Goal: Task Accomplishment & Management: Manage account settings

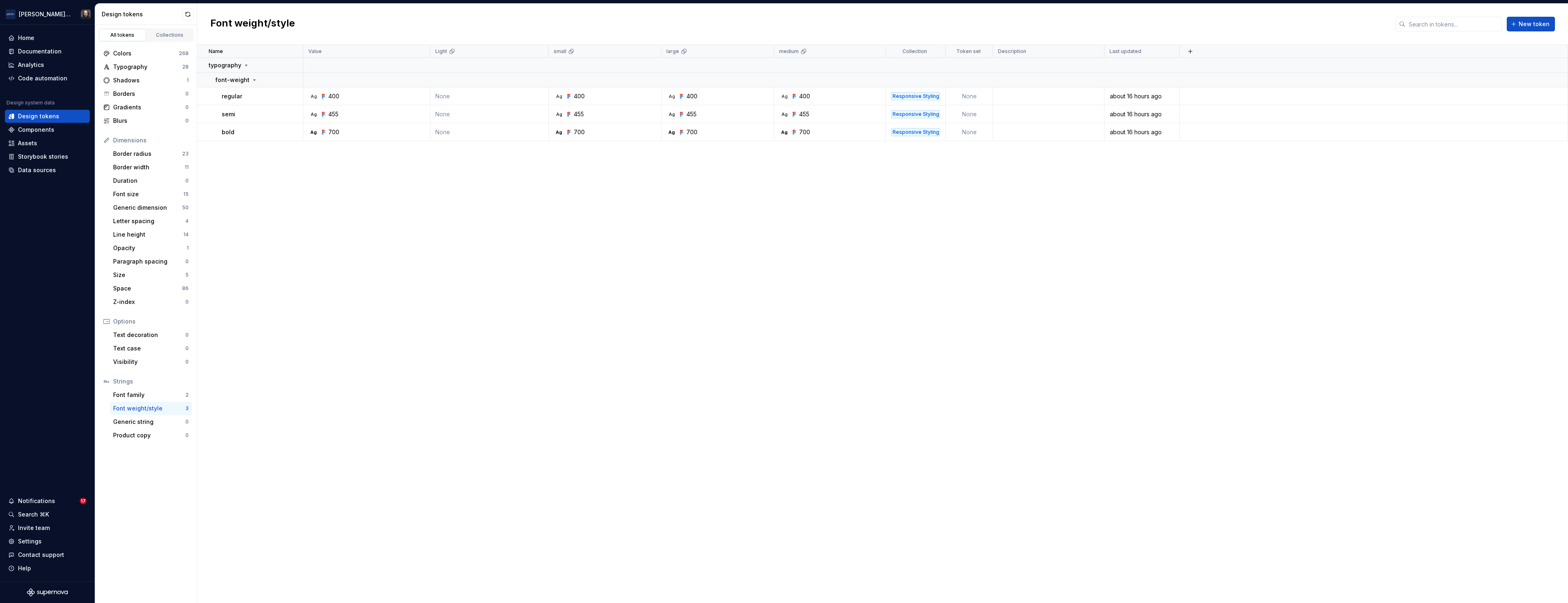
click at [556, 288] on div "Name Value Light small large medium Collection Token set Description Last updat…" at bounding box center [883, 324] width 1371 height 559
click at [136, 394] on div "Font family" at bounding box center [149, 395] width 72 height 8
click at [839, 98] on td at bounding box center [1374, 97] width 388 height 18
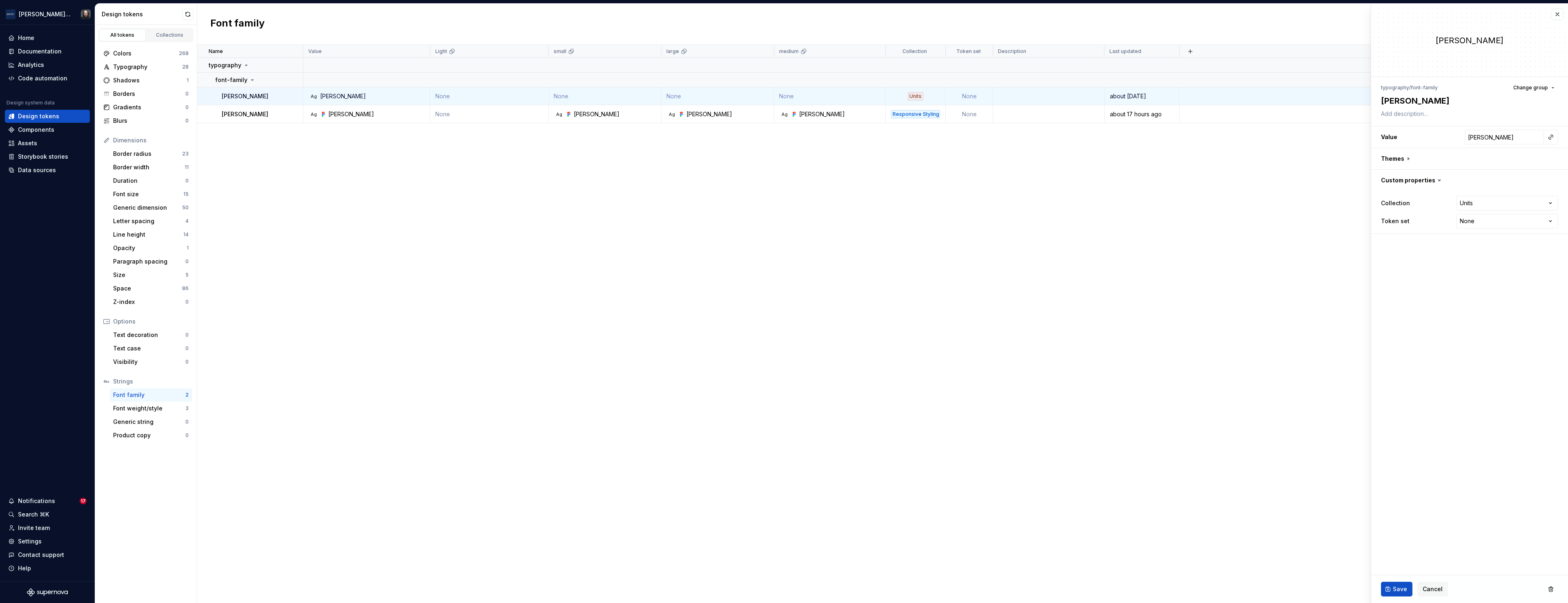
click at [828, 208] on div "Name Value Light small large medium Collection Token set Description Last updat…" at bounding box center [883, 324] width 1371 height 559
click at [839, 475] on button "button" at bounding box center [1551, 590] width 15 height 15
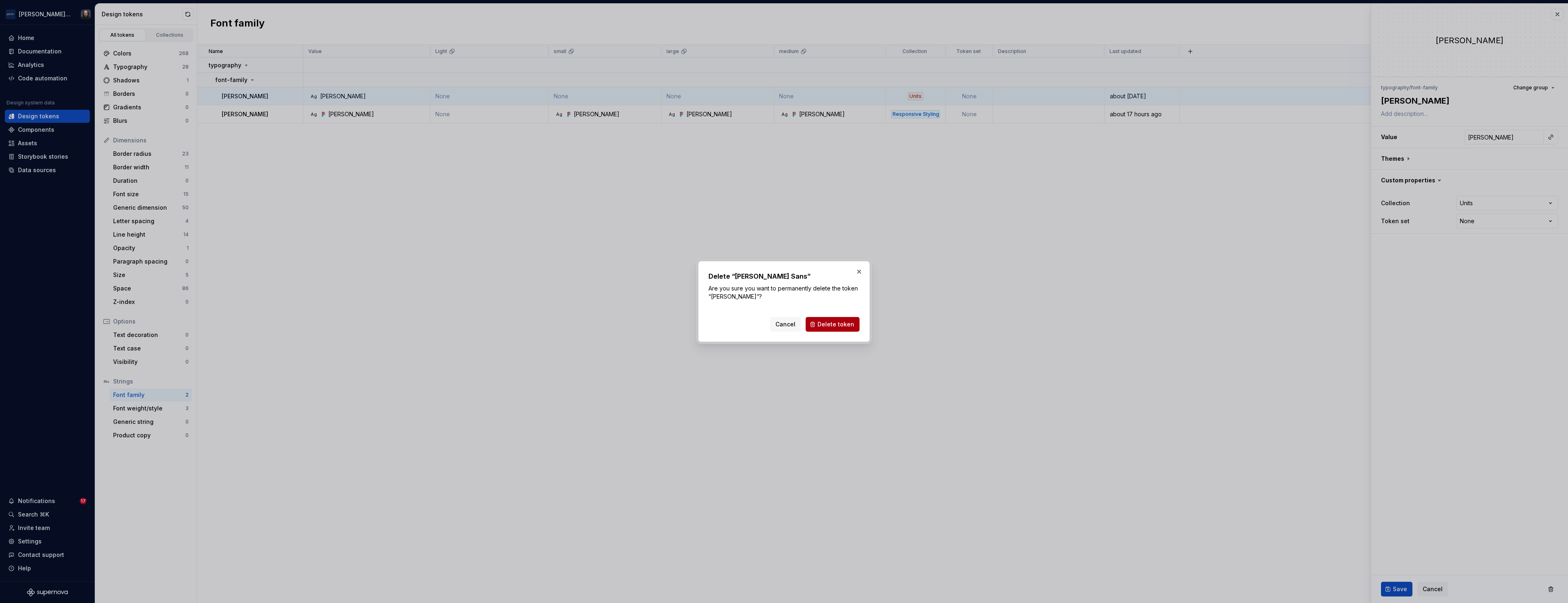
click at [839, 324] on span "Delete token" at bounding box center [836, 324] width 37 height 8
click at [839, 271] on button "button" at bounding box center [859, 271] width 12 height 12
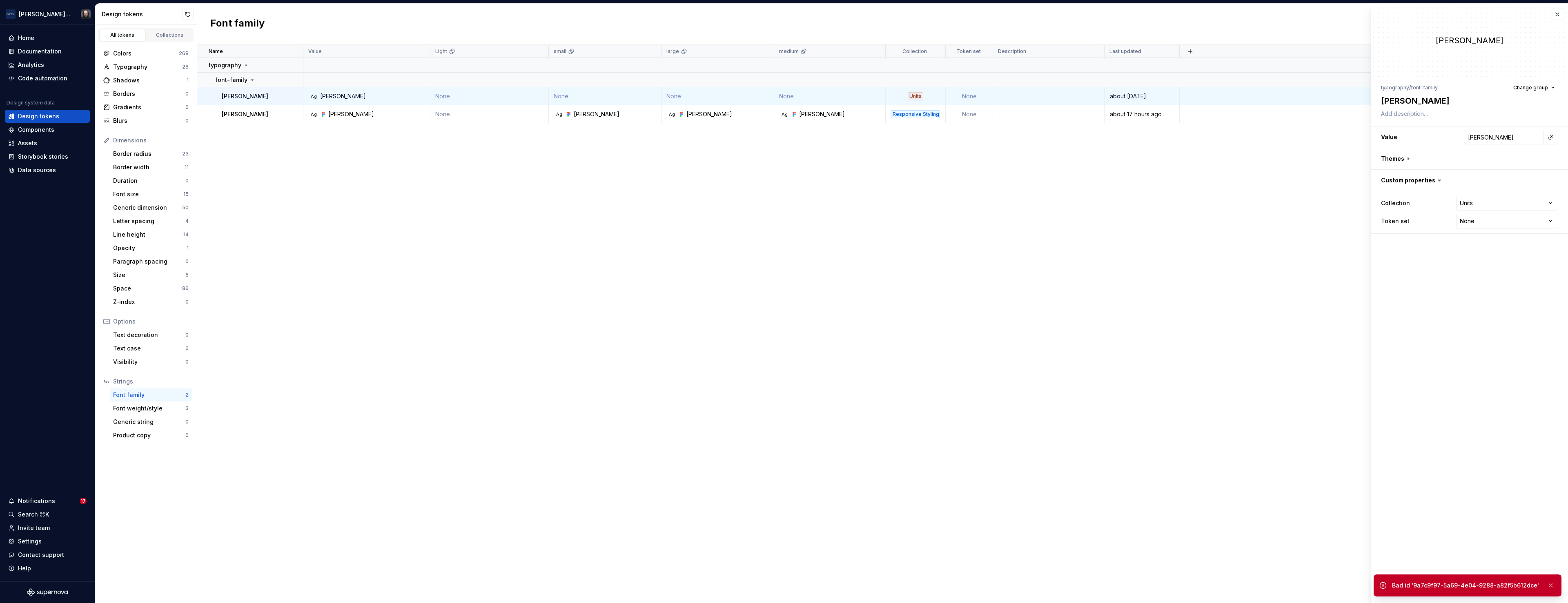
drag, startPoint x: 1557, startPoint y: 14, endPoint x: 1504, endPoint y: 69, distance: 76.4
click at [839, 14] on button "button" at bounding box center [1557, 14] width 12 height 12
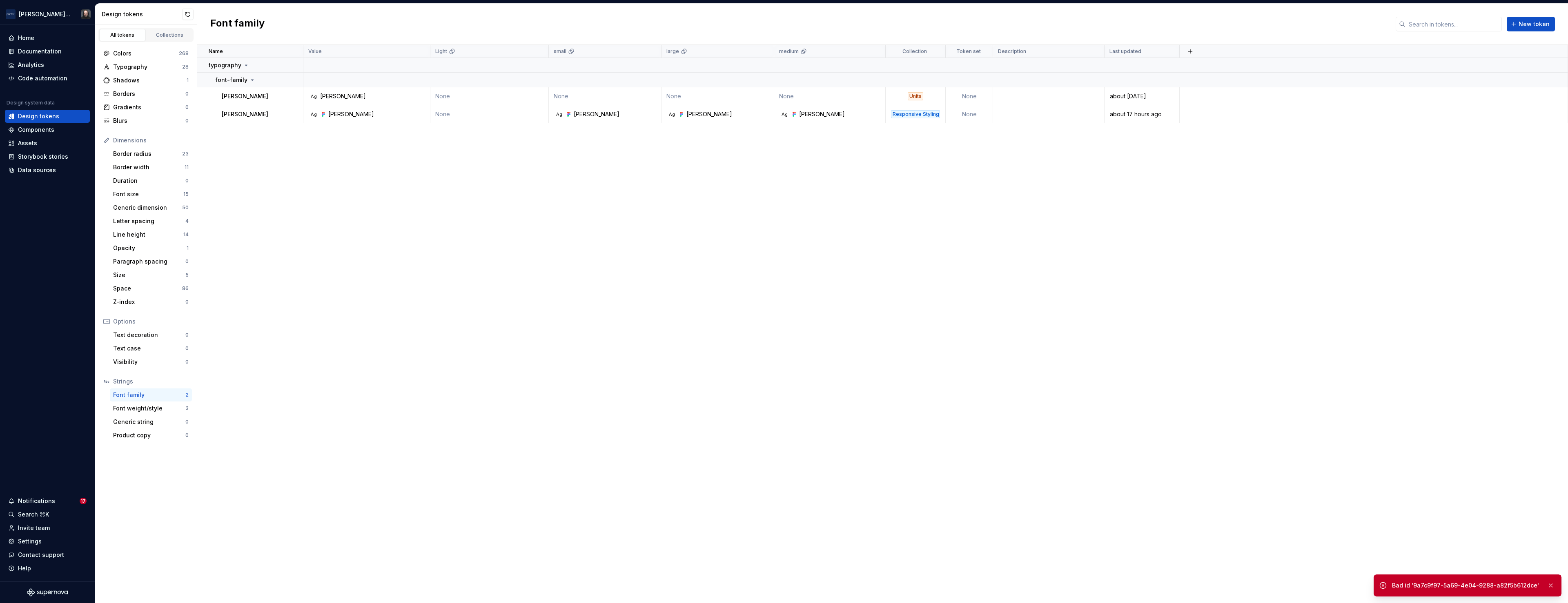
click at [761, 262] on div "Name Value Light small large medium Collection Token set Description Last updat…" at bounding box center [883, 324] width 1371 height 559
click at [839, 94] on td at bounding box center [1374, 97] width 388 height 18
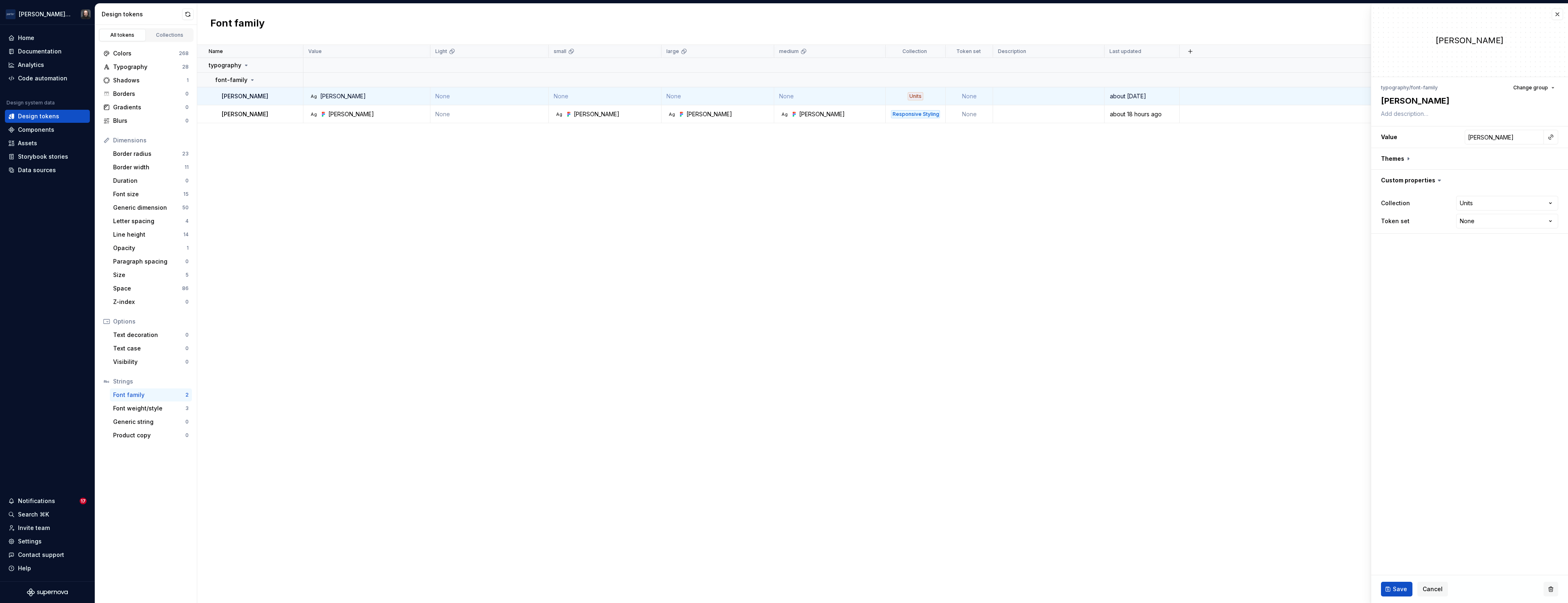
click at [839, 475] on button "button" at bounding box center [1551, 590] width 15 height 15
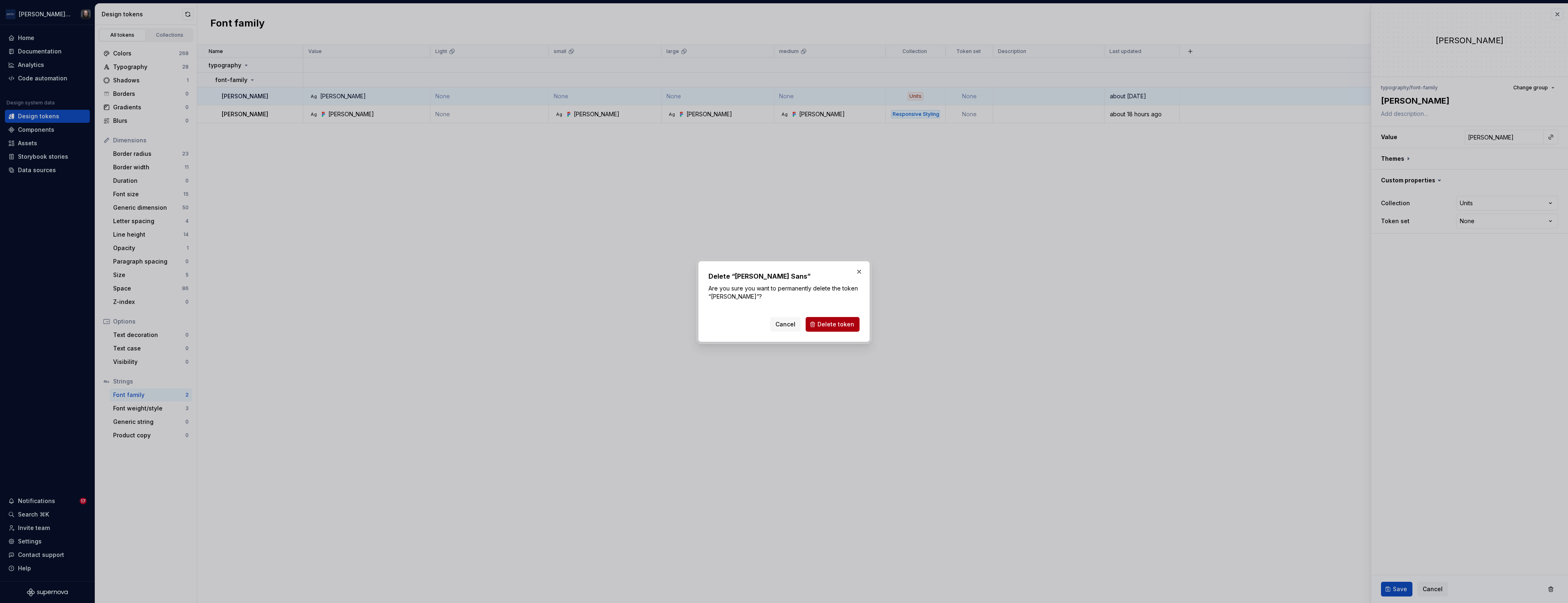
click at [839, 324] on span "Delete token" at bounding box center [836, 324] width 37 height 8
click at [831, 323] on span "Delete token" at bounding box center [836, 324] width 37 height 8
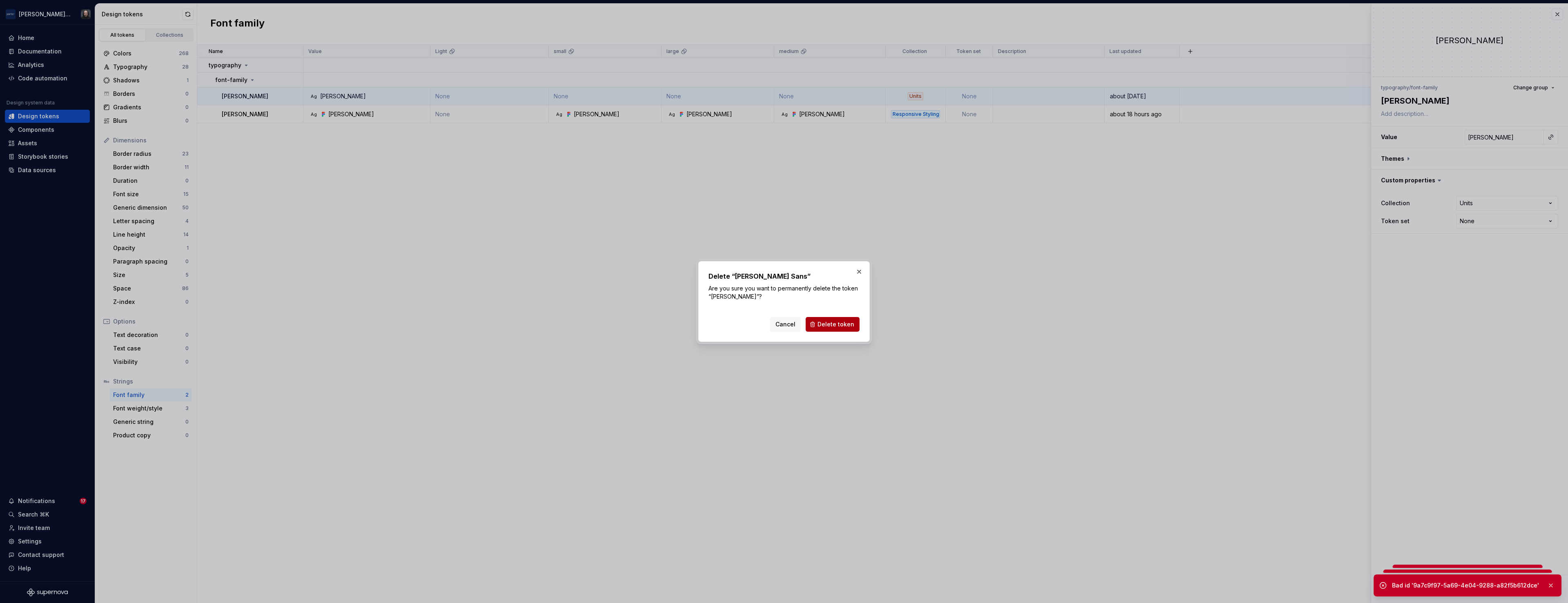
click at [831, 323] on span "Delete token" at bounding box center [836, 324] width 37 height 8
click at [831, 323] on div "Cancel Delete token" at bounding box center [814, 324] width 89 height 15
click at [839, 273] on button "button" at bounding box center [859, 271] width 12 height 12
type textarea "*"
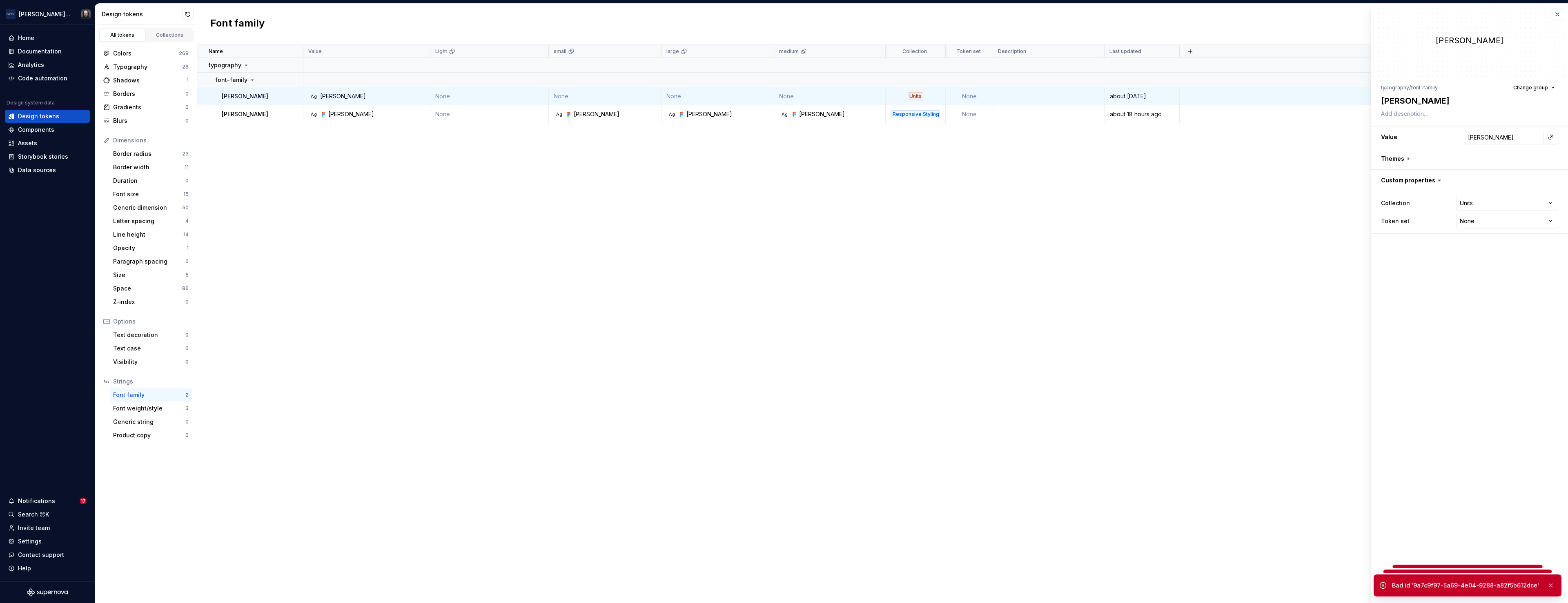
click at [837, 308] on div "Name Value Light small large medium Collection Token set Description Last updat…" at bounding box center [883, 324] width 1371 height 559
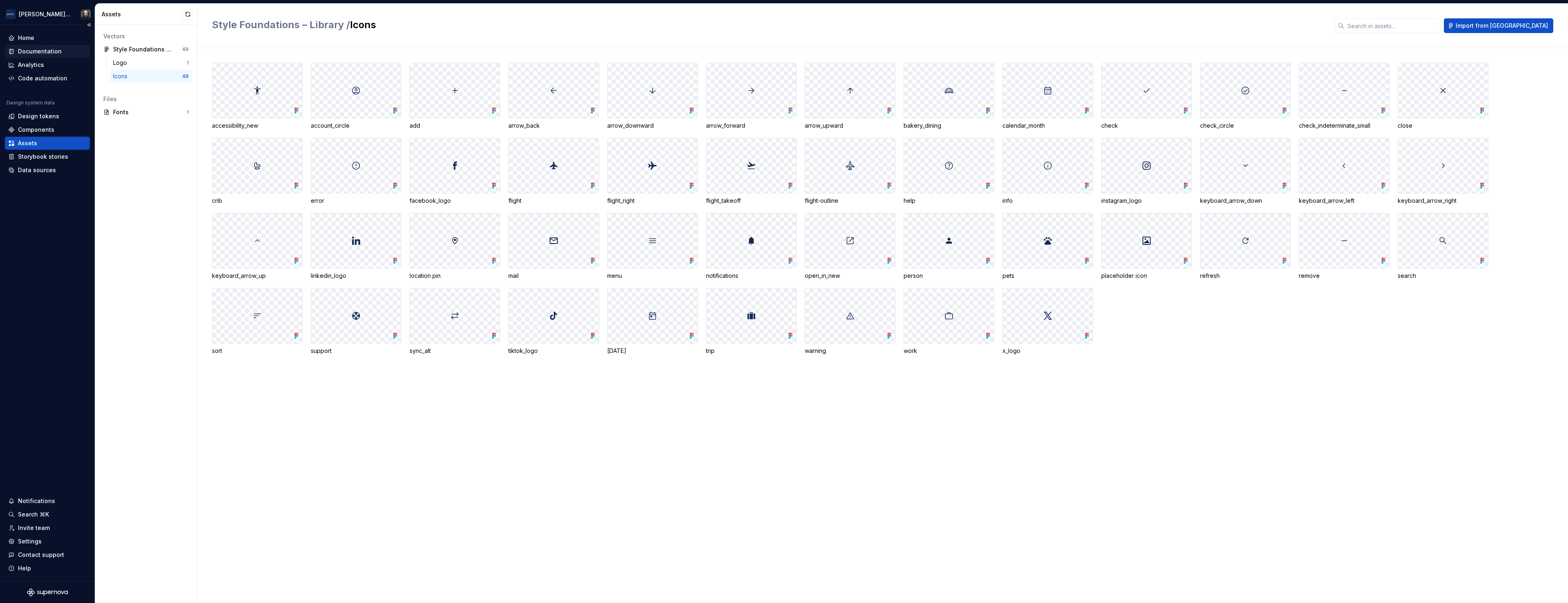
click at [44, 53] on div "Documentation" at bounding box center [40, 51] width 44 height 8
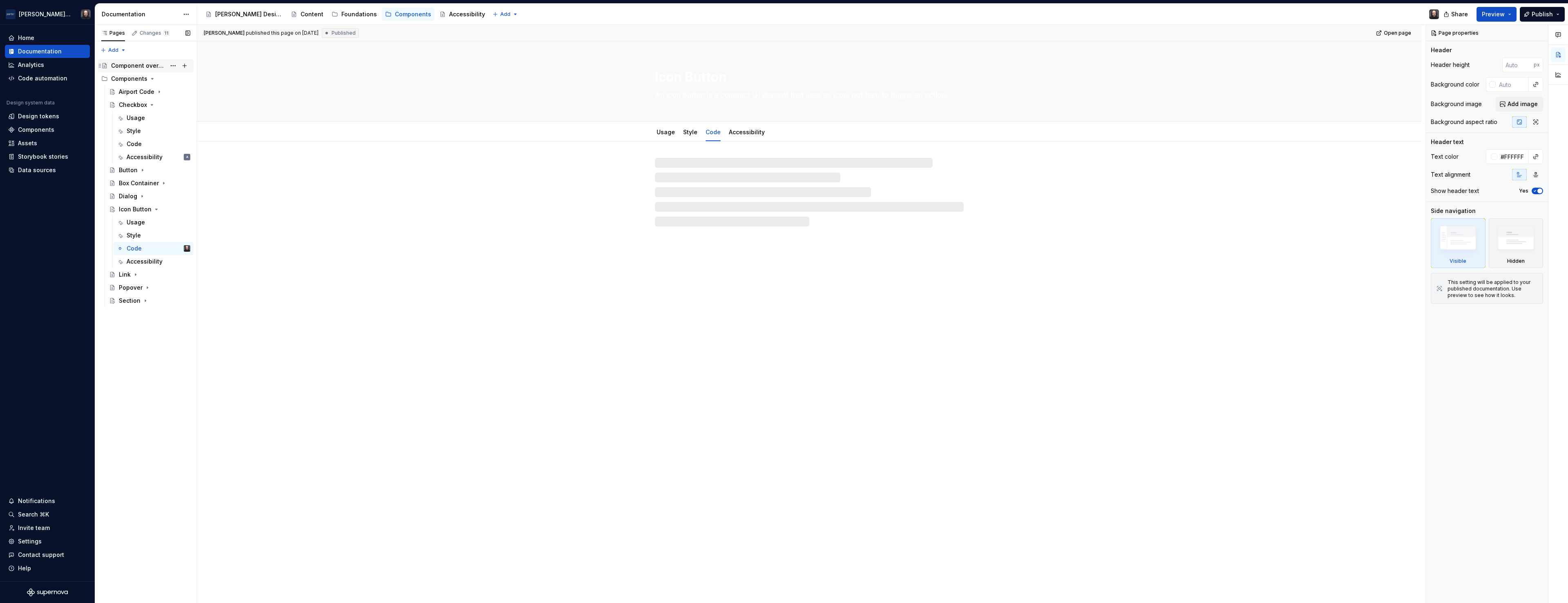
click at [133, 63] on div "Component overview" at bounding box center [138, 65] width 55 height 8
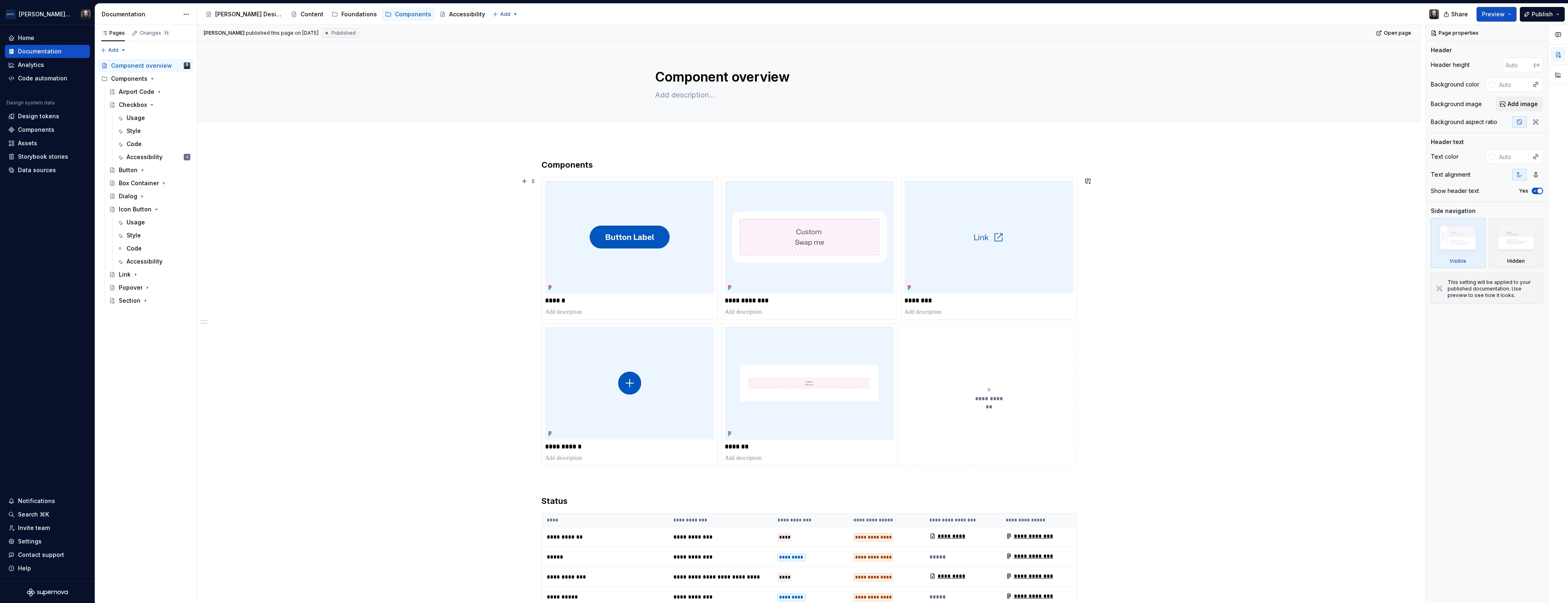
click at [992, 391] on icon "submit" at bounding box center [989, 389] width 7 height 7
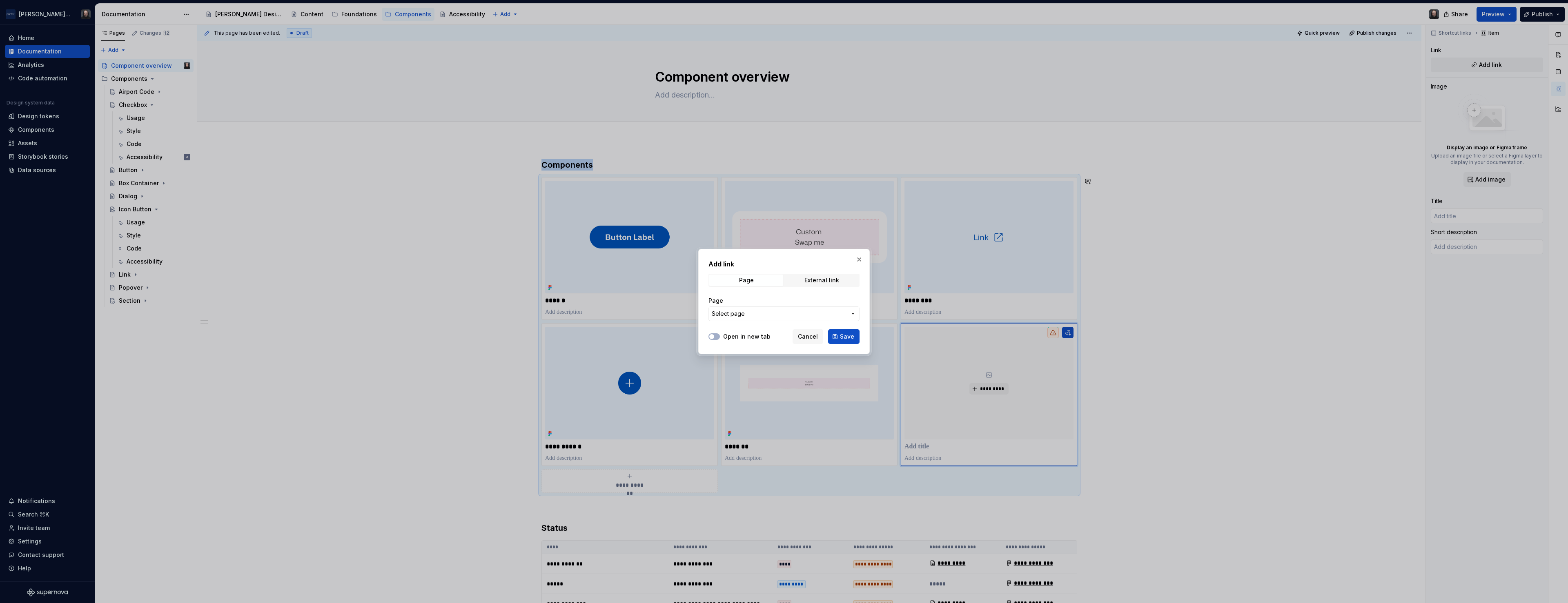
click at [768, 313] on span "Select page" at bounding box center [779, 313] width 135 height 8
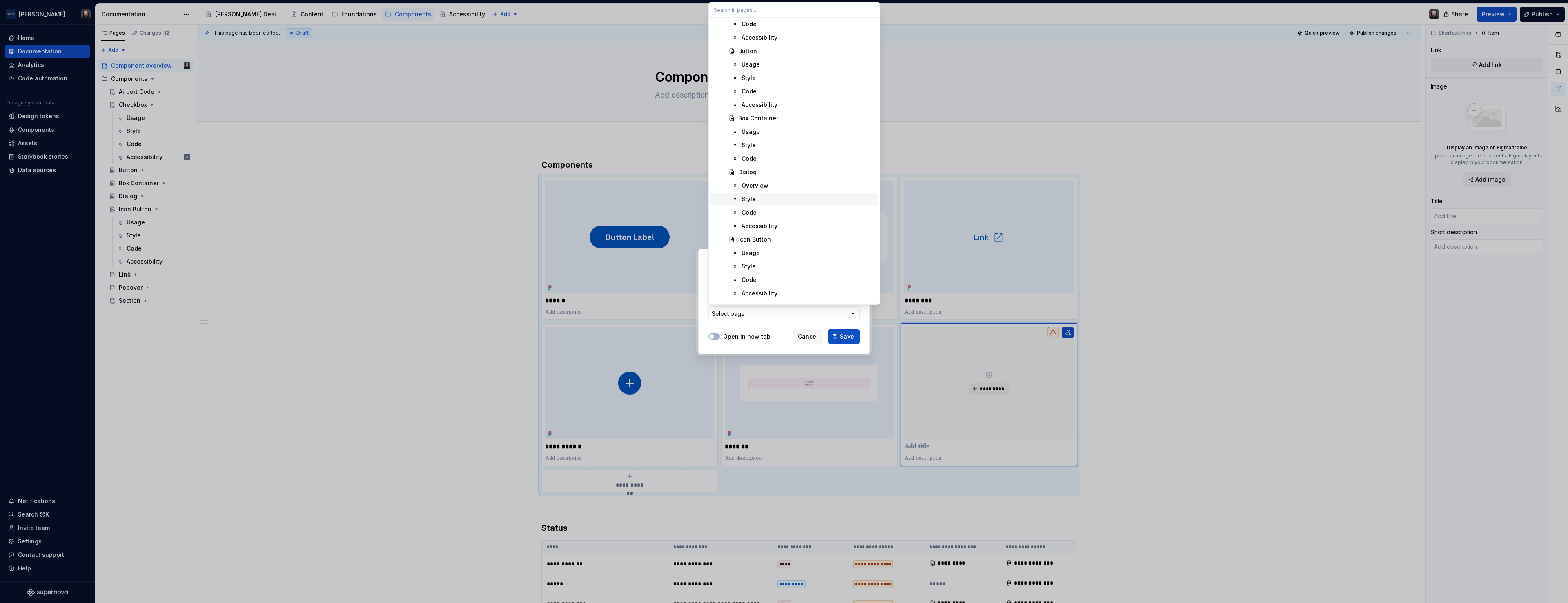
scroll to position [218, 0]
click at [779, 143] on div "Checkbox" at bounding box center [807, 144] width 136 height 8
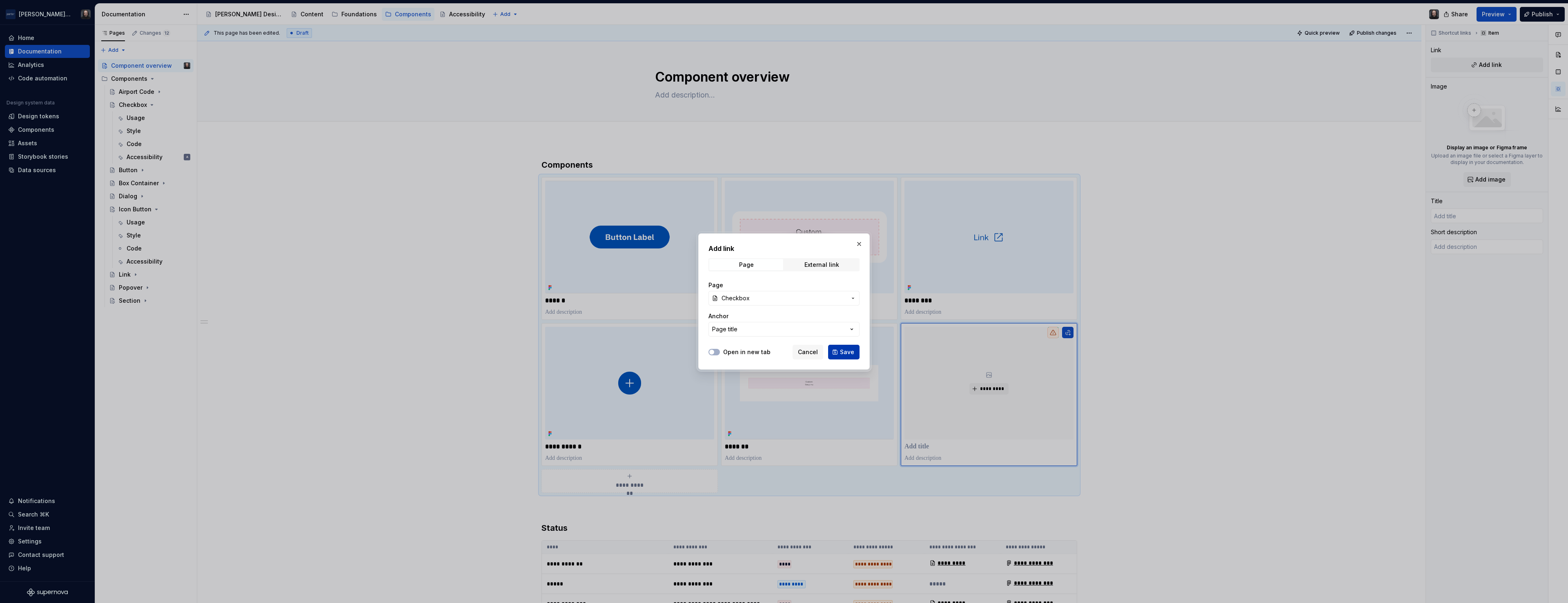
click at [847, 350] on span "Save" at bounding box center [847, 352] width 14 height 8
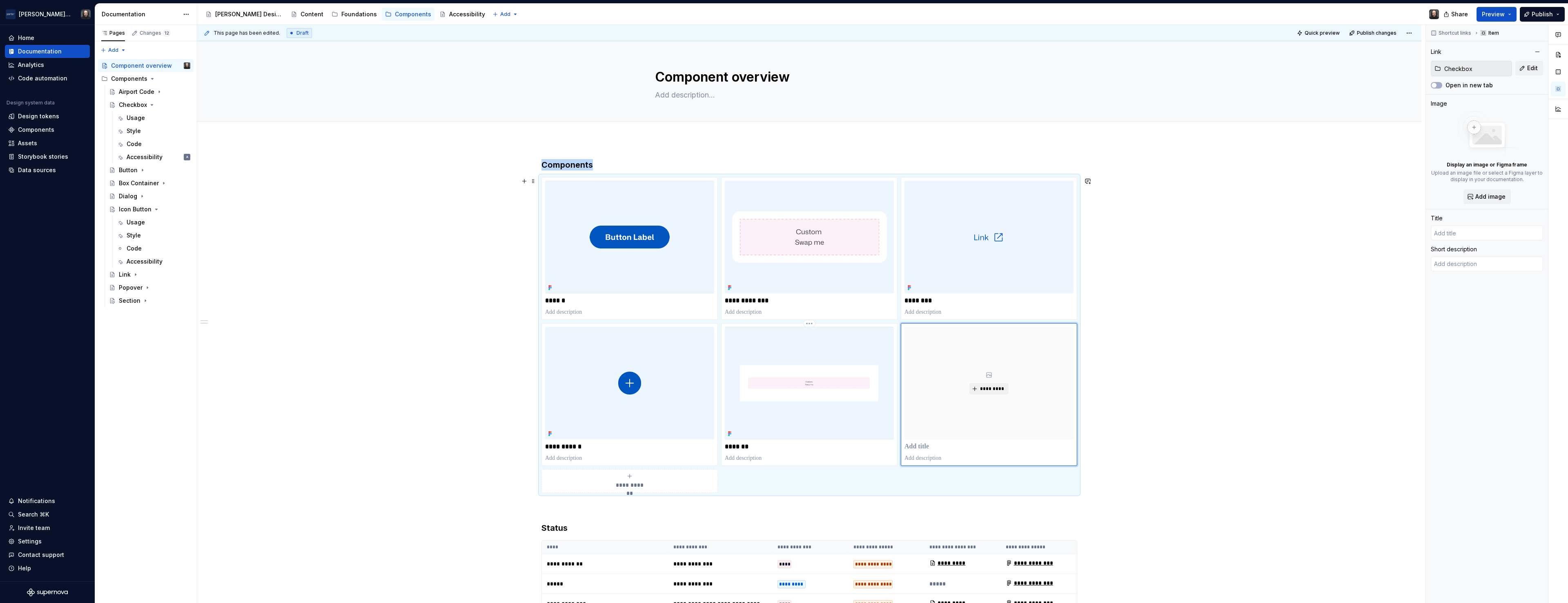
type textarea "*"
type input "Checkbox"
type textarea "Checkboxes let users select one or more items from a list, or turn an item on o…"
type textarea "*"
click at [1483, 277] on textarea "Checkboxes let users select one or more items from a list, or turn an item on o…" at bounding box center [1487, 272] width 112 height 31
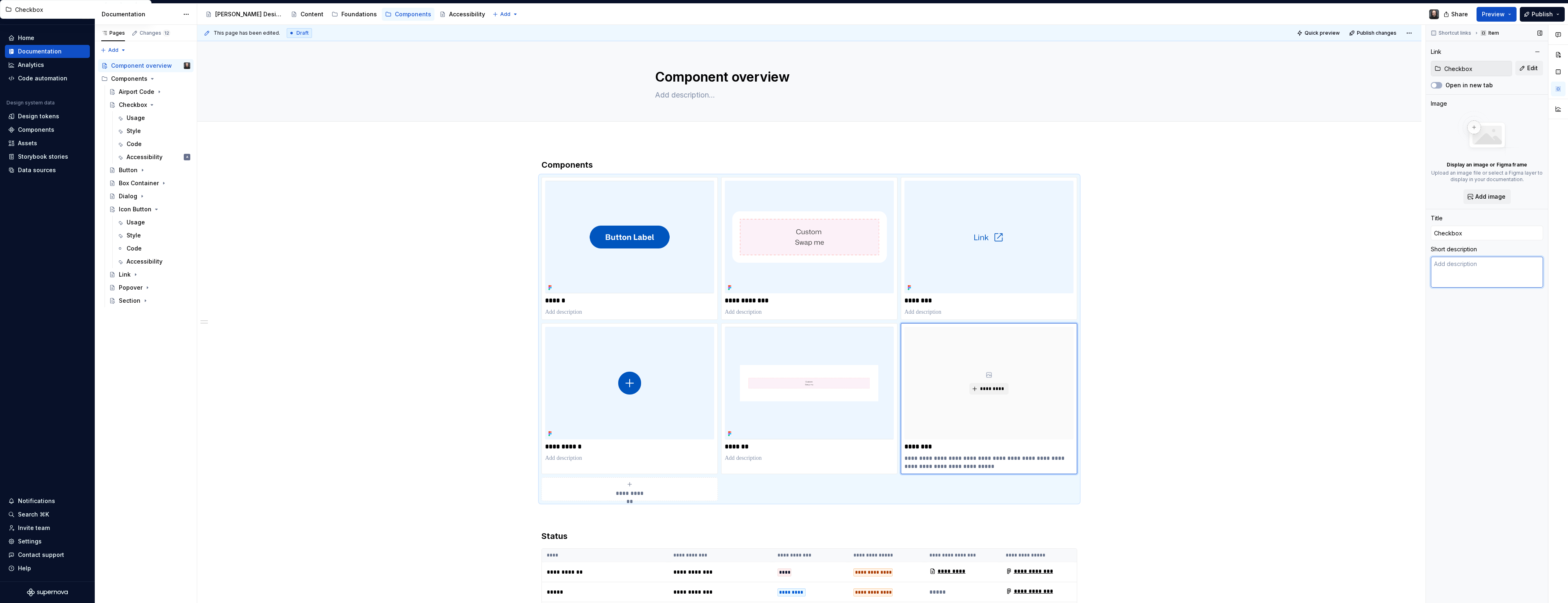
type textarea "*"
click at [1494, 198] on span "Add image" at bounding box center [1491, 197] width 30 height 8
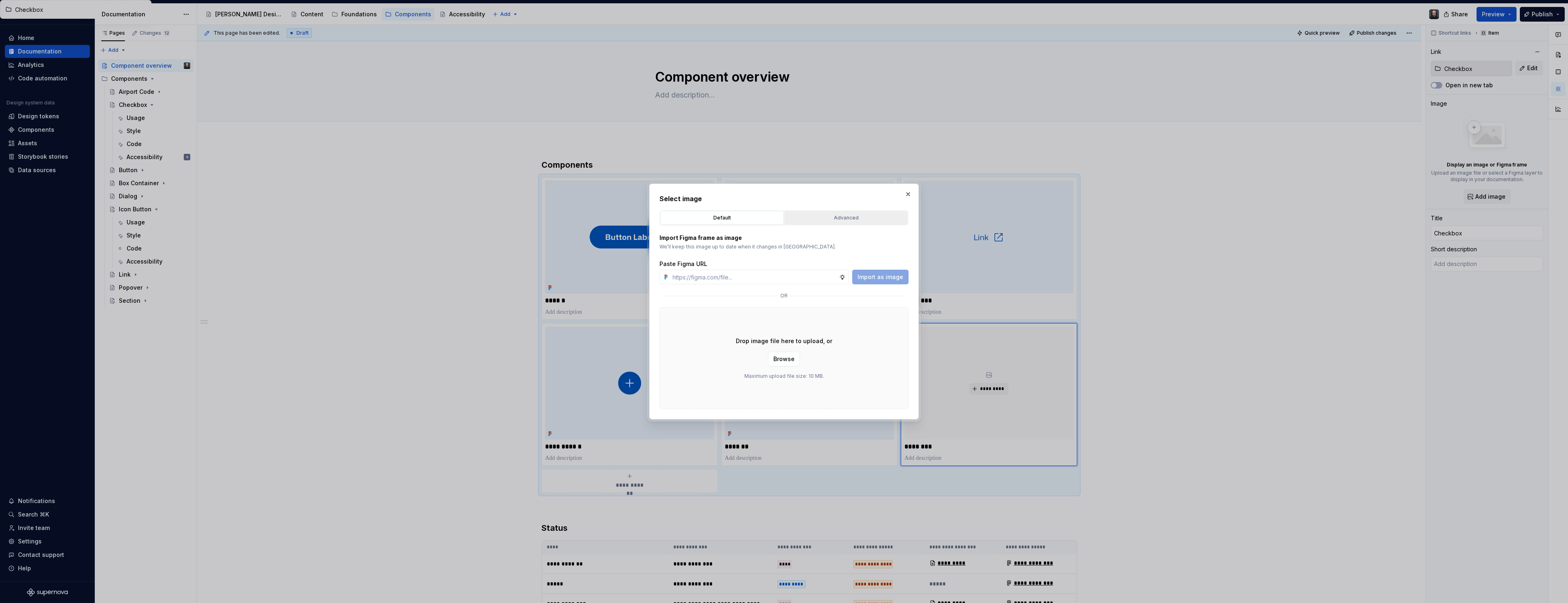
click at [844, 217] on div "Advanced" at bounding box center [845, 218] width 117 height 8
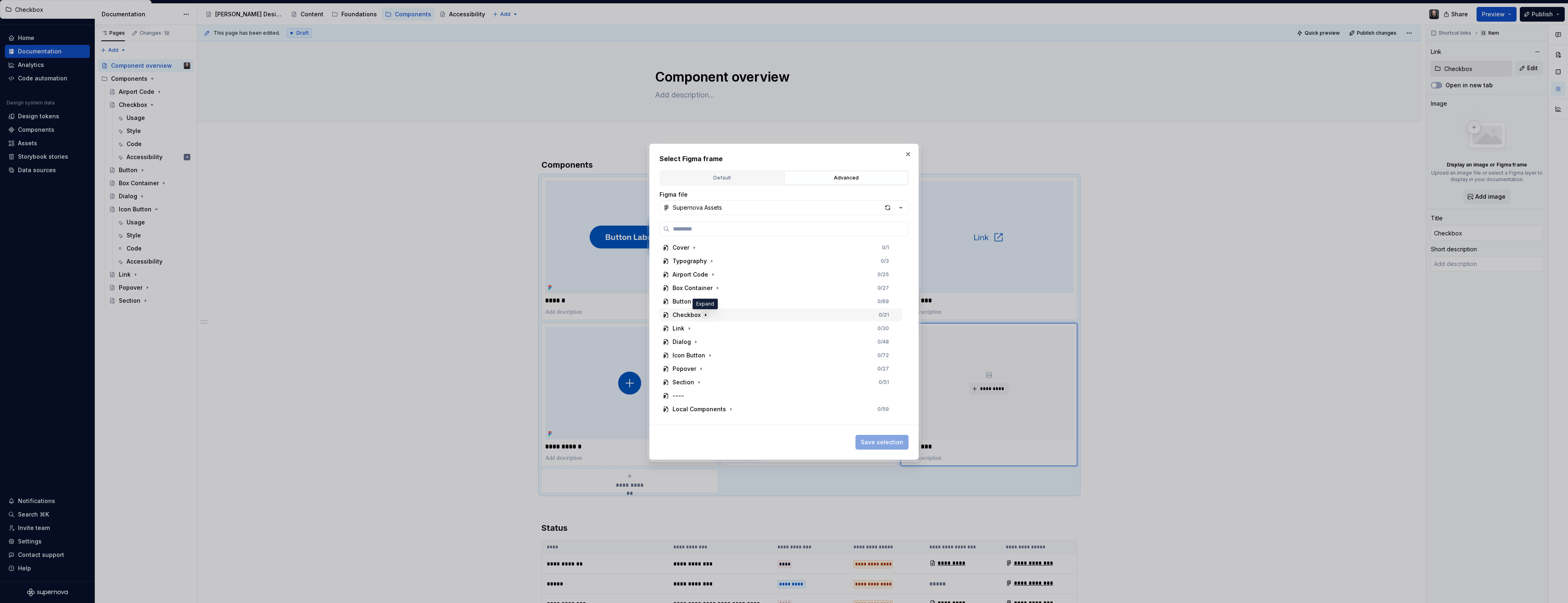
click at [705, 315] on icon "button" at bounding box center [705, 315] width 7 height 7
click at [735, 315] on div "Thumbnail" at bounding box center [785, 318] width 235 height 13
drag, startPoint x: 885, startPoint y: 442, endPoint x: 889, endPoint y: 443, distance: 4.1
click at [885, 442] on span "Save selection" at bounding box center [882, 442] width 43 height 8
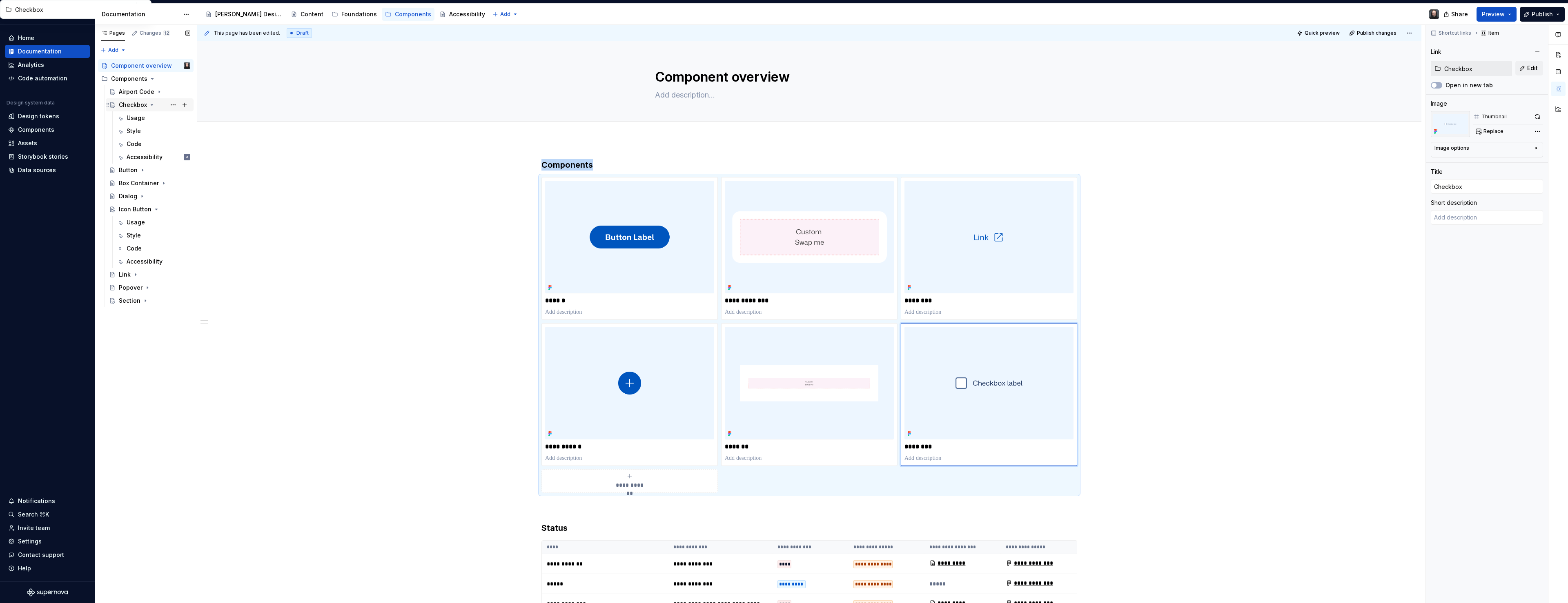
click at [151, 105] on icon "Page tree" at bounding box center [152, 105] width 2 height 1
click at [153, 158] on icon "Page tree" at bounding box center [156, 157] width 7 height 7
click at [967, 340] on html "[PERSON_NAME] Airlines Home Documentation Analytics Code automation Design syst…" at bounding box center [784, 301] width 1568 height 603
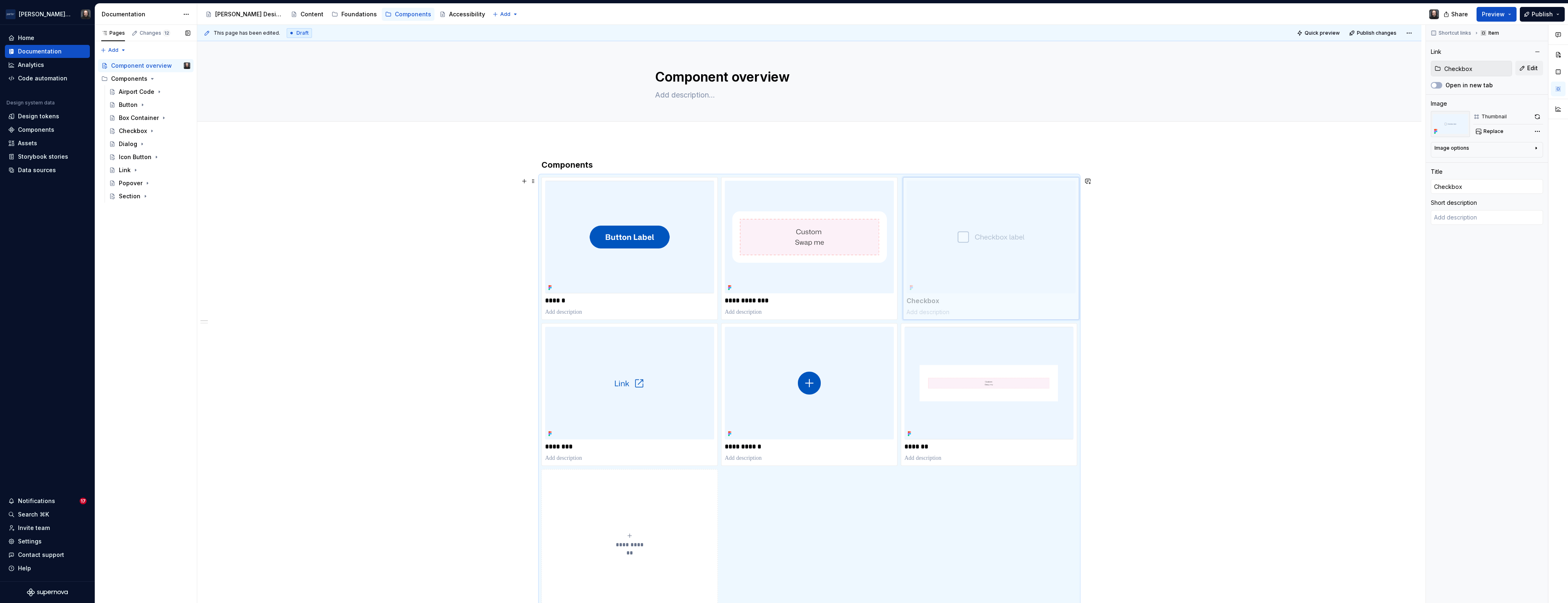
drag, startPoint x: 996, startPoint y: 348, endPoint x: 977, endPoint y: 215, distance: 134.4
click at [977, 215] on body "[PERSON_NAME] Airlines Home Documentation Analytics Code automation Design syst…" at bounding box center [784, 301] width 1568 height 603
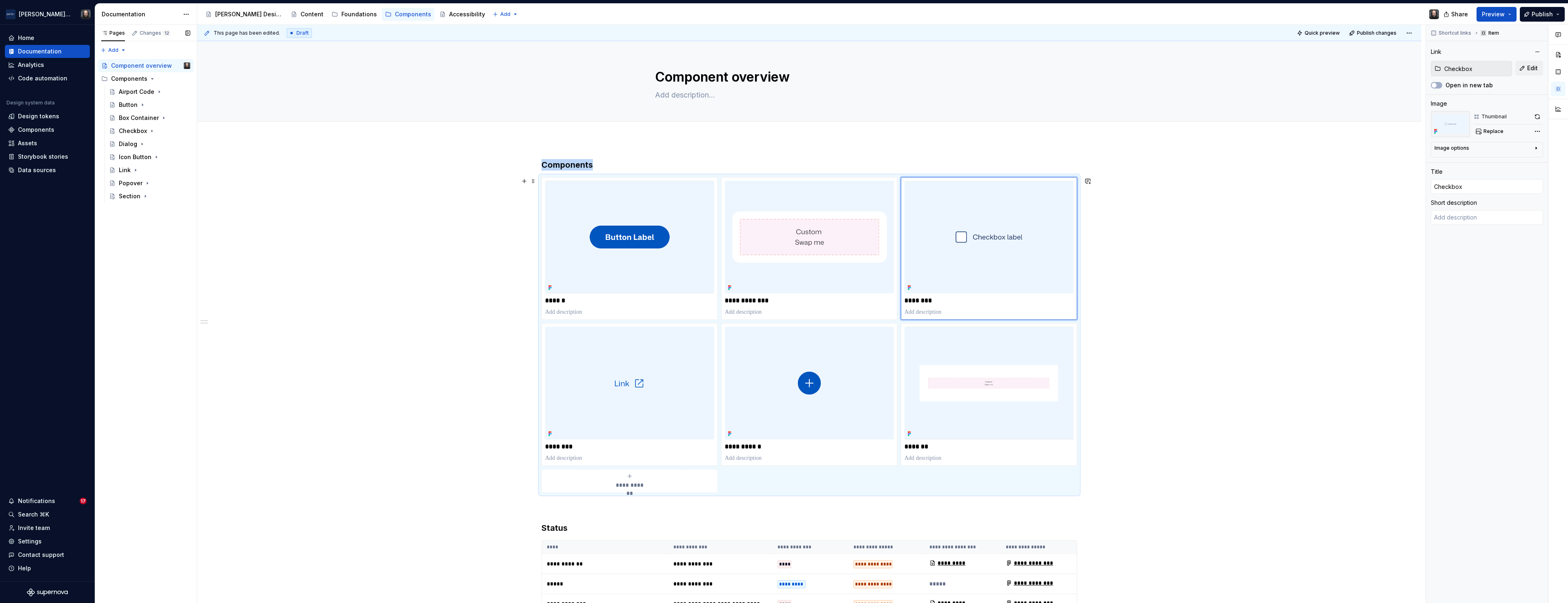
click at [633, 478] on icon "submit" at bounding box center [629, 476] width 7 height 7
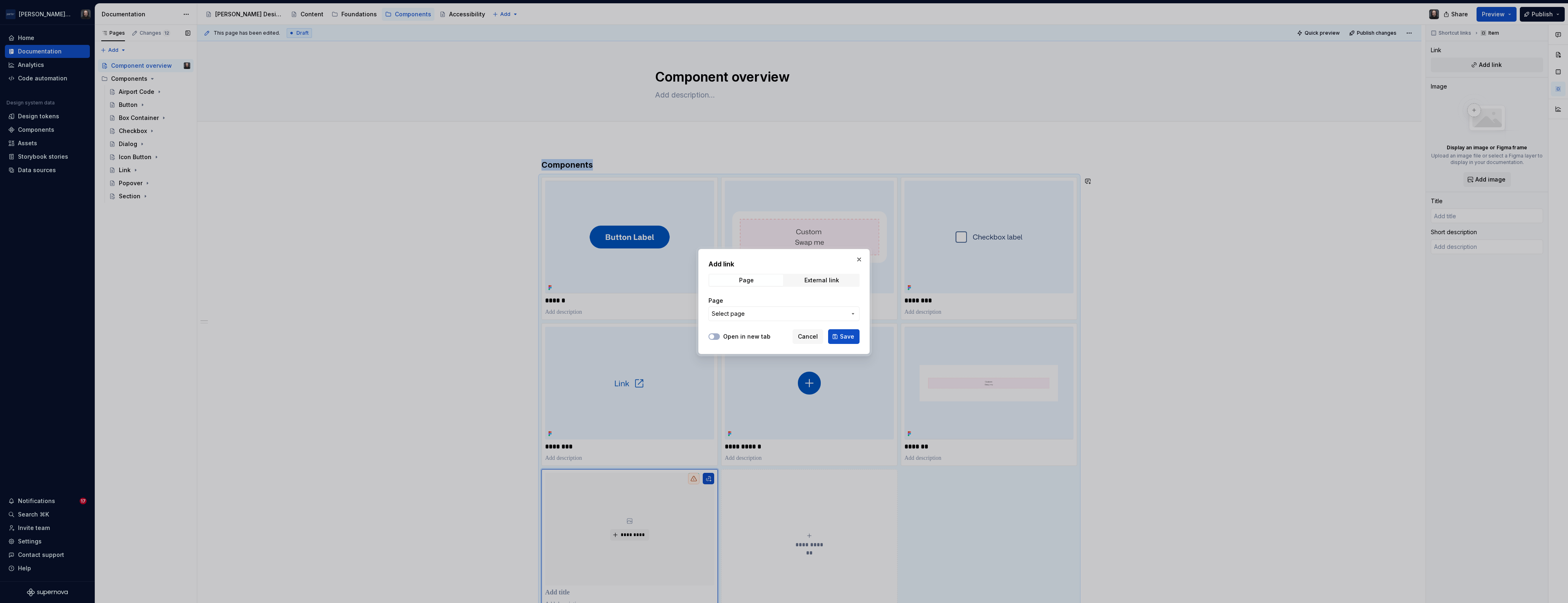
click at [763, 312] on span "Select page" at bounding box center [779, 313] width 135 height 8
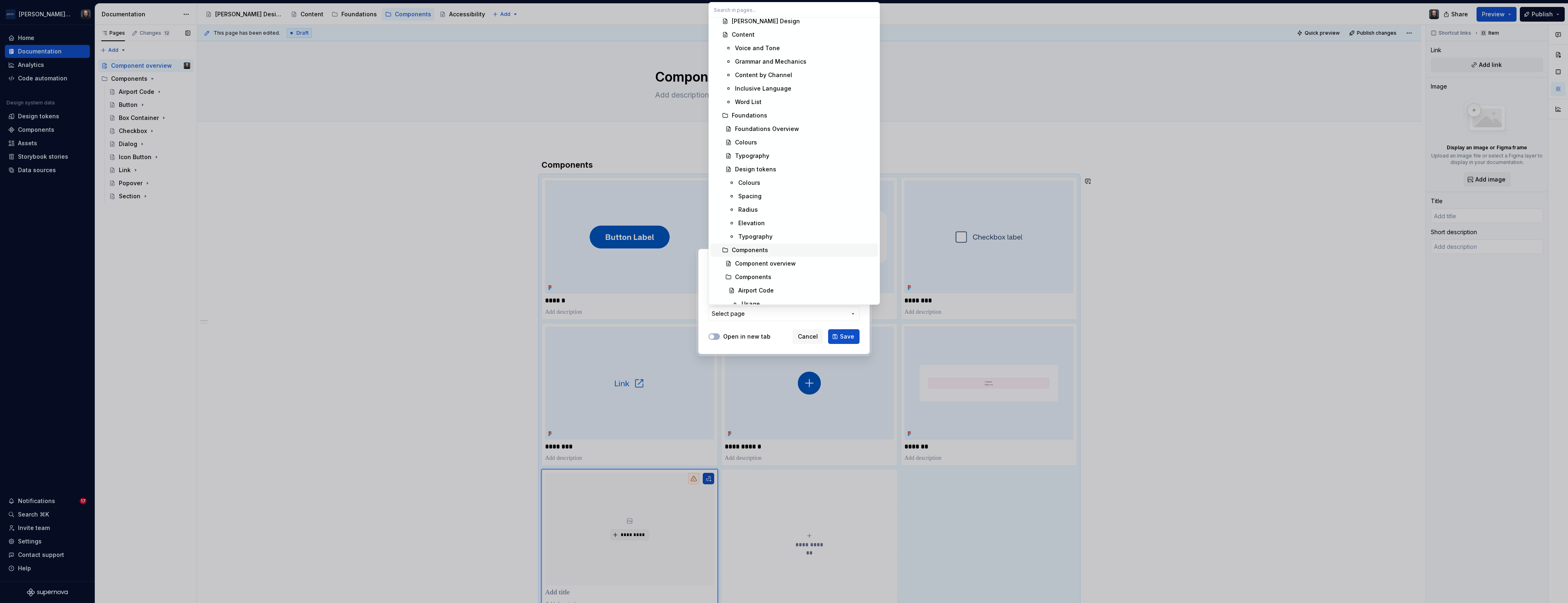
scroll to position [57, 0]
click at [761, 248] on div "Airport Code" at bounding box center [756, 251] width 35 height 8
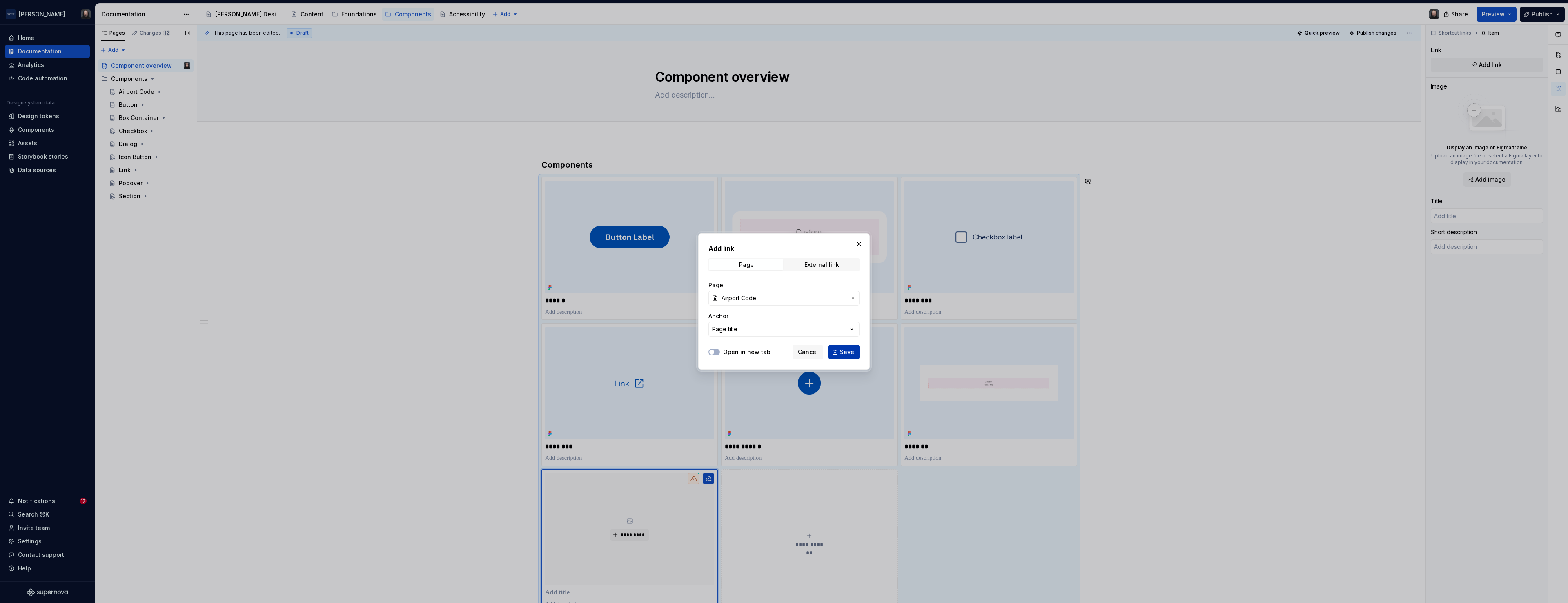
click at [845, 352] on span "Save" at bounding box center [847, 352] width 14 height 8
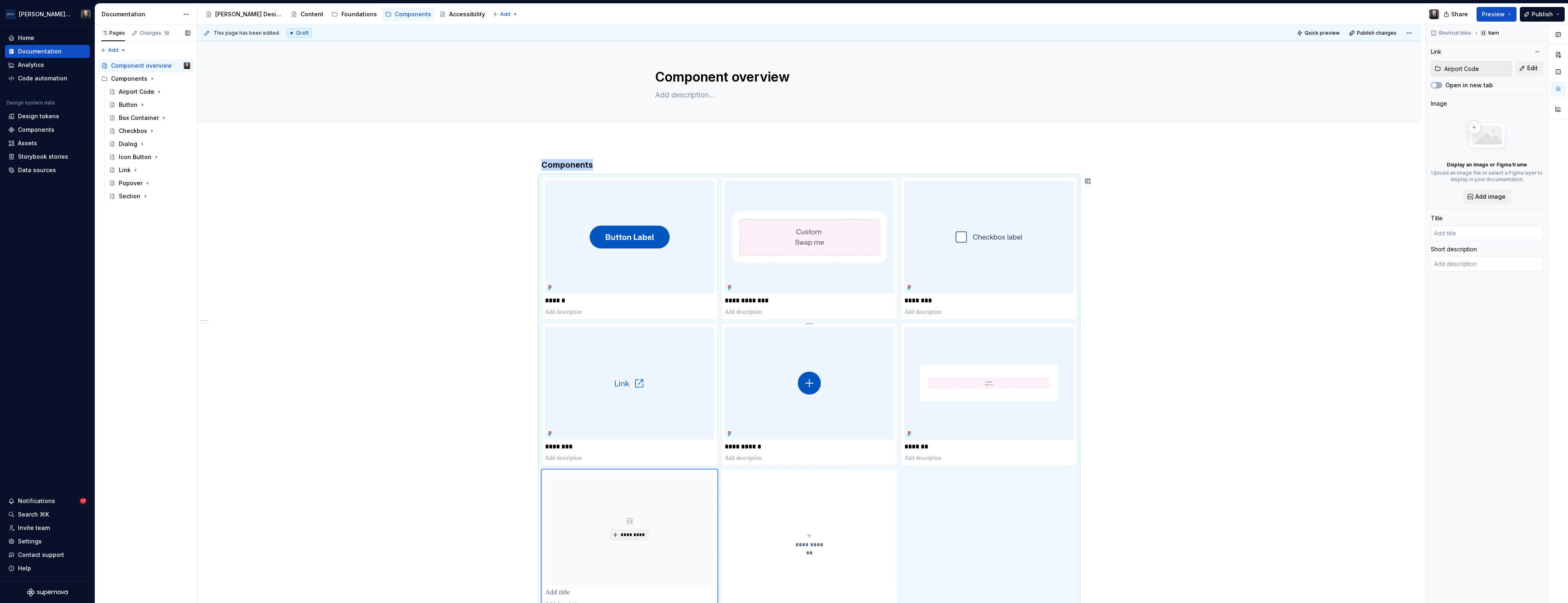
scroll to position [21, 0]
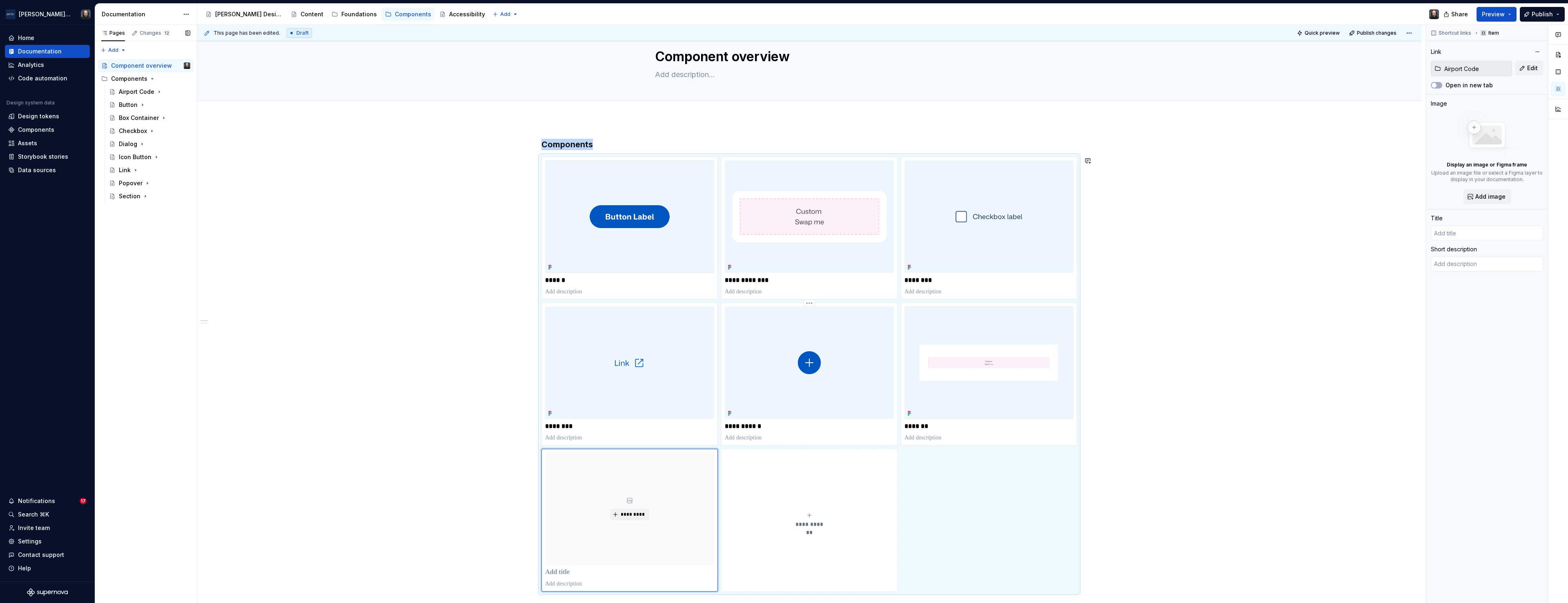
type textarea "*"
type input "Airport Code"
type textarea "An airport code, shown as a three-letter International Air Transport Associatio…"
click at [1460, 281] on textarea "An airport code, shown as a three-letter International Air Transport Associatio…" at bounding box center [1487, 276] width 112 height 39
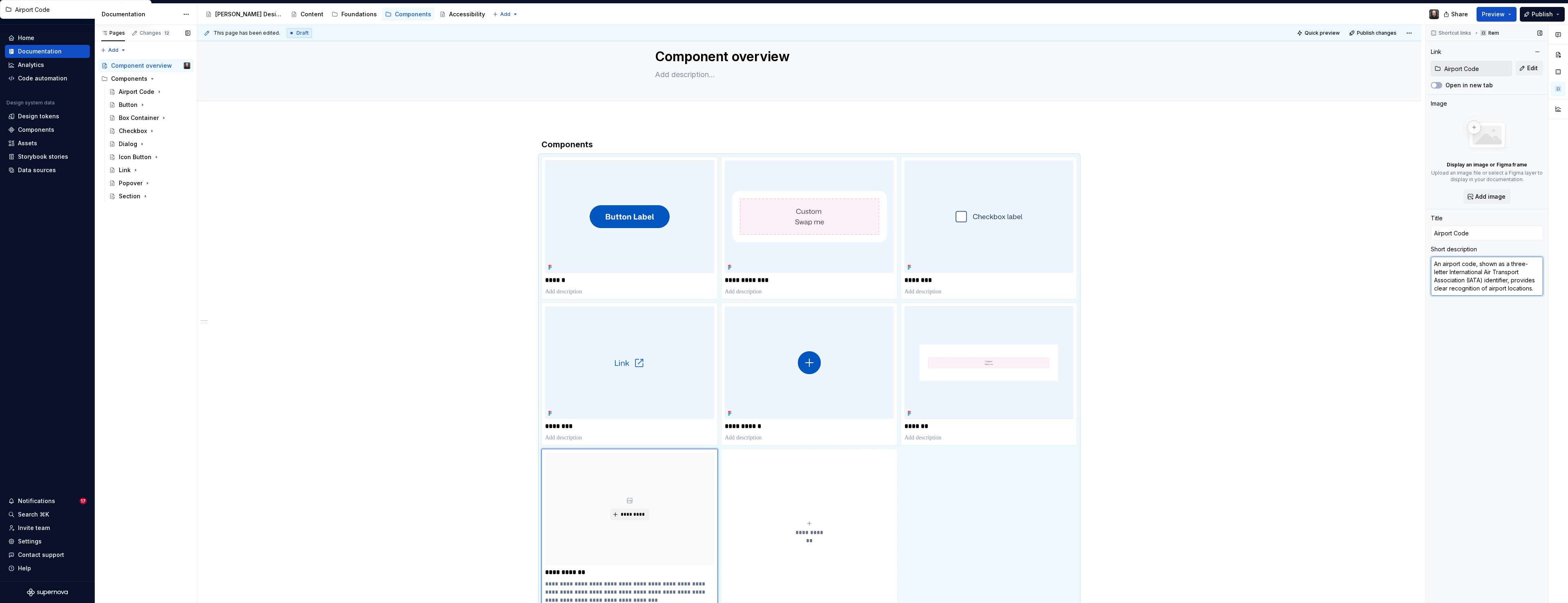
type textarea "*"
click at [1488, 193] on span "Add image" at bounding box center [1491, 197] width 30 height 8
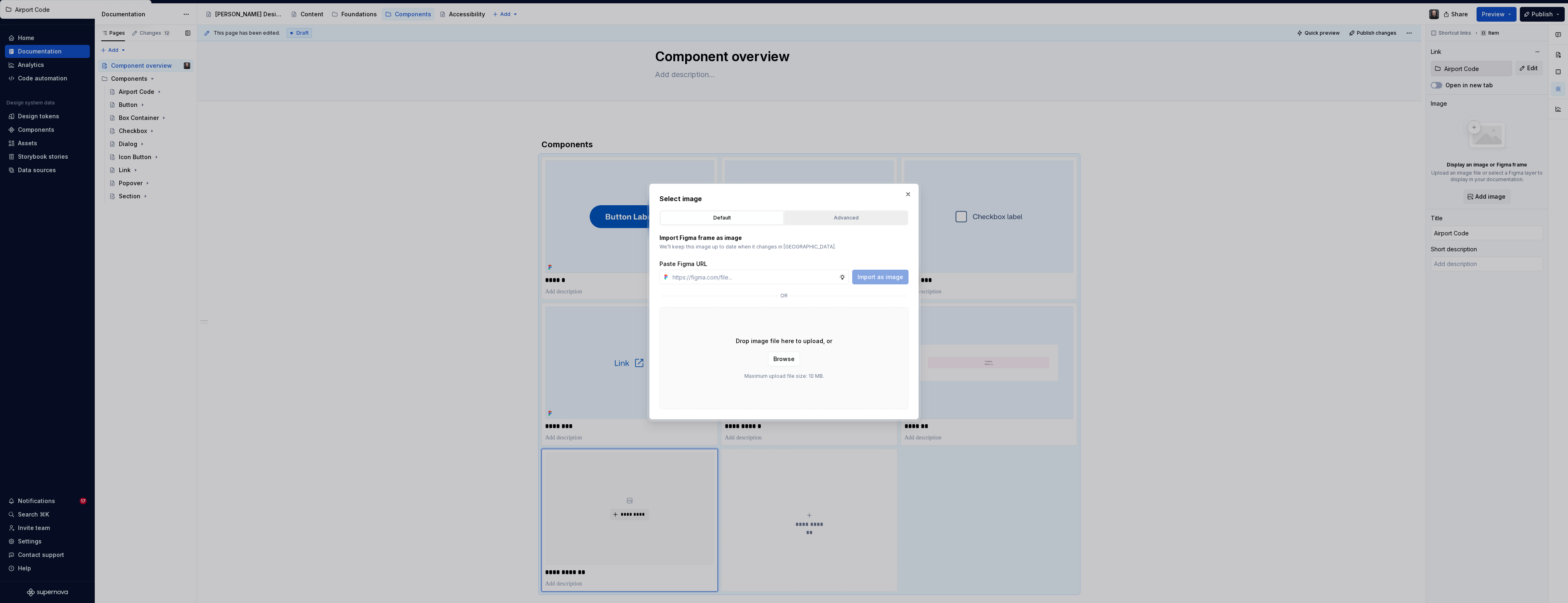
click at [837, 218] on div "Advanced" at bounding box center [845, 218] width 117 height 8
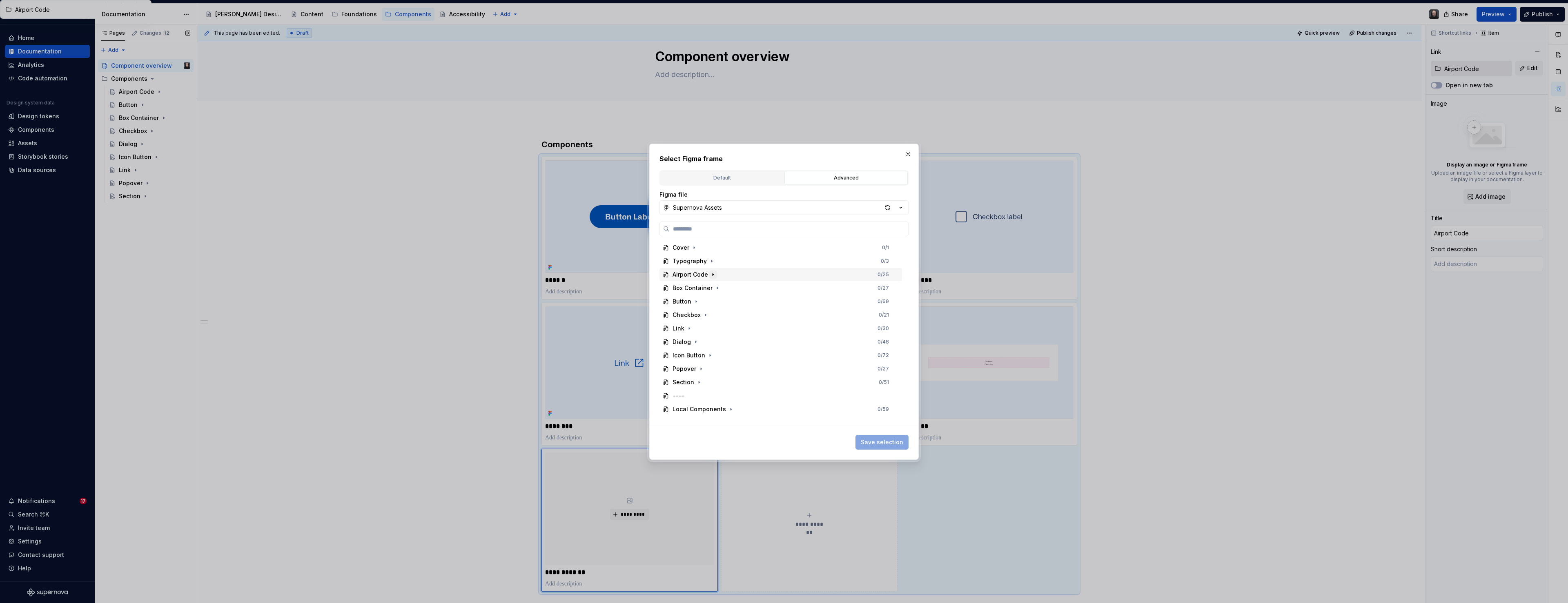
click at [713, 274] on icon "button" at bounding box center [713, 274] width 7 height 7
click at [721, 290] on div "Thumbnail" at bounding box center [785, 288] width 235 height 13
click at [881, 441] on span "Save selection" at bounding box center [882, 442] width 43 height 8
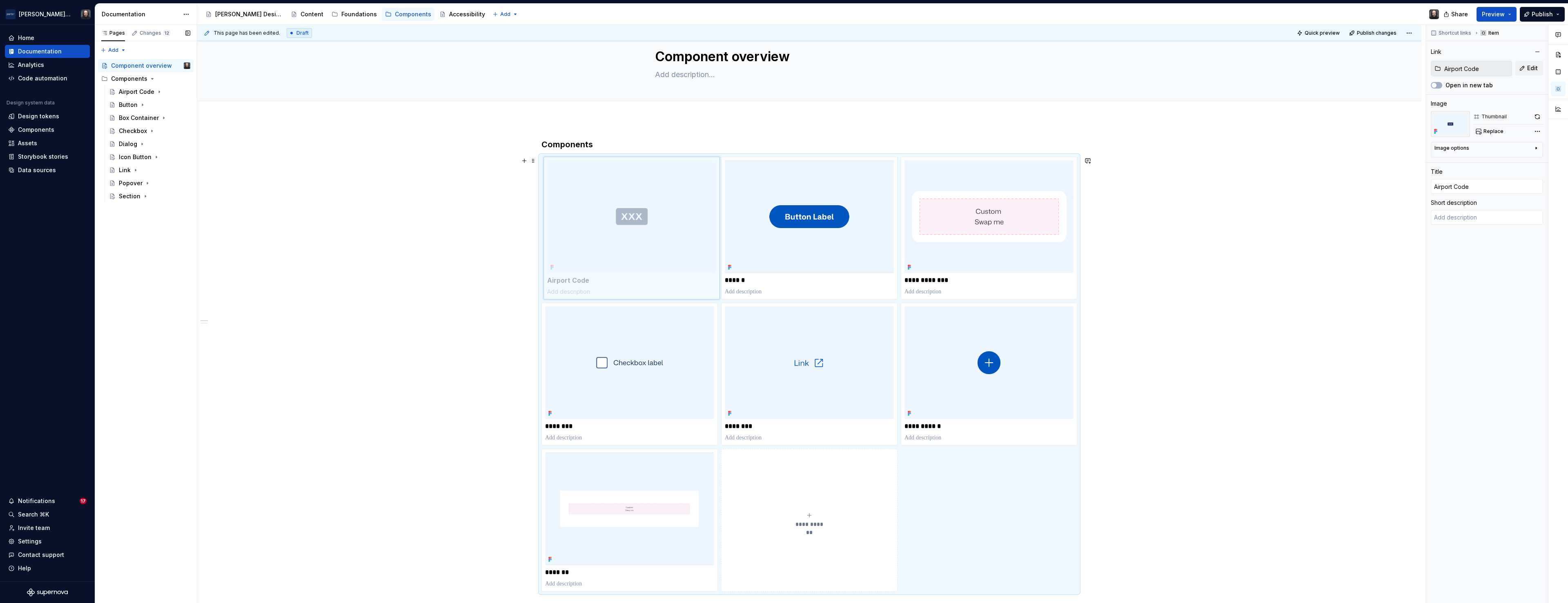
drag, startPoint x: 655, startPoint y: 509, endPoint x: 644, endPoint y: 229, distance: 280.2
click at [644, 229] on body "[PERSON_NAME] Airlines Home Documentation Analytics Code automation Design syst…" at bounding box center [784, 301] width 1568 height 603
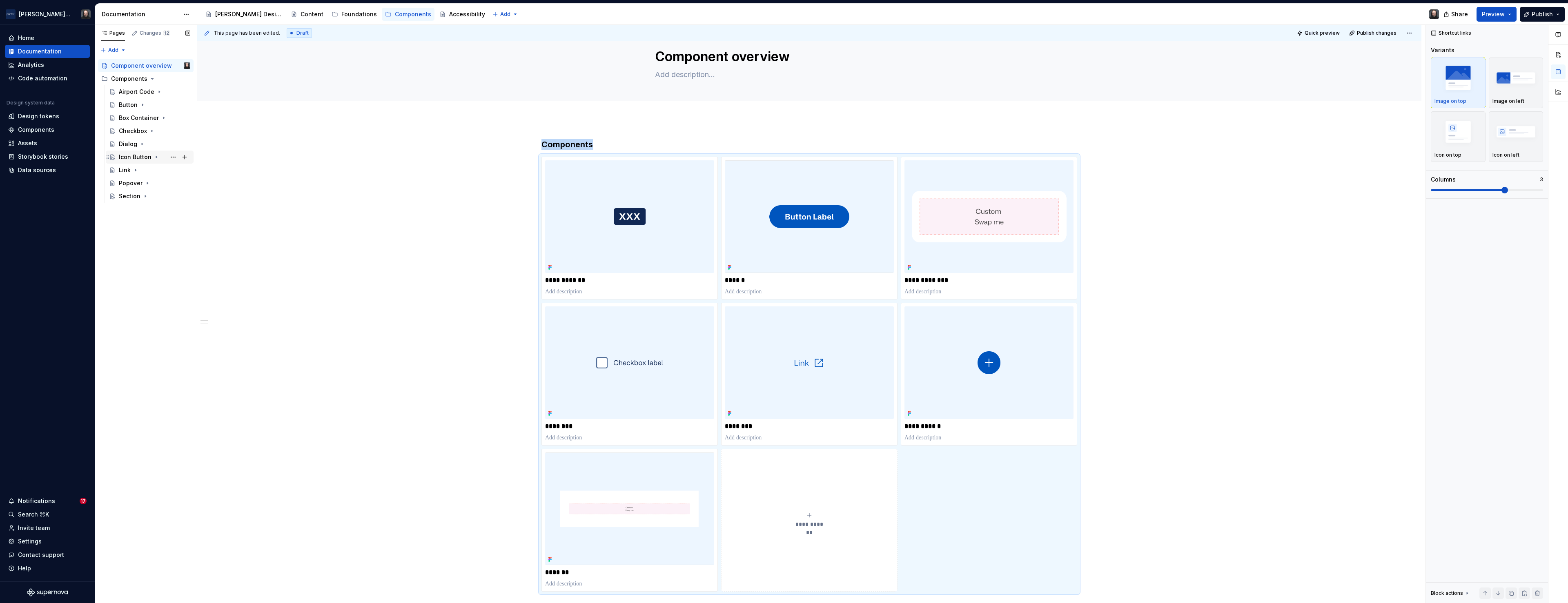
click at [156, 157] on icon "Page tree" at bounding box center [156, 157] width 1 height 2
click at [129, 167] on div "Usage" at bounding box center [136, 170] width 18 height 8
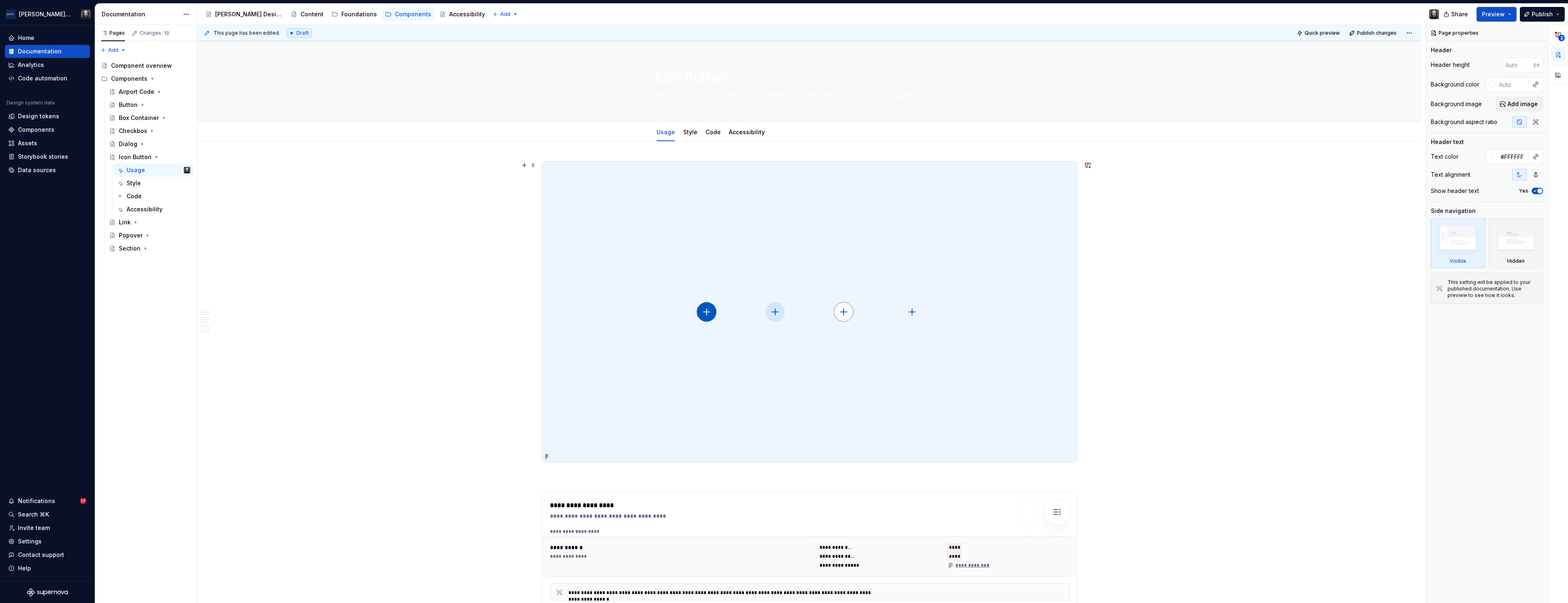
click at [972, 256] on img at bounding box center [809, 312] width 535 height 301
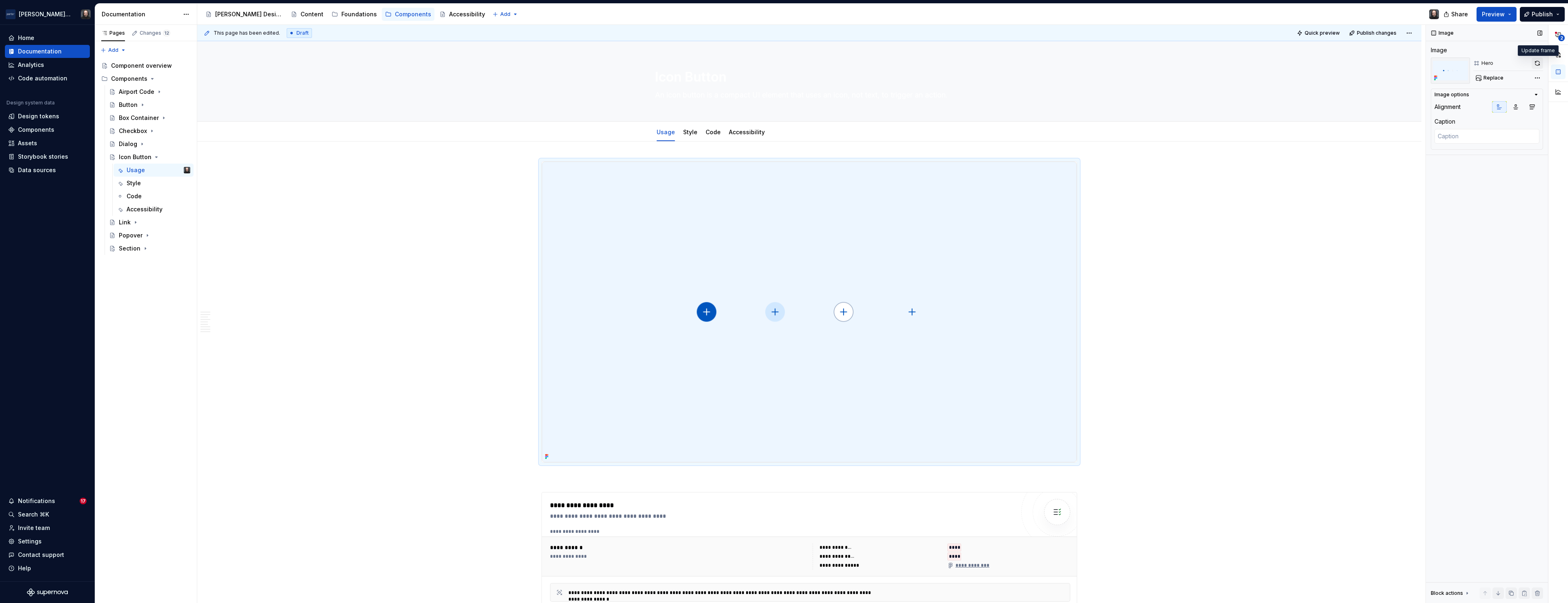
click at [1539, 64] on button "button" at bounding box center [1537, 63] width 12 height 12
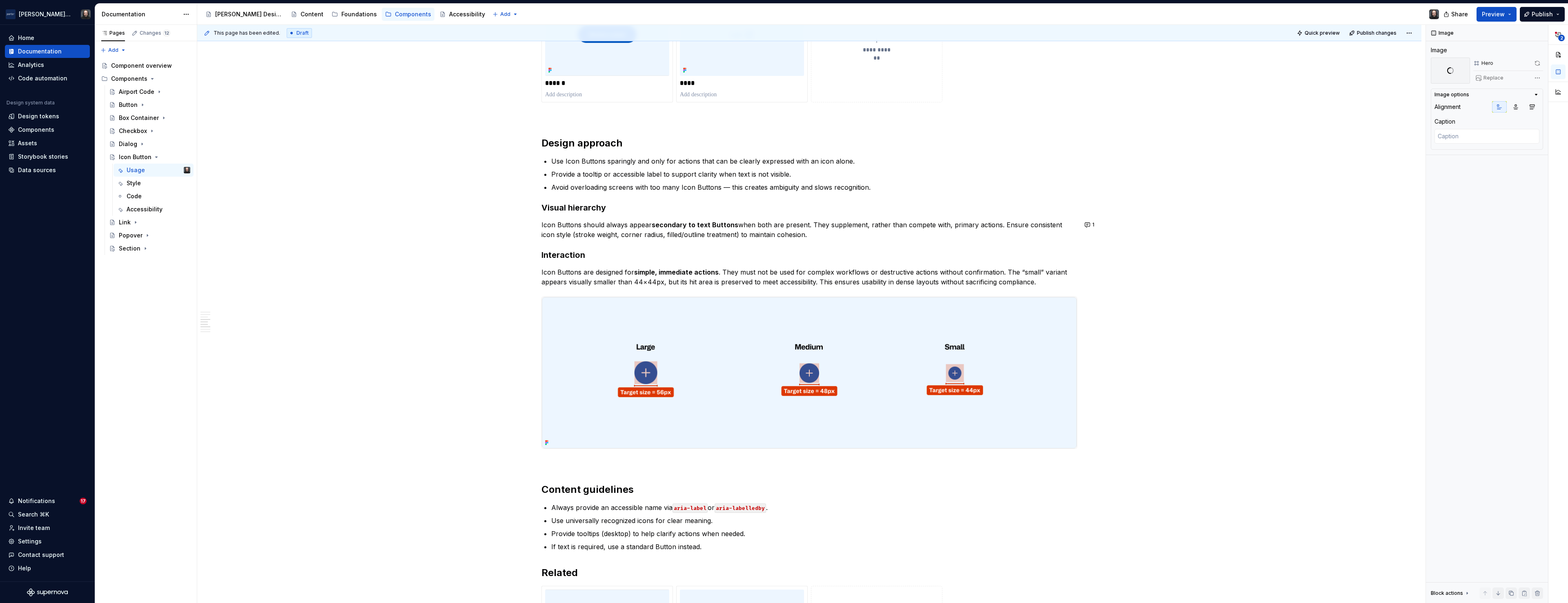
scroll to position [854, 0]
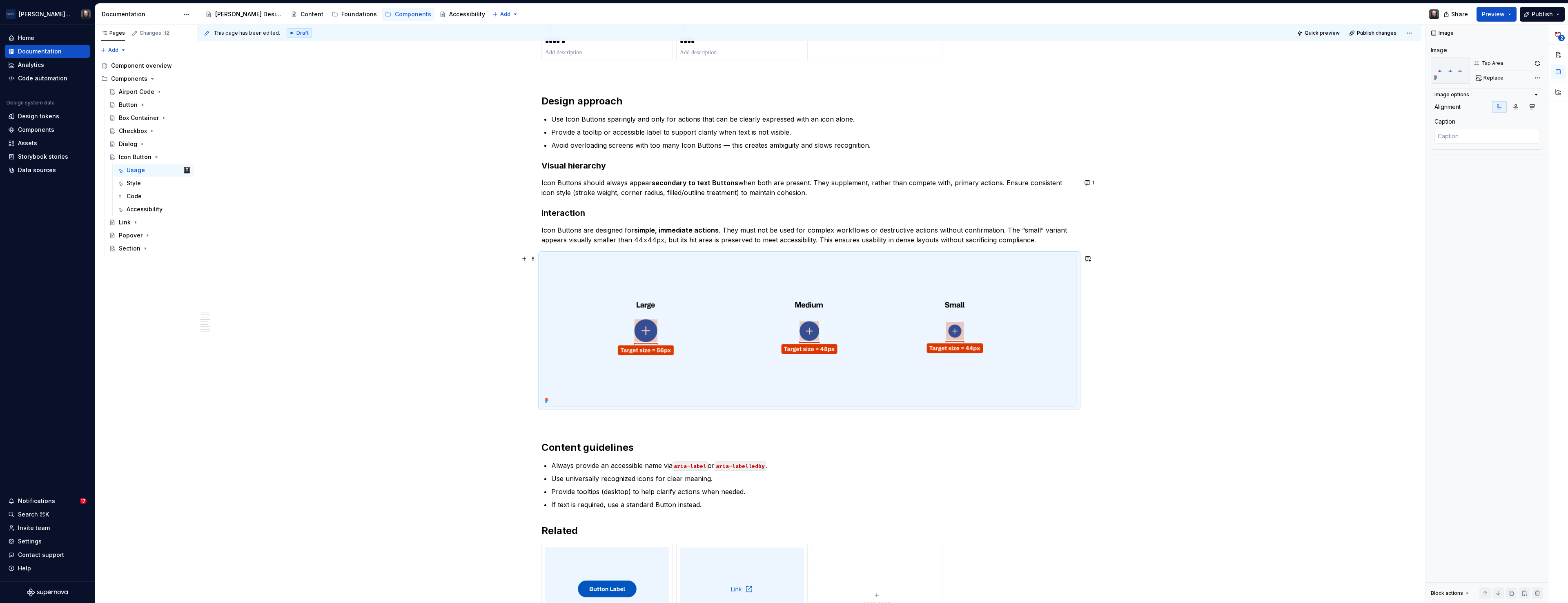
click at [1056, 310] on img at bounding box center [809, 330] width 535 height 152
click at [1536, 63] on button "button" at bounding box center [1537, 63] width 12 height 12
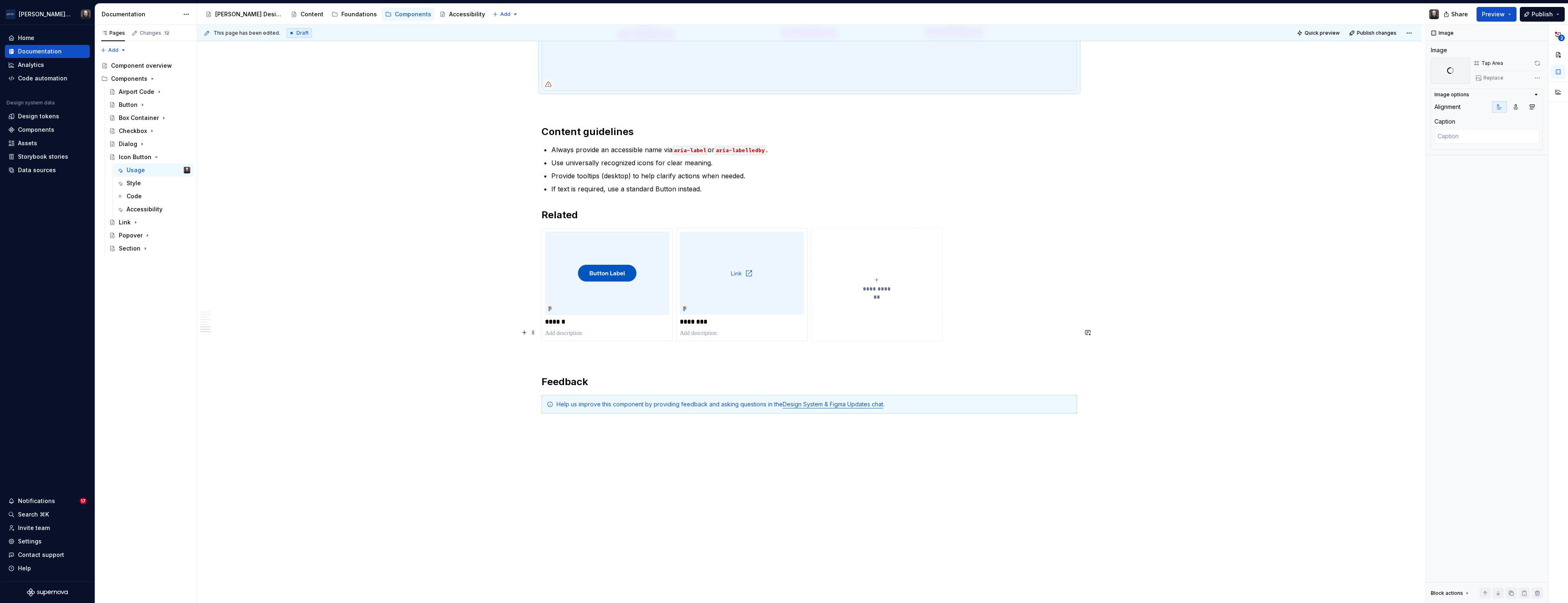
scroll to position [969, 0]
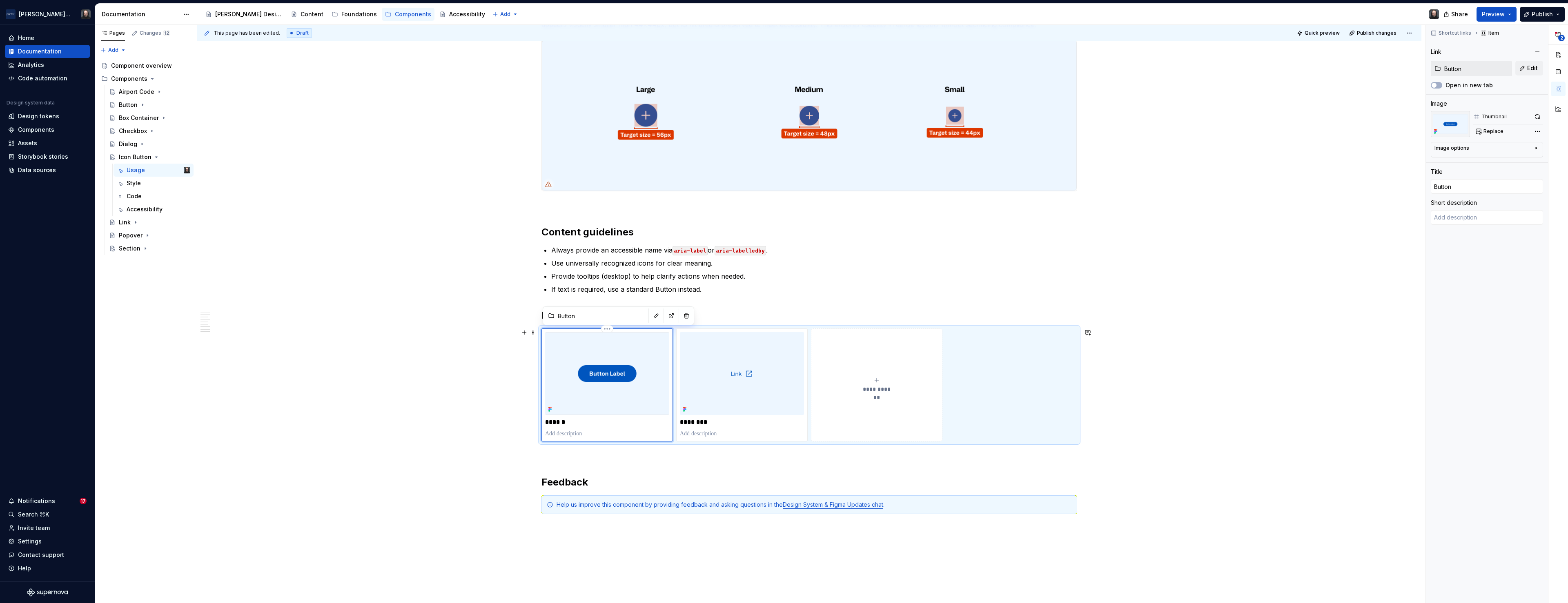
click at [649, 391] on img at bounding box center [607, 374] width 124 height 83
click at [1538, 117] on button "button" at bounding box center [1537, 116] width 12 height 12
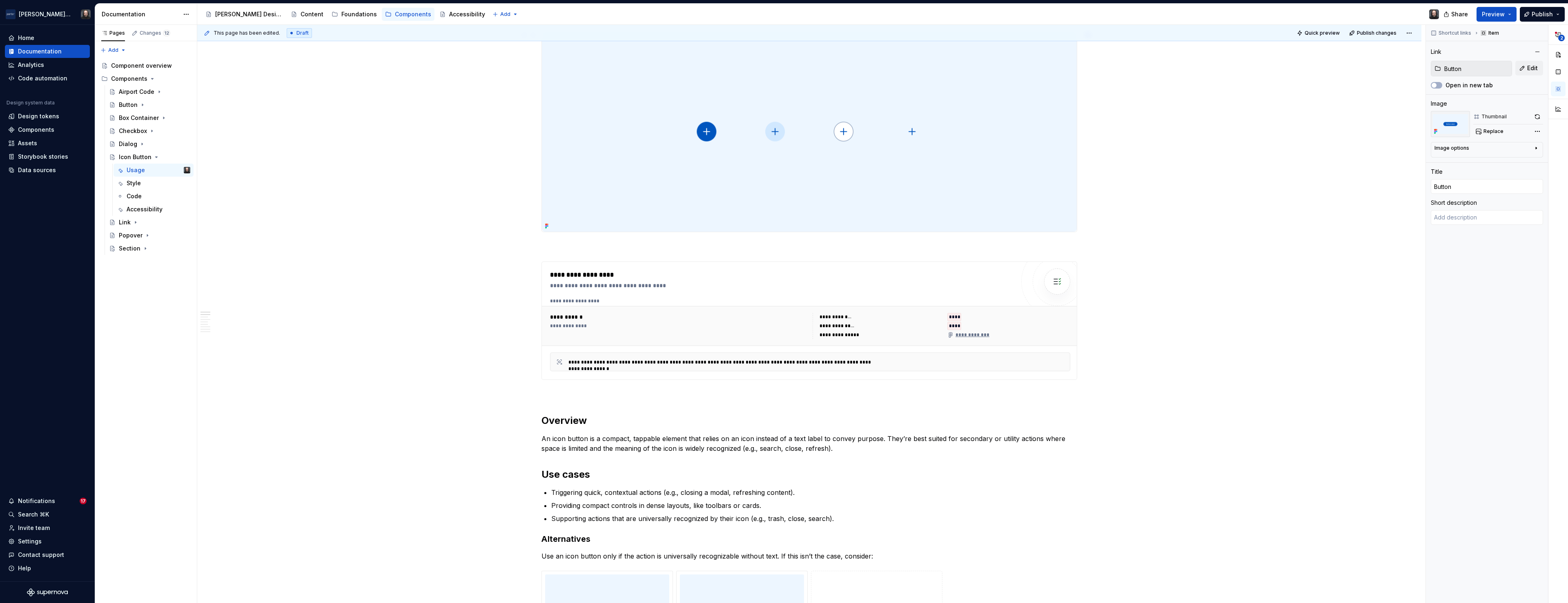
scroll to position [0, 0]
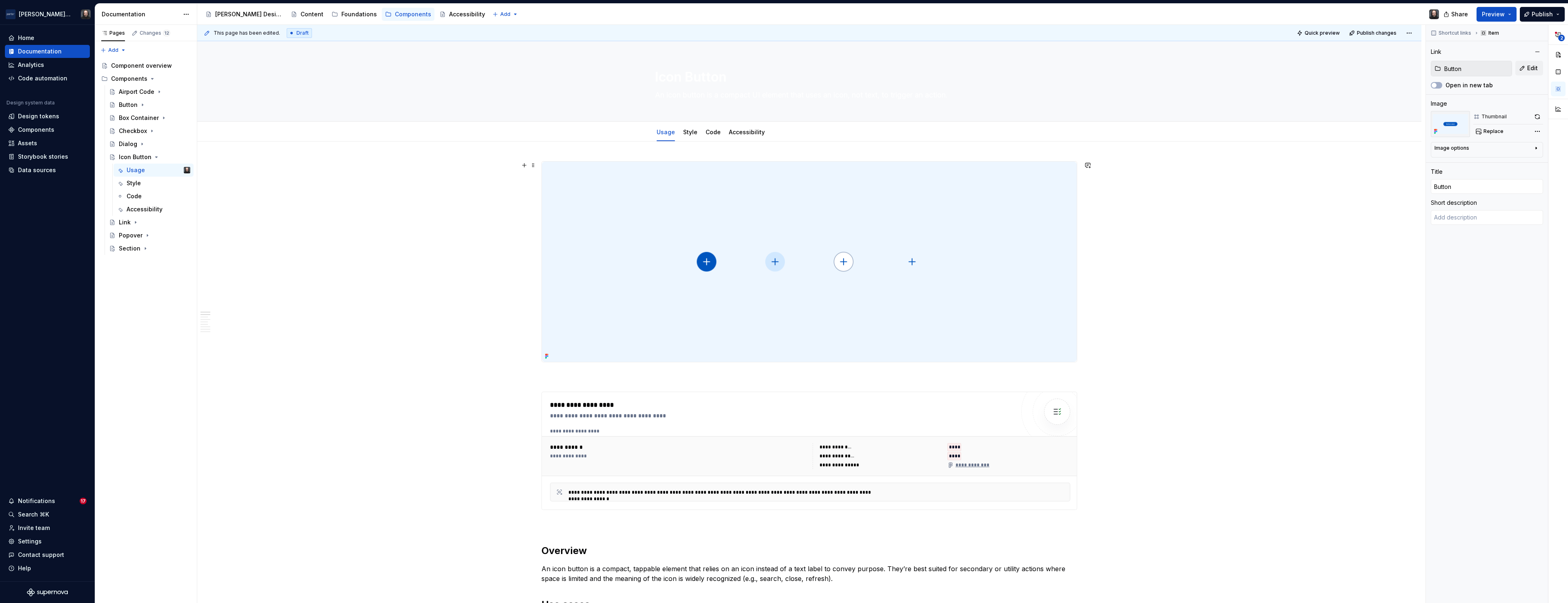
click at [987, 279] on img at bounding box center [809, 262] width 535 height 200
click at [690, 134] on link "Style" at bounding box center [690, 131] width 14 height 7
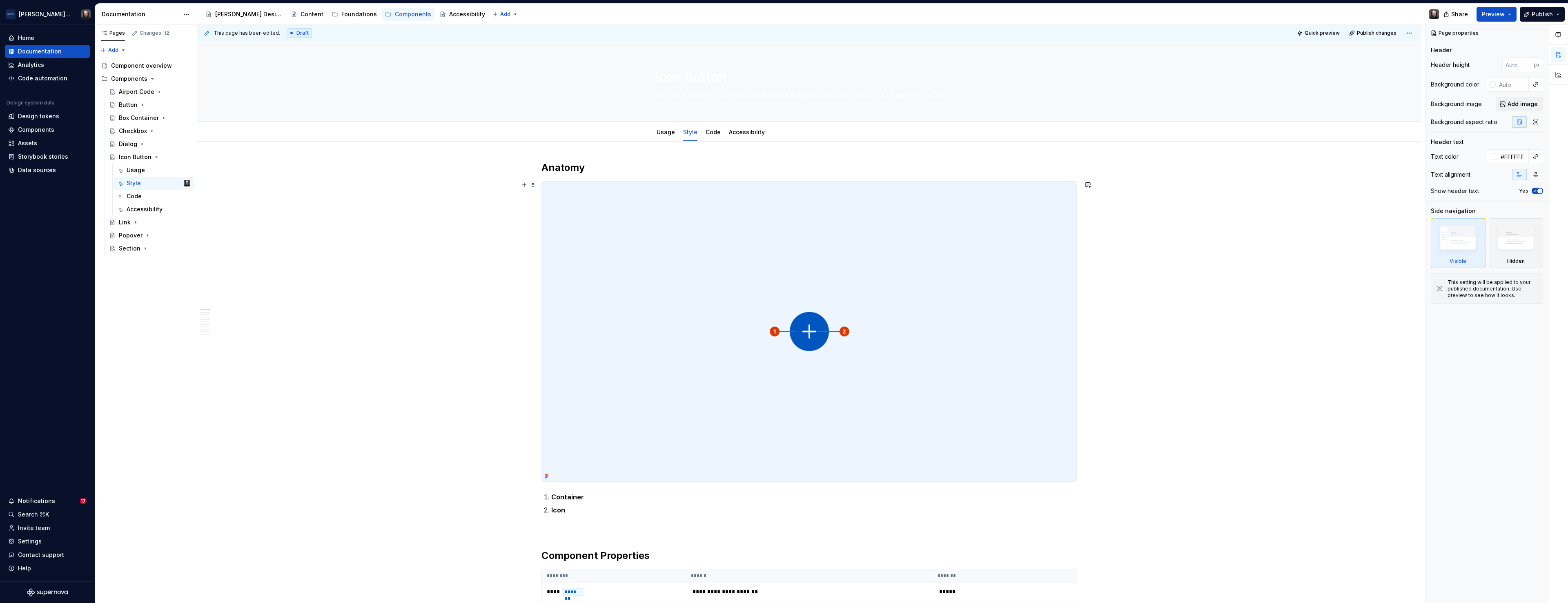
click at [1070, 248] on img at bounding box center [809, 332] width 535 height 301
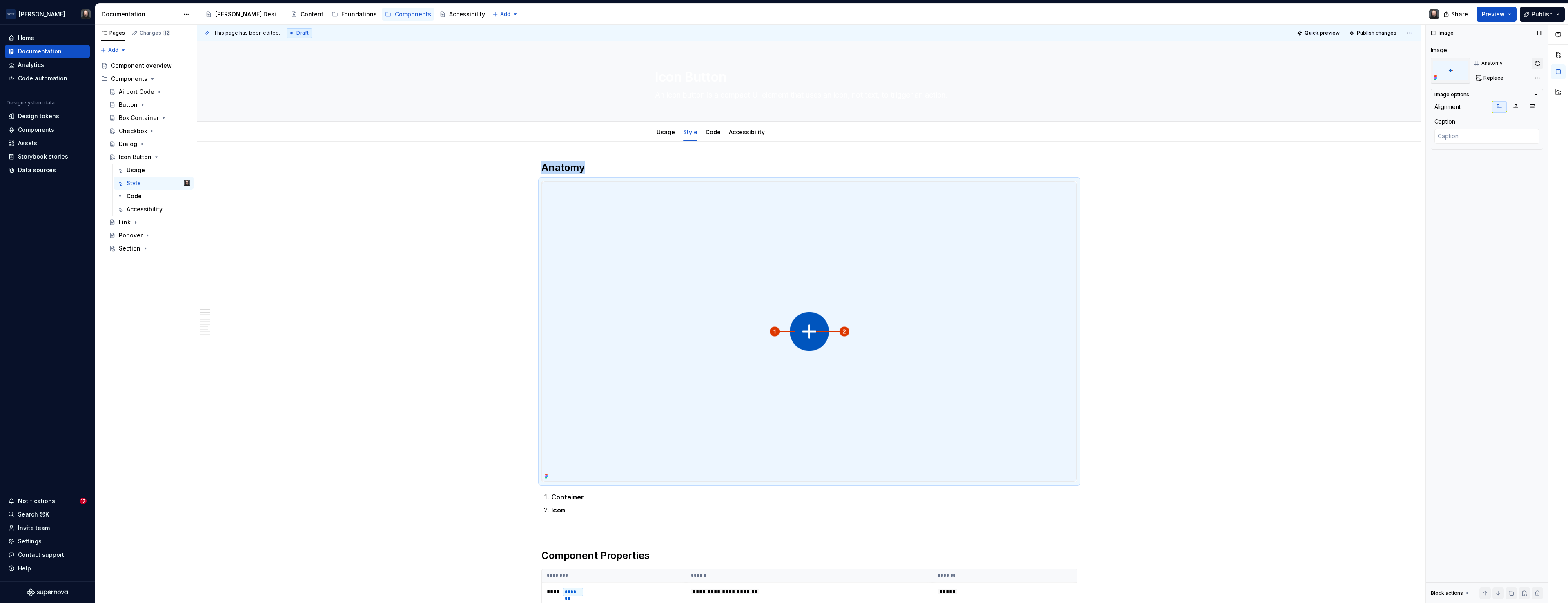
click at [1538, 63] on button "button" at bounding box center [1537, 63] width 12 height 12
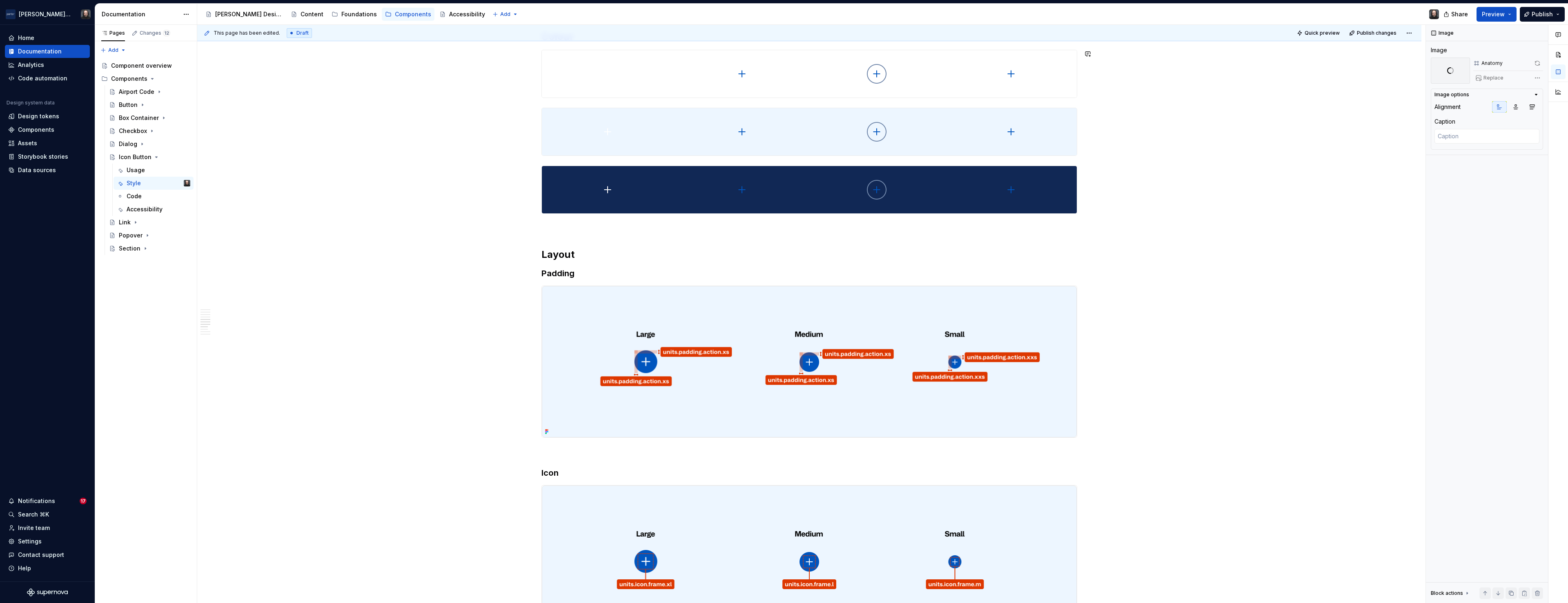
scroll to position [1112, 0]
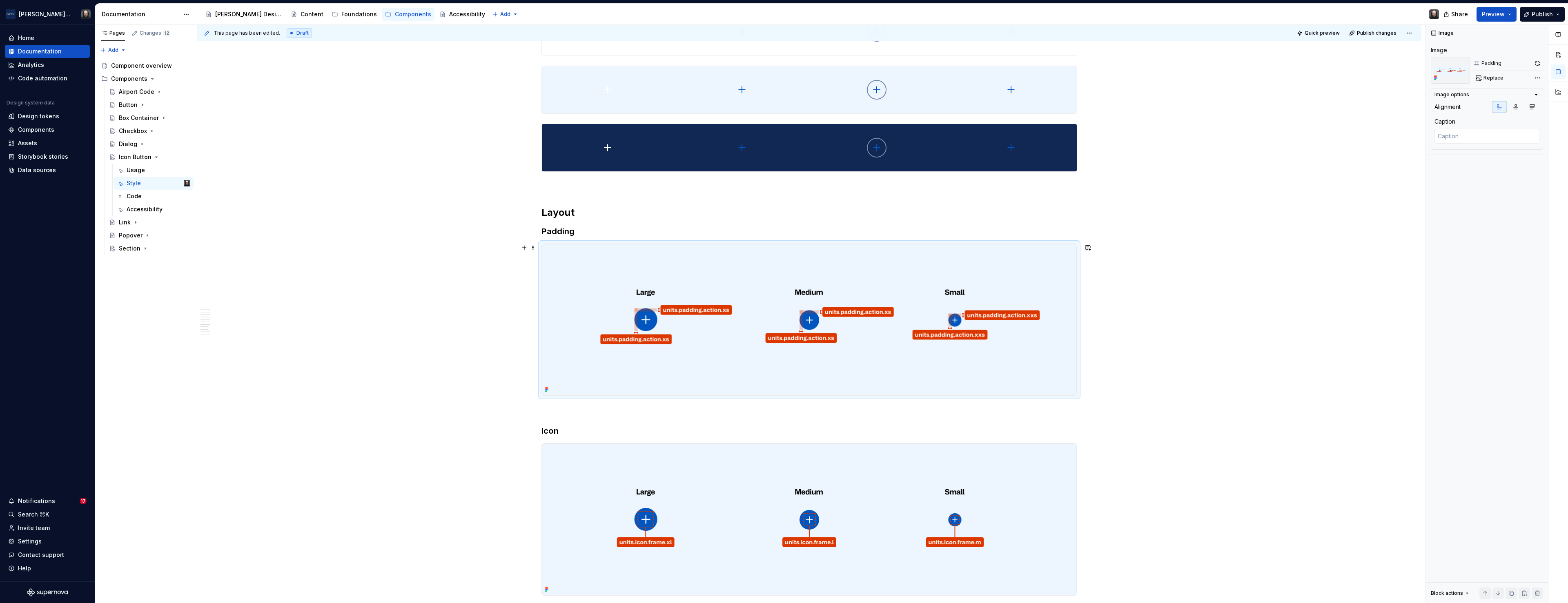
click at [1062, 330] on img at bounding box center [809, 319] width 535 height 152
click at [1048, 461] on img at bounding box center [809, 519] width 535 height 152
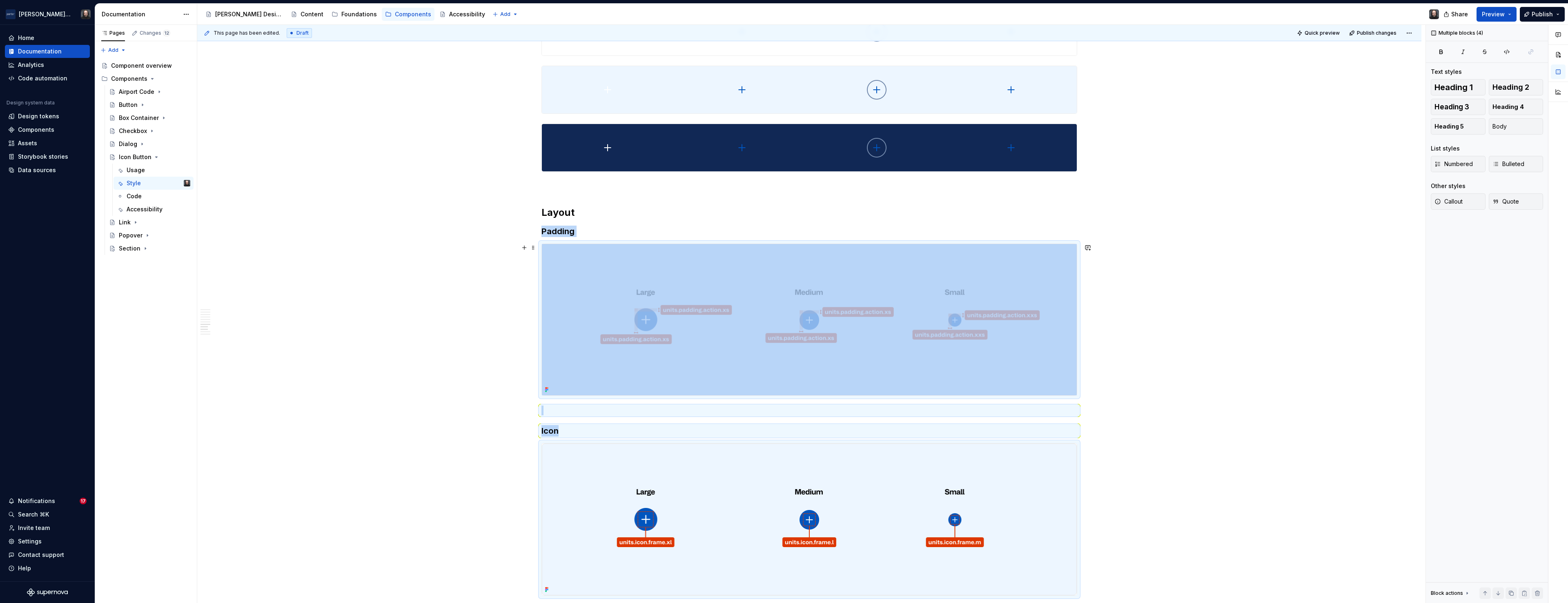
scroll to position [1252, 0]
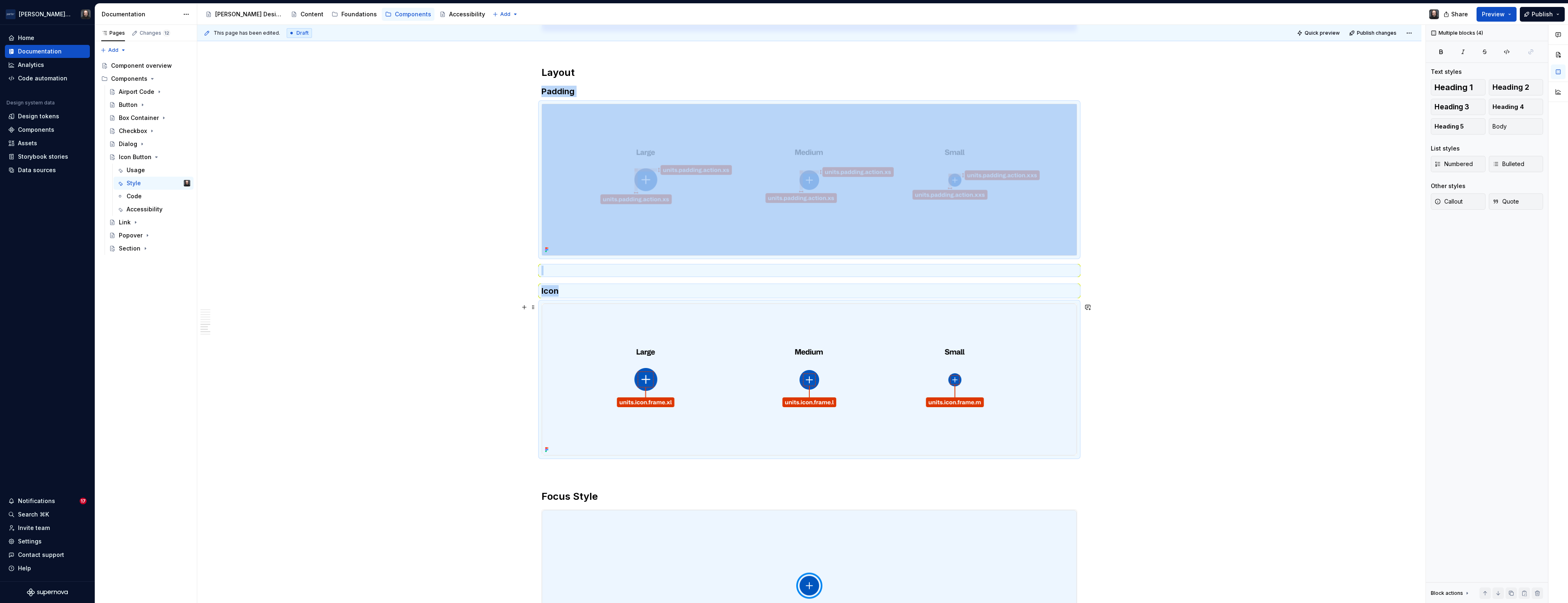
click at [1184, 298] on div "**********" at bounding box center [811, 314] width 1228 height 579
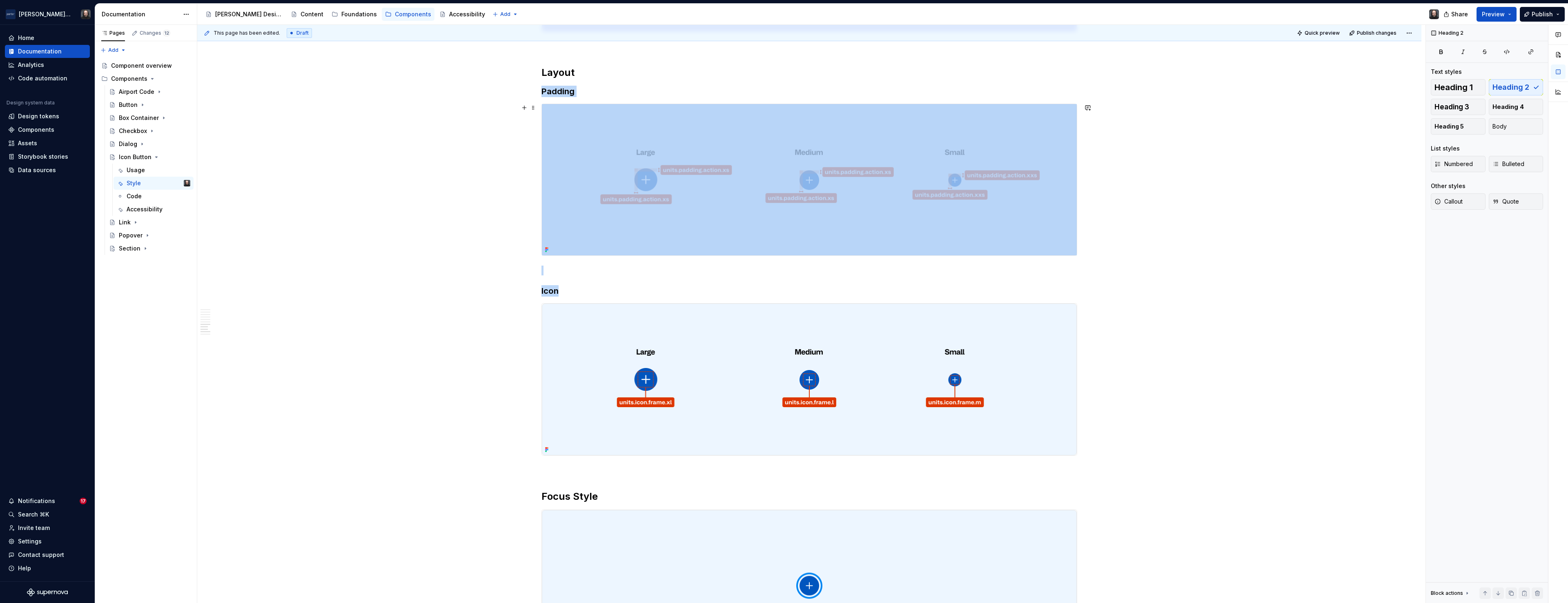
click at [1051, 229] on img at bounding box center [809, 180] width 535 height 152
click at [1536, 63] on button "button" at bounding box center [1537, 63] width 12 height 12
click at [1040, 359] on img at bounding box center [809, 379] width 535 height 152
click at [1537, 63] on button "button" at bounding box center [1537, 63] width 12 height 12
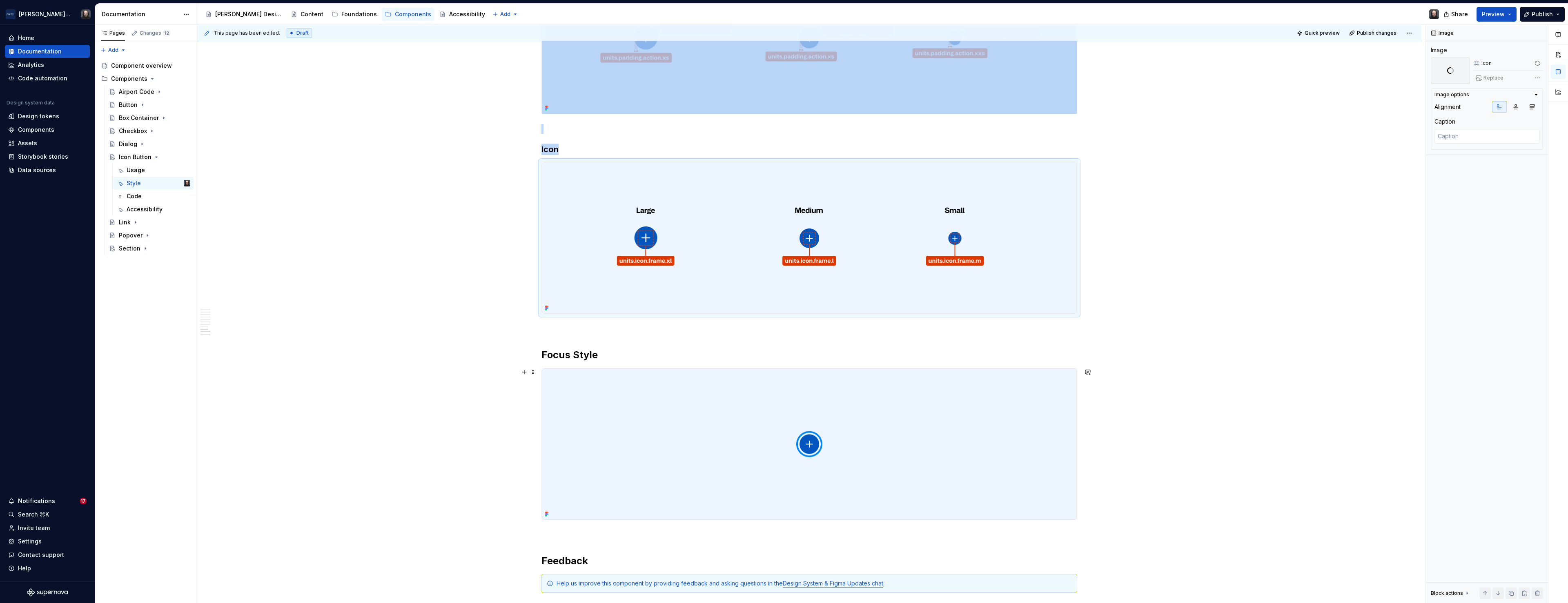
click at [1051, 400] on img at bounding box center [809, 444] width 535 height 152
click at [1538, 65] on button "button" at bounding box center [1537, 63] width 12 height 12
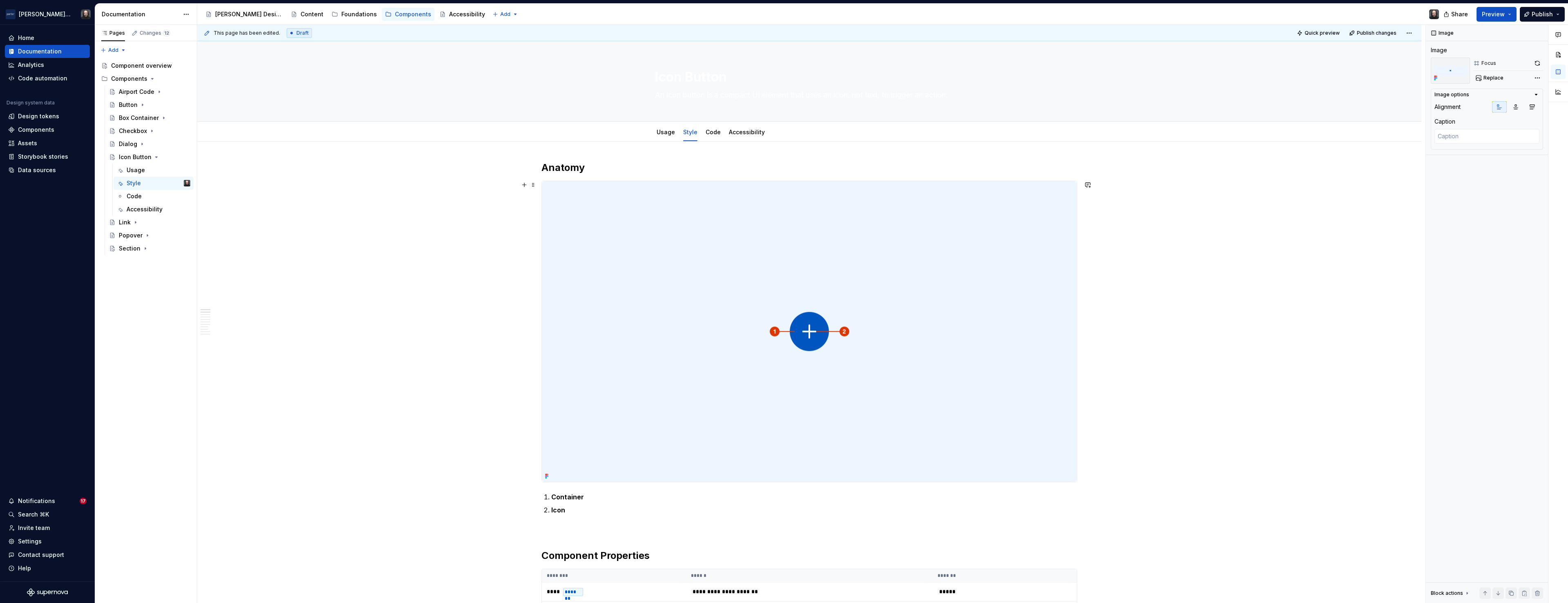
scroll to position [0, 0]
click at [716, 136] on div "Code" at bounding box center [713, 132] width 15 height 8
click at [715, 134] on link "Code" at bounding box center [713, 131] width 15 height 7
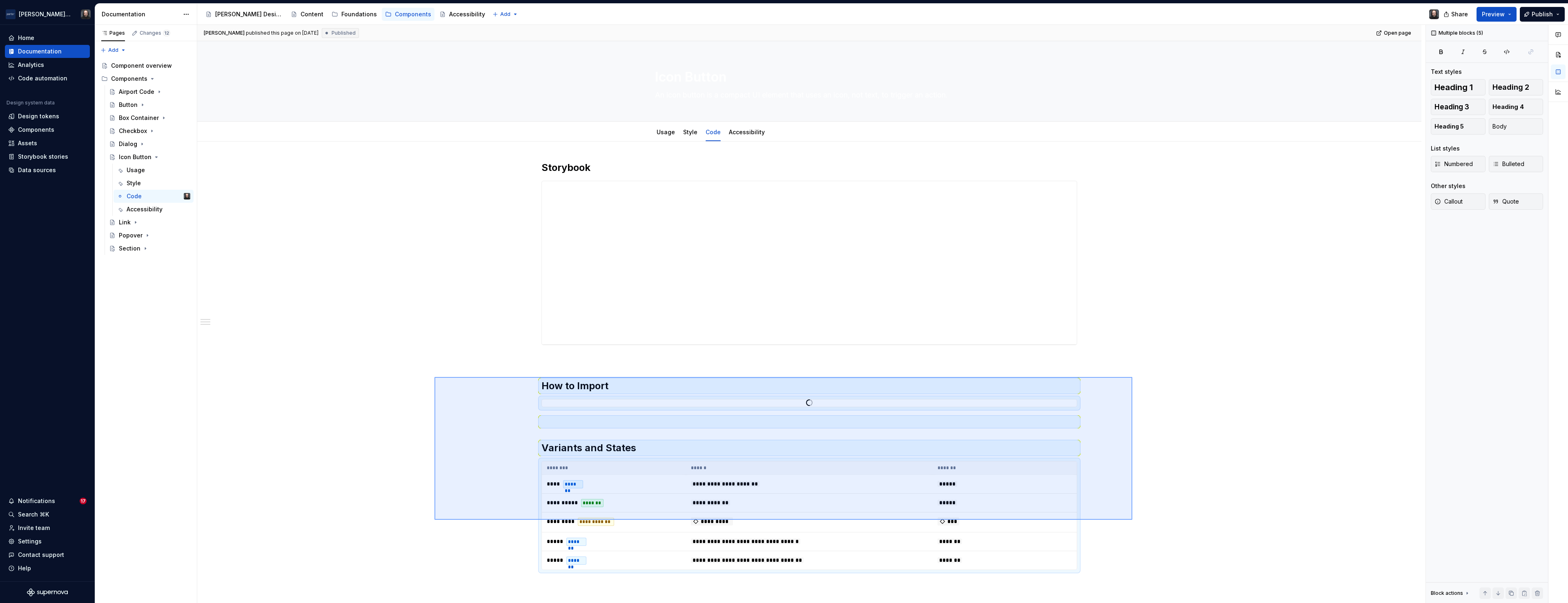
drag, startPoint x: 593, startPoint y: 427, endPoint x: 1178, endPoint y: 527, distance: 593.5
click at [1178, 527] on div "**********" at bounding box center [811, 314] width 1228 height 579
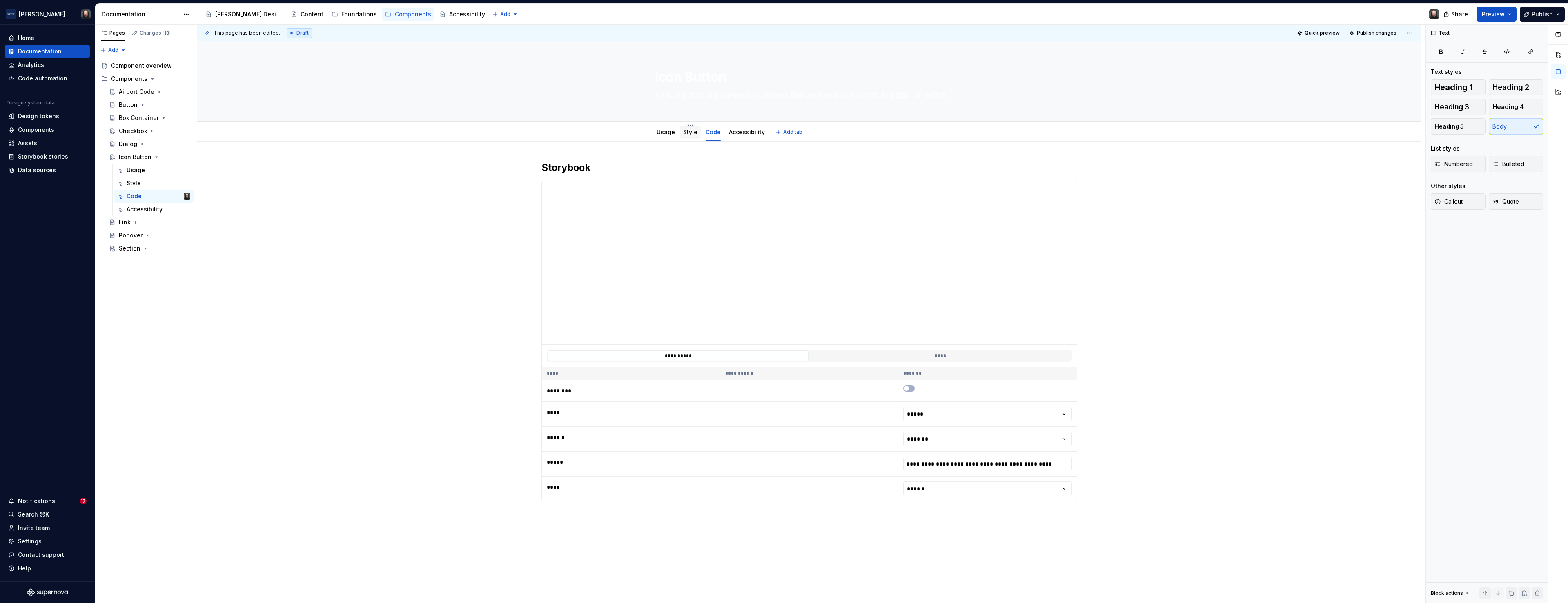
click at [689, 131] on link "Style" at bounding box center [690, 131] width 14 height 7
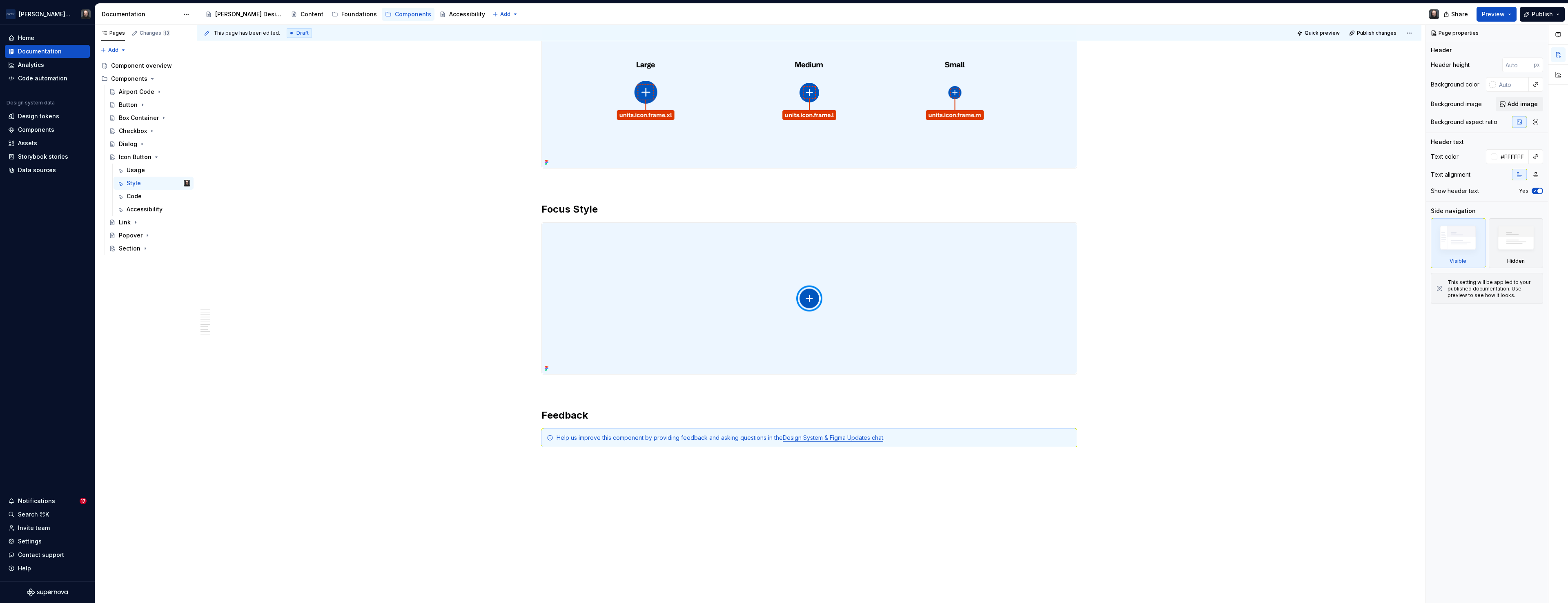
scroll to position [1574, 0]
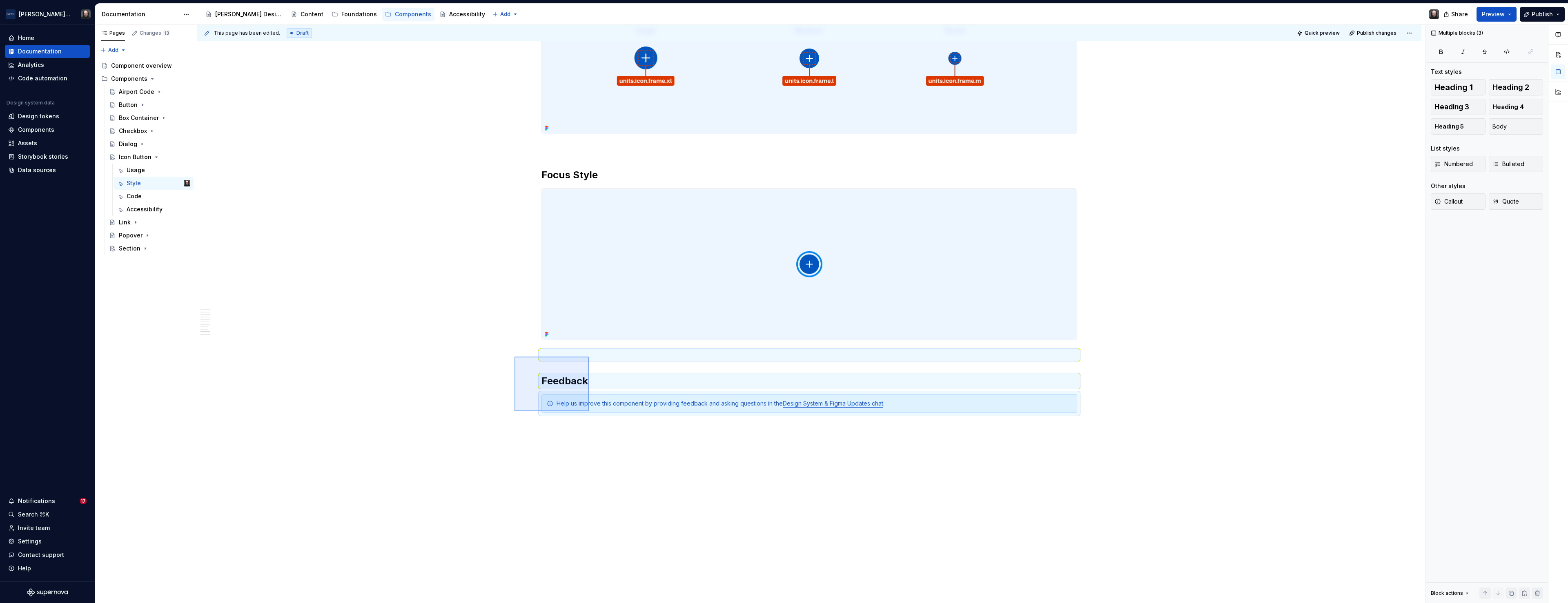
drag, startPoint x: 535, startPoint y: 370, endPoint x: 589, endPoint y: 411, distance: 67.8
click at [589, 411] on div "**********" at bounding box center [811, 314] width 1228 height 579
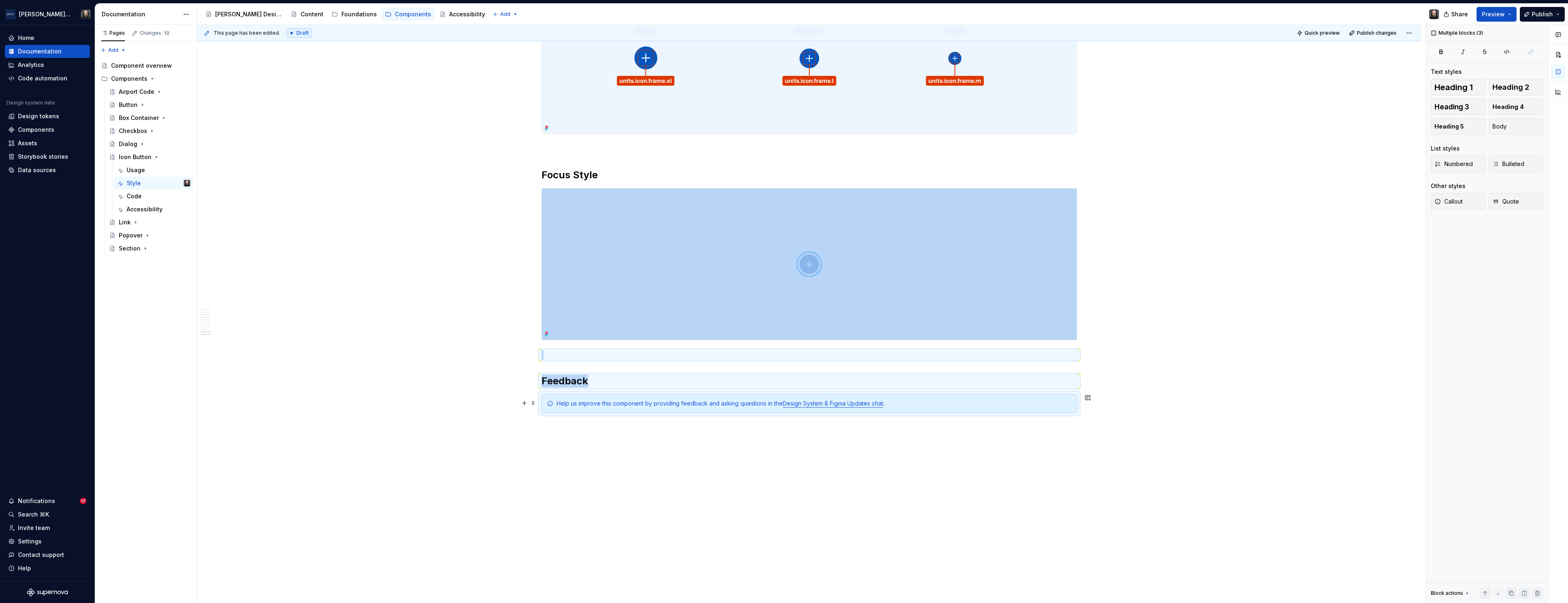
copy div "Feedback"
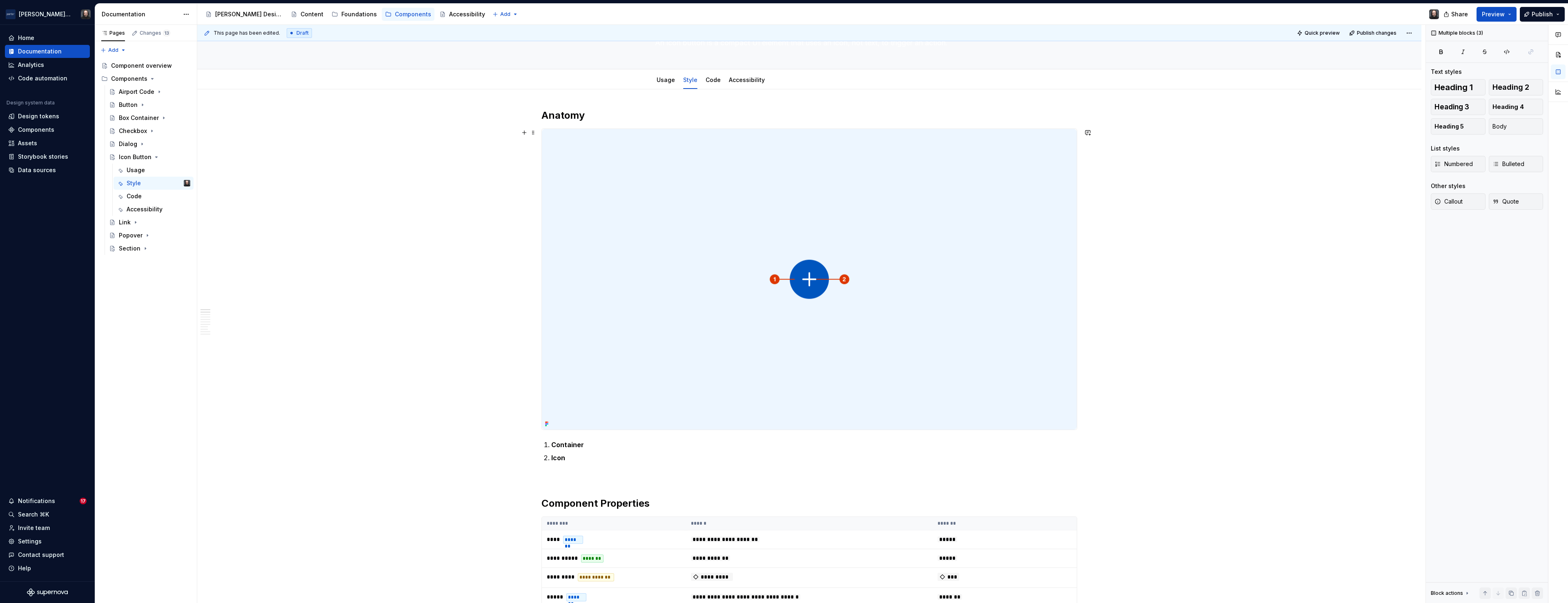
scroll to position [0, 0]
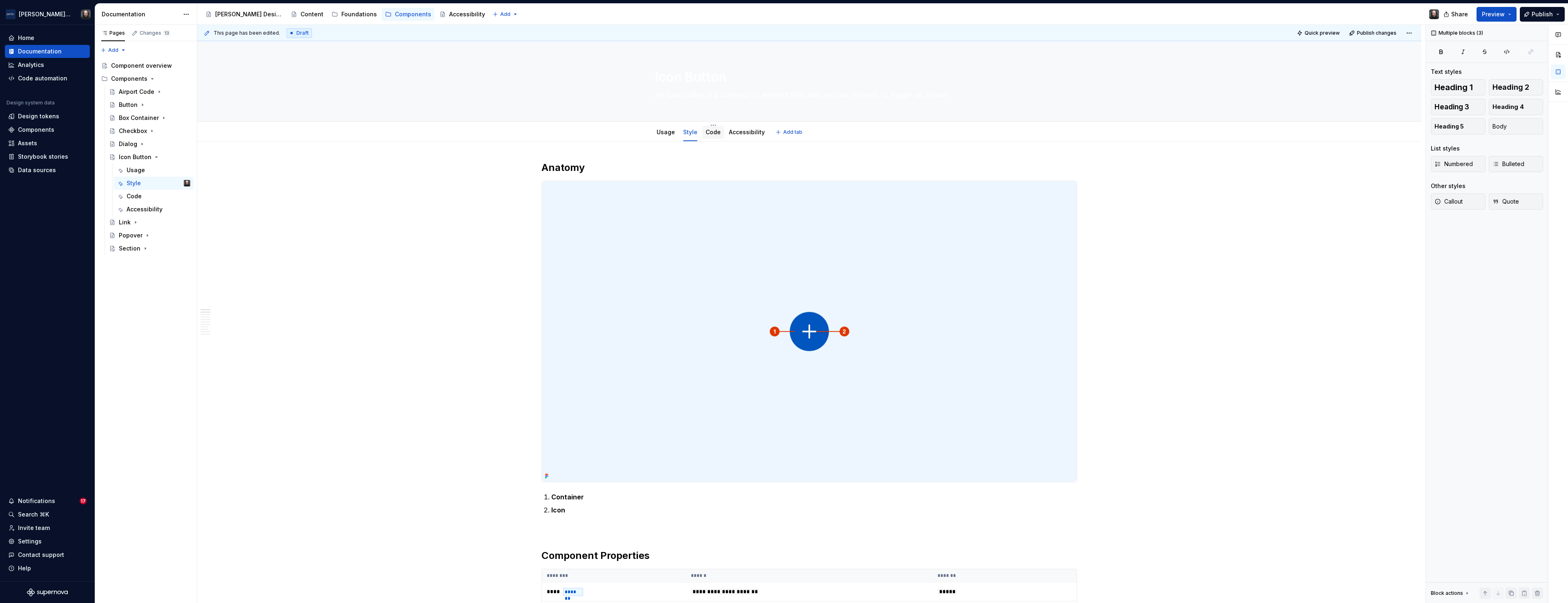
click at [717, 133] on link "Code" at bounding box center [713, 131] width 15 height 7
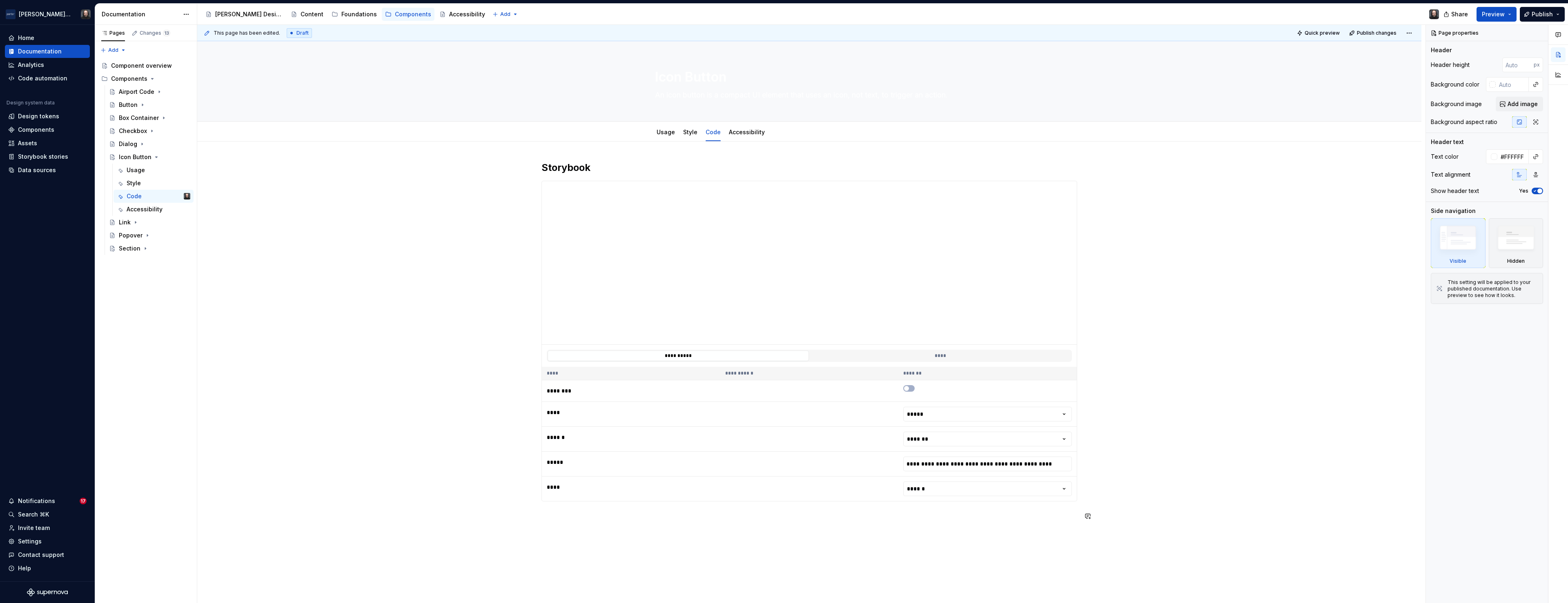
click at [560, 525] on div "**********" at bounding box center [810, 346] width 536 height 370
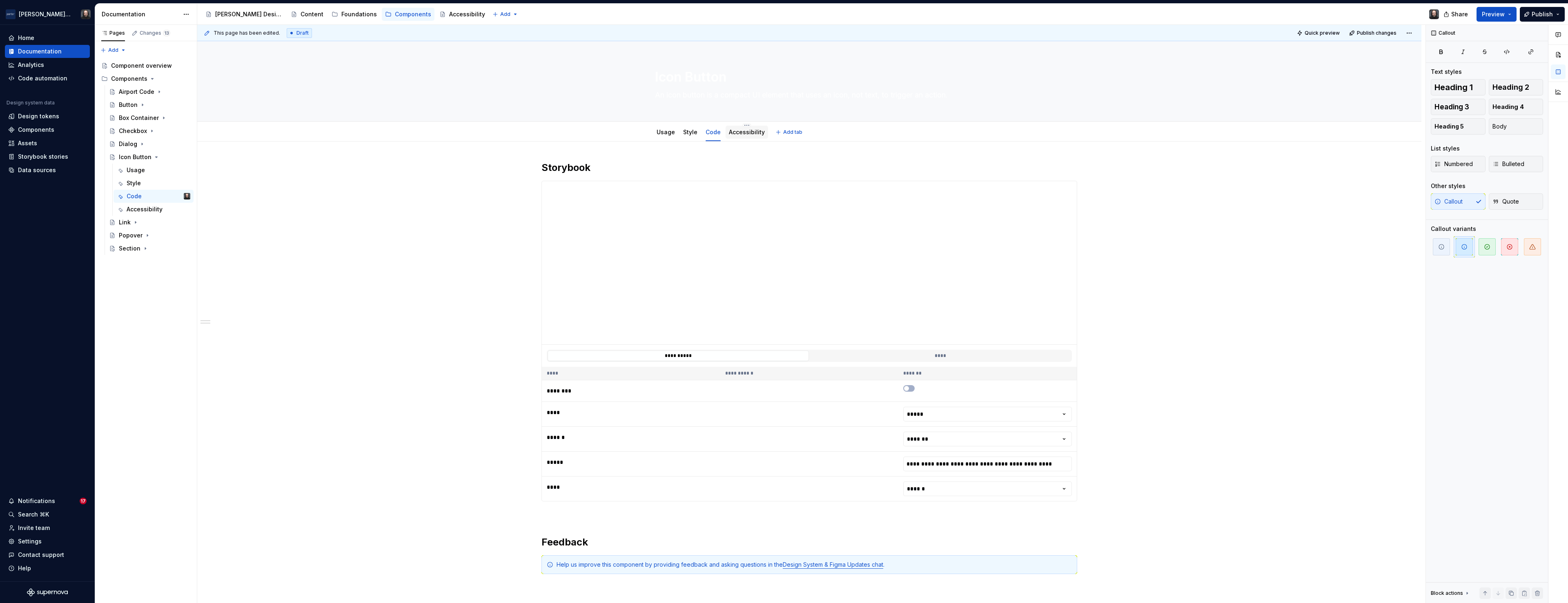
click at [759, 134] on link "Accessibility" at bounding box center [746, 131] width 36 height 7
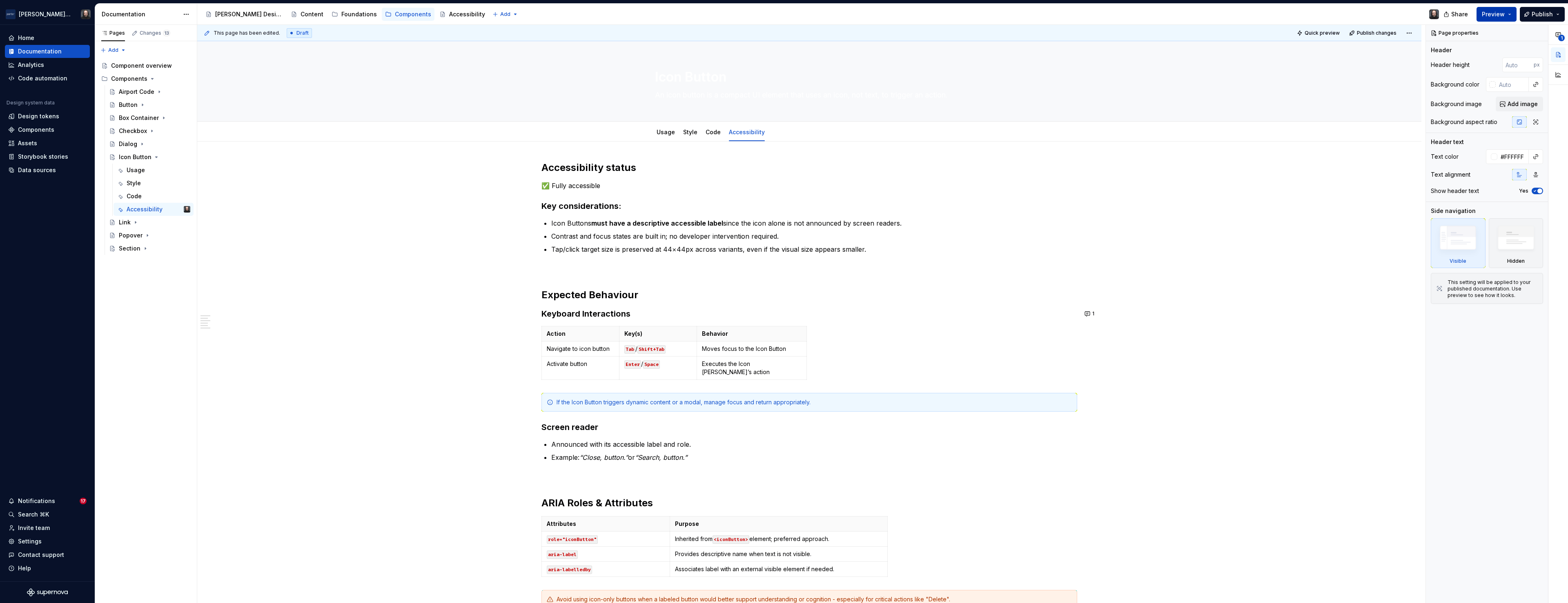
click at [1508, 13] on button "Preview" at bounding box center [1497, 14] width 40 height 15
click at [1437, 68] on span "Build preview" at bounding box center [1421, 68] width 39 height 8
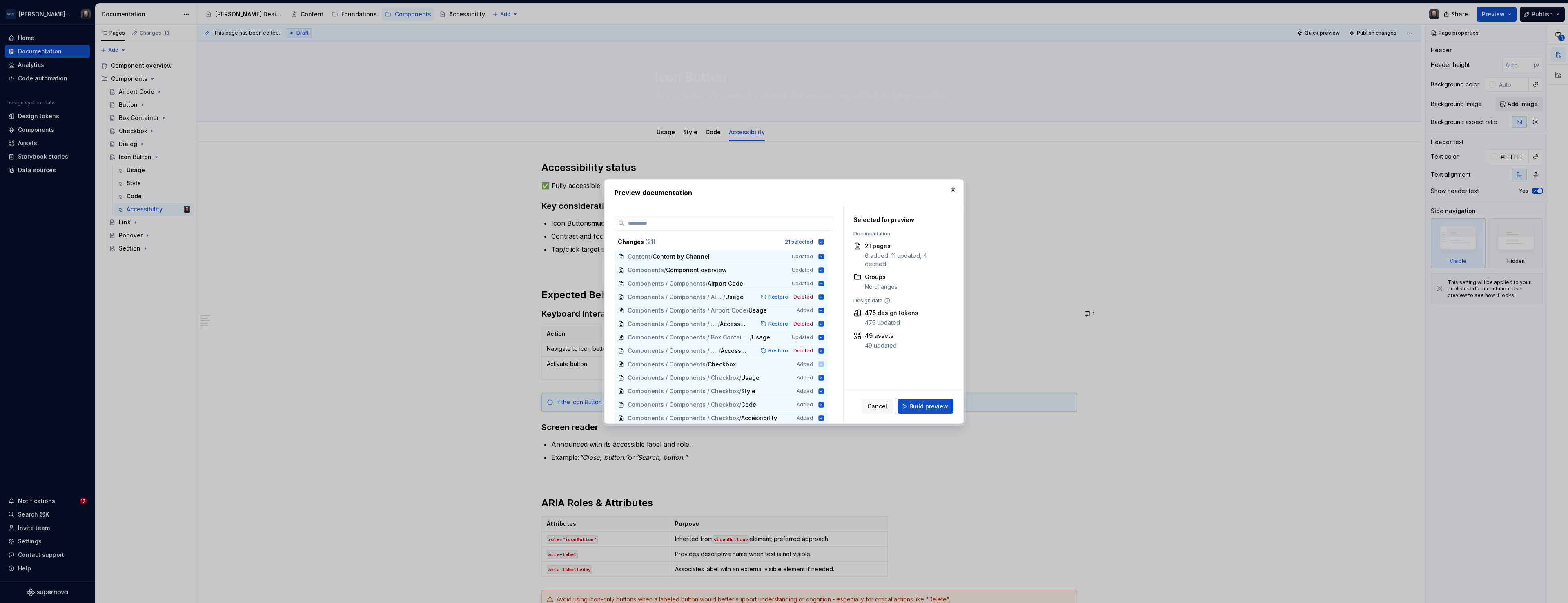
click at [943, 406] on span "Build preview" at bounding box center [929, 406] width 39 height 8
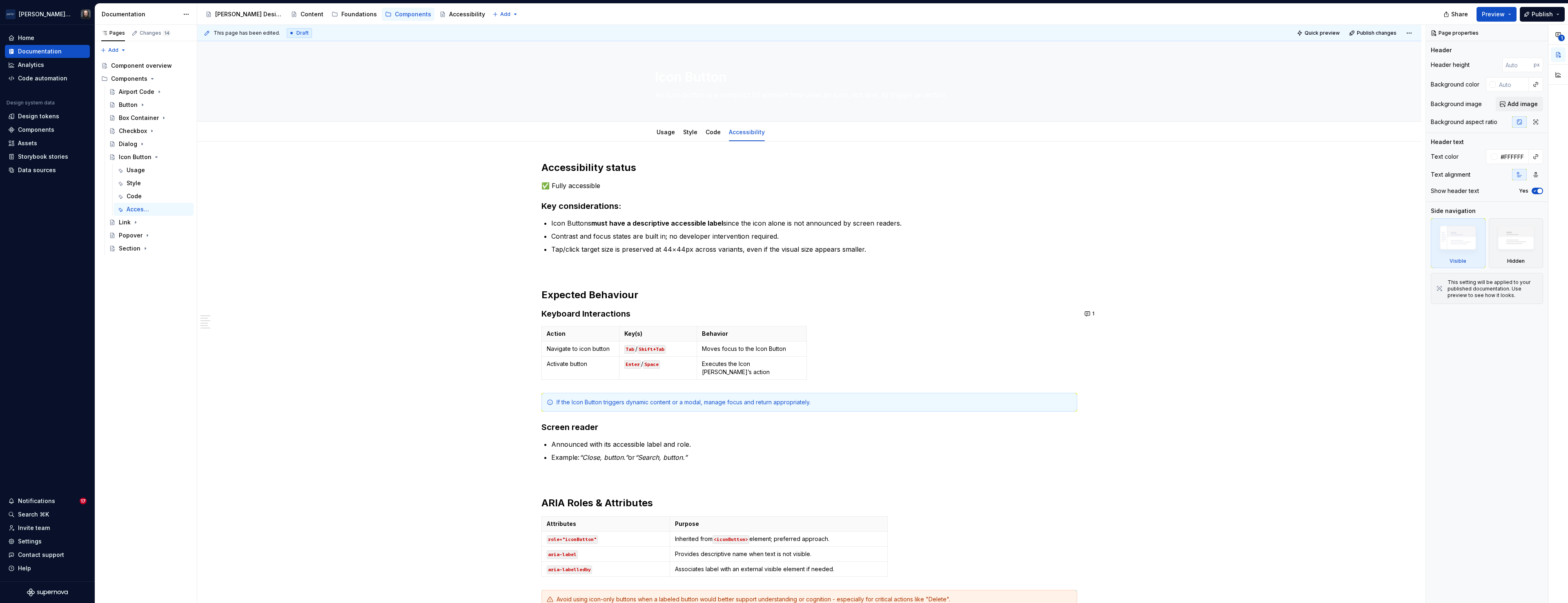
type textarea "*"
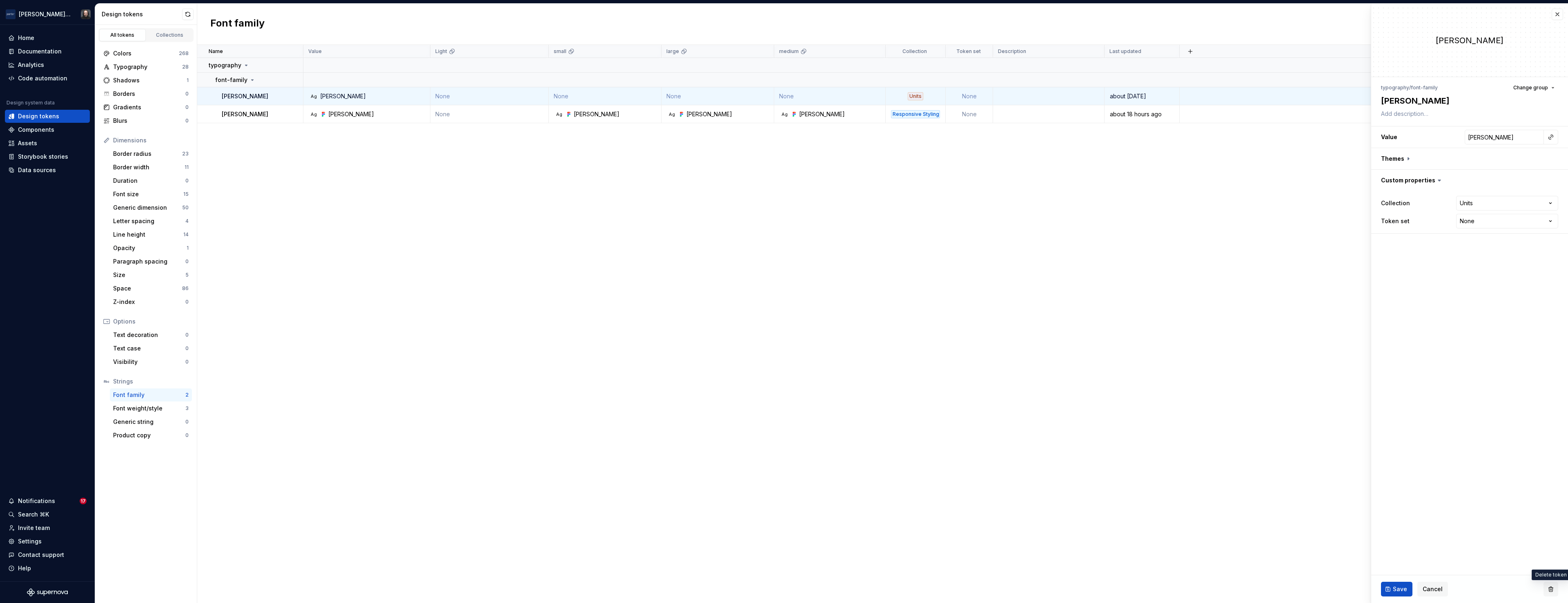
click at [1550, 590] on button "button" at bounding box center [1551, 590] width 15 height 15
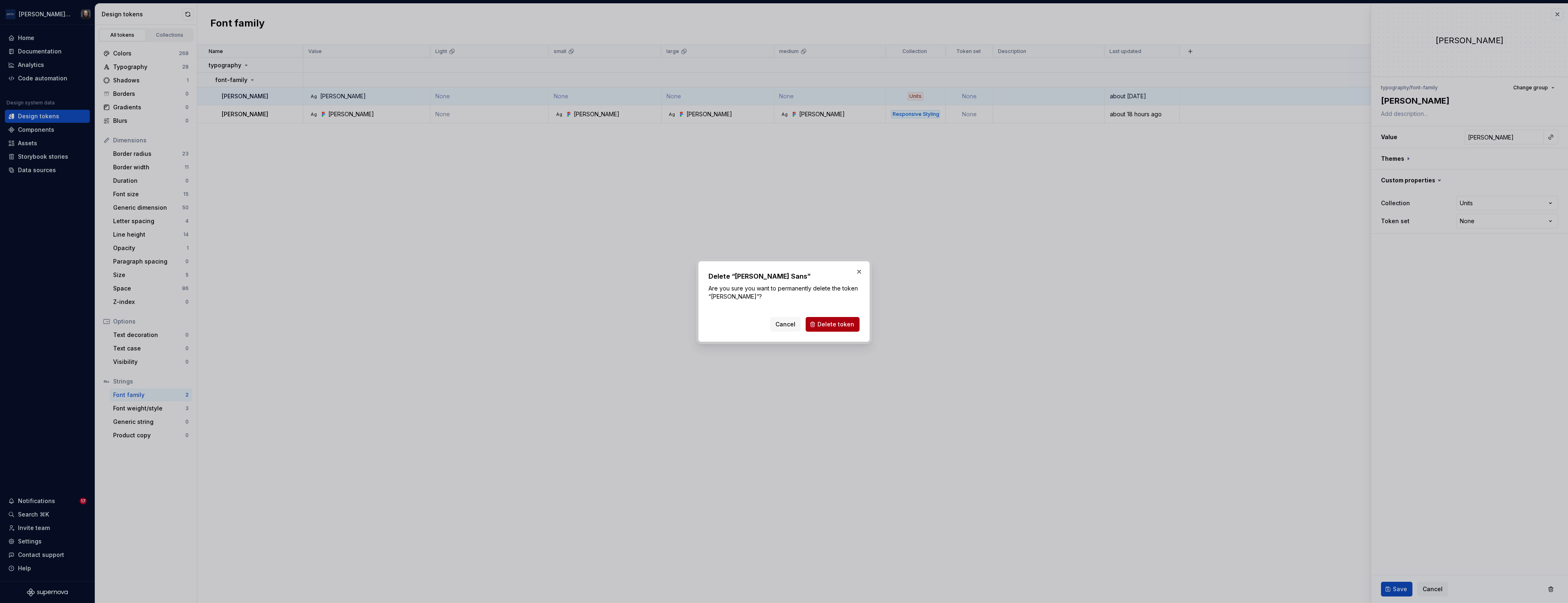
click at [844, 324] on span "Delete token" at bounding box center [836, 324] width 37 height 8
click at [859, 271] on button "button" at bounding box center [859, 271] width 12 height 12
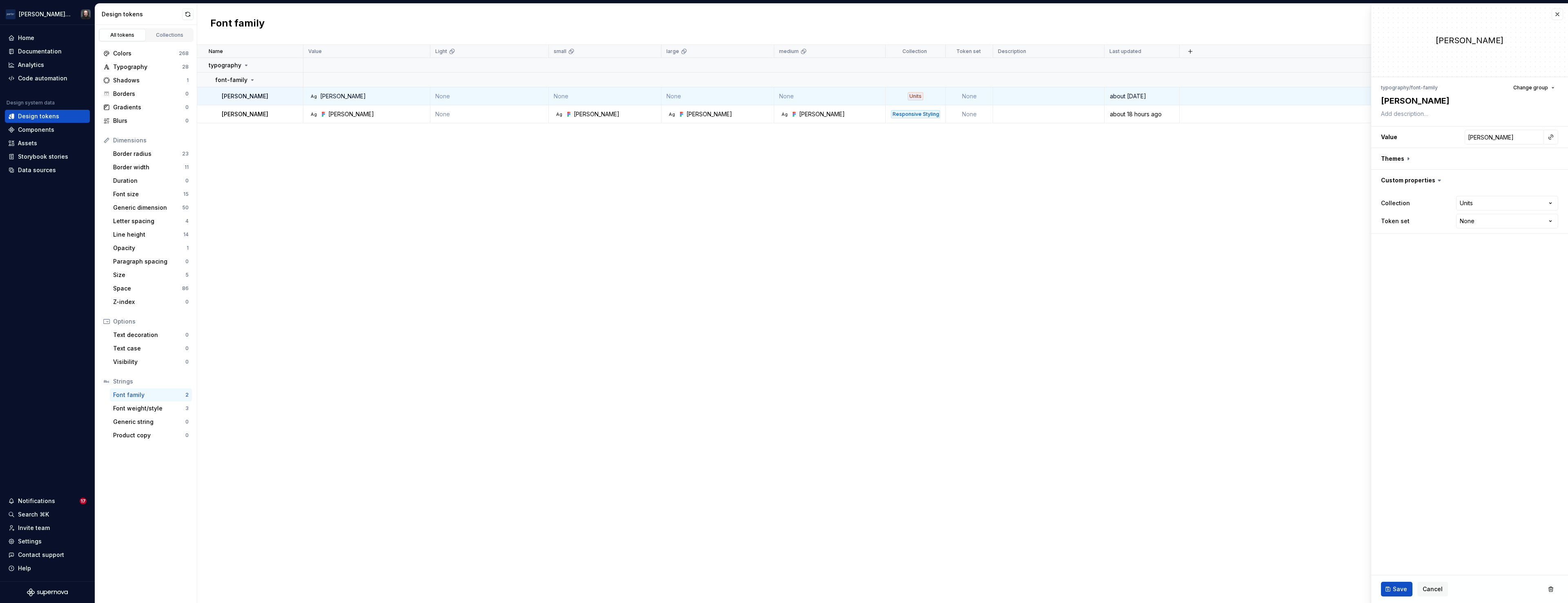
click at [128, 35] on div "All tokens" at bounding box center [122, 35] width 41 height 7
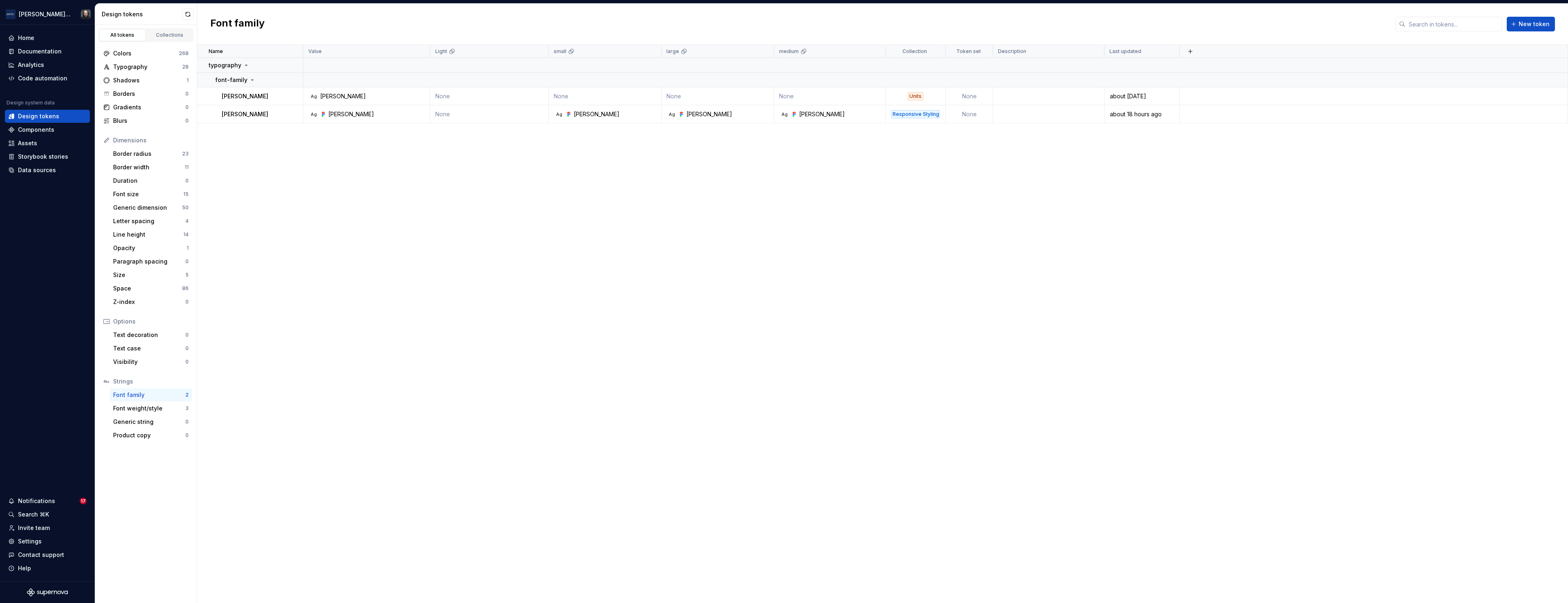
click at [147, 397] on div "Font family" at bounding box center [149, 395] width 72 height 8
click at [164, 32] on div "Collections" at bounding box center [170, 35] width 41 height 7
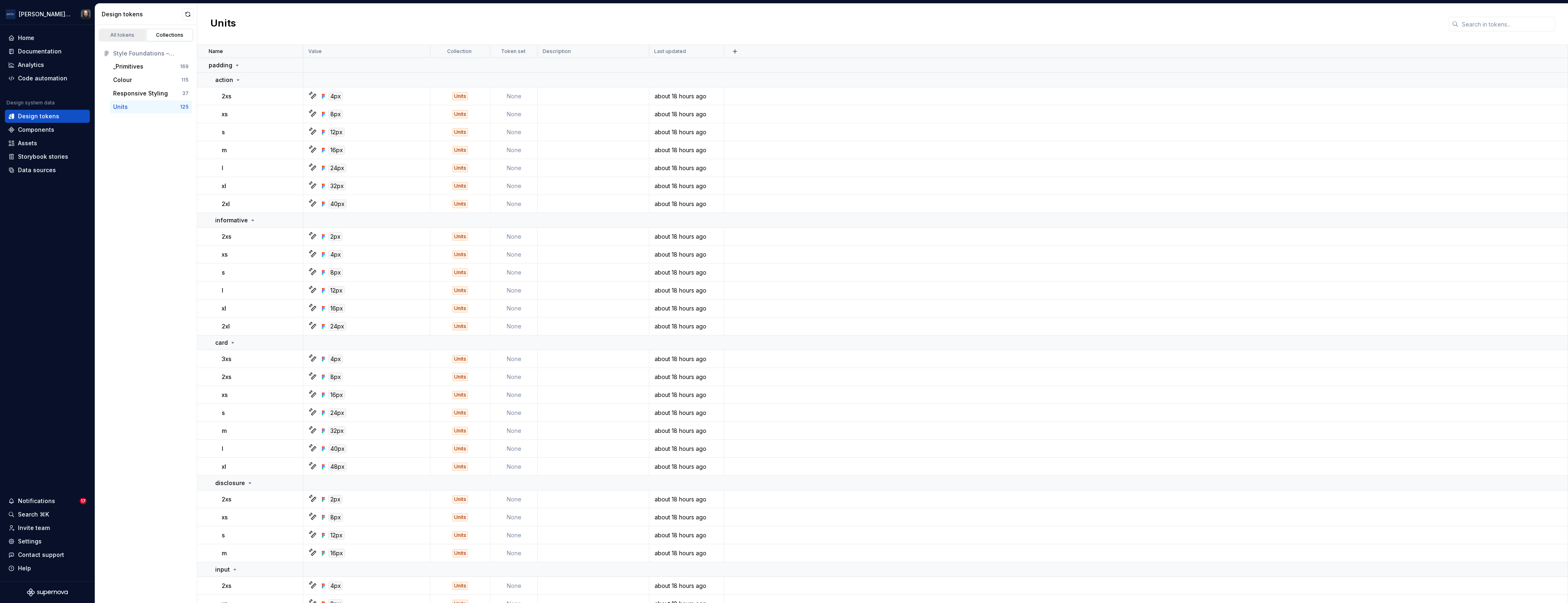
click at [136, 35] on div "All tokens" at bounding box center [122, 35] width 41 height 7
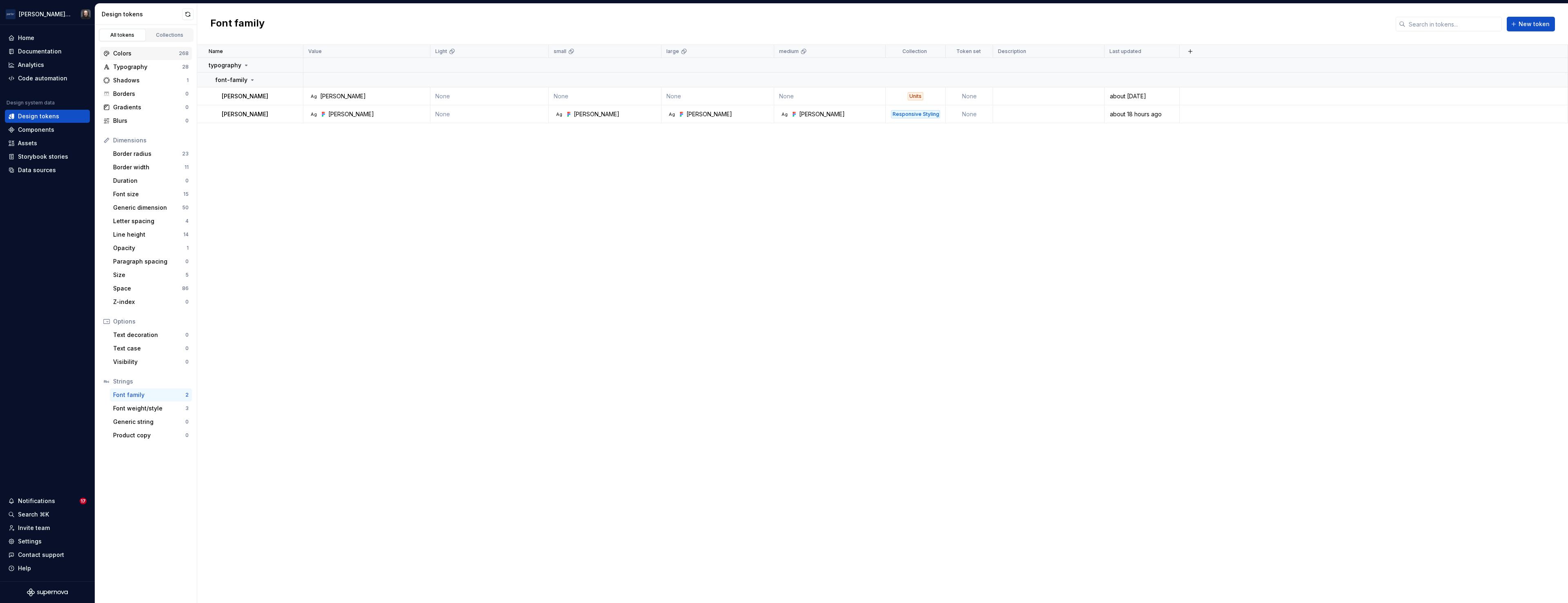
click at [136, 54] on div "Colors" at bounding box center [146, 53] width 66 height 8
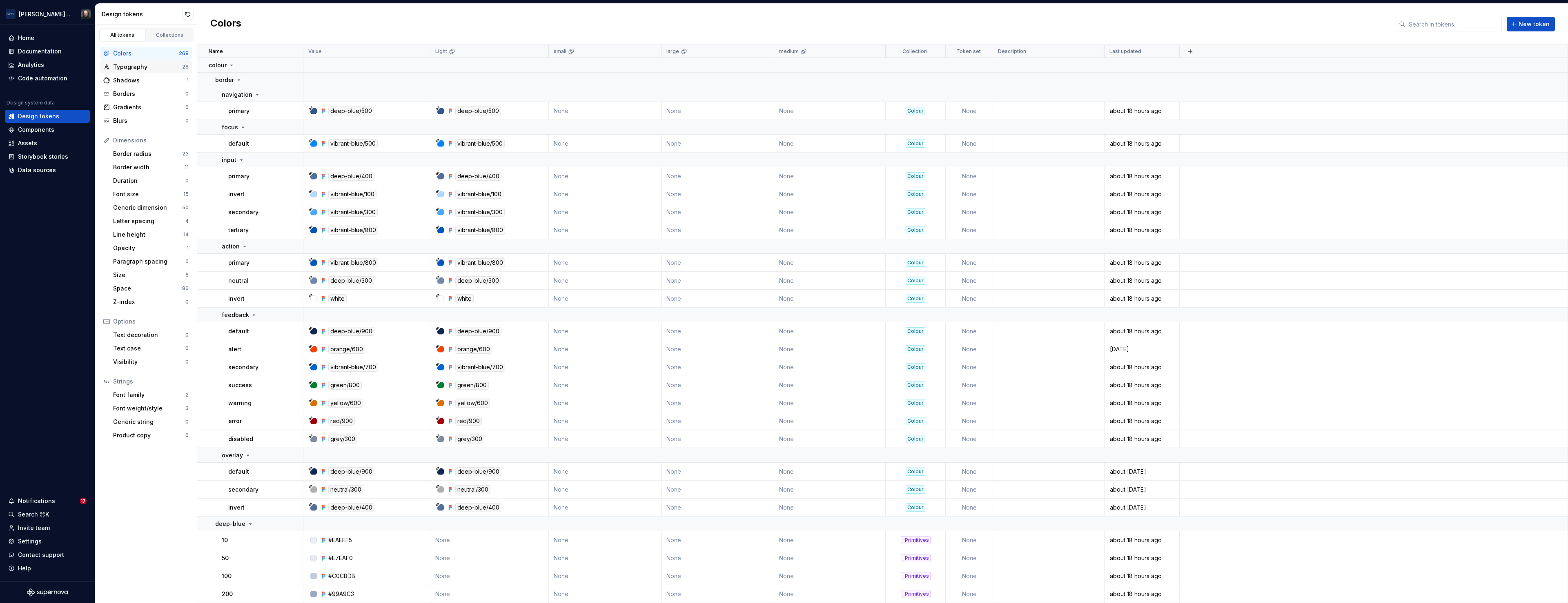
click at [138, 67] on div "Typography" at bounding box center [147, 66] width 69 height 8
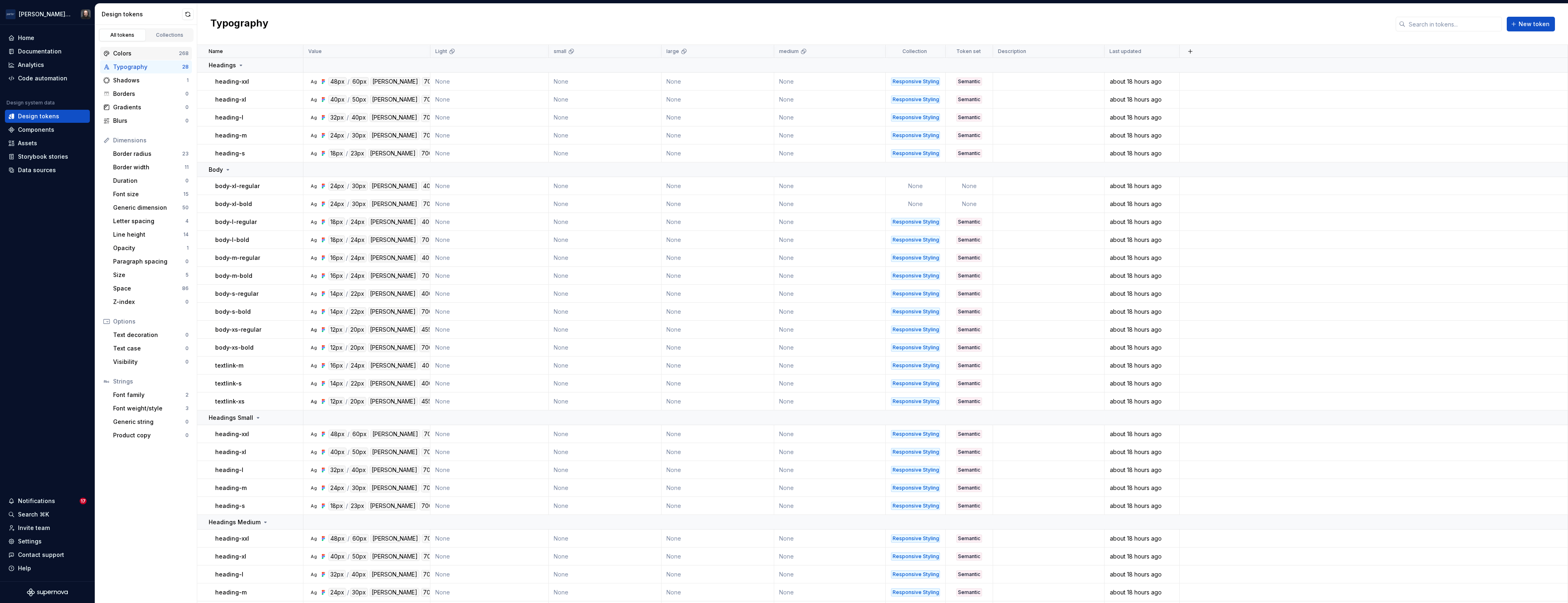
click at [144, 52] on div "Colors" at bounding box center [146, 53] width 66 height 8
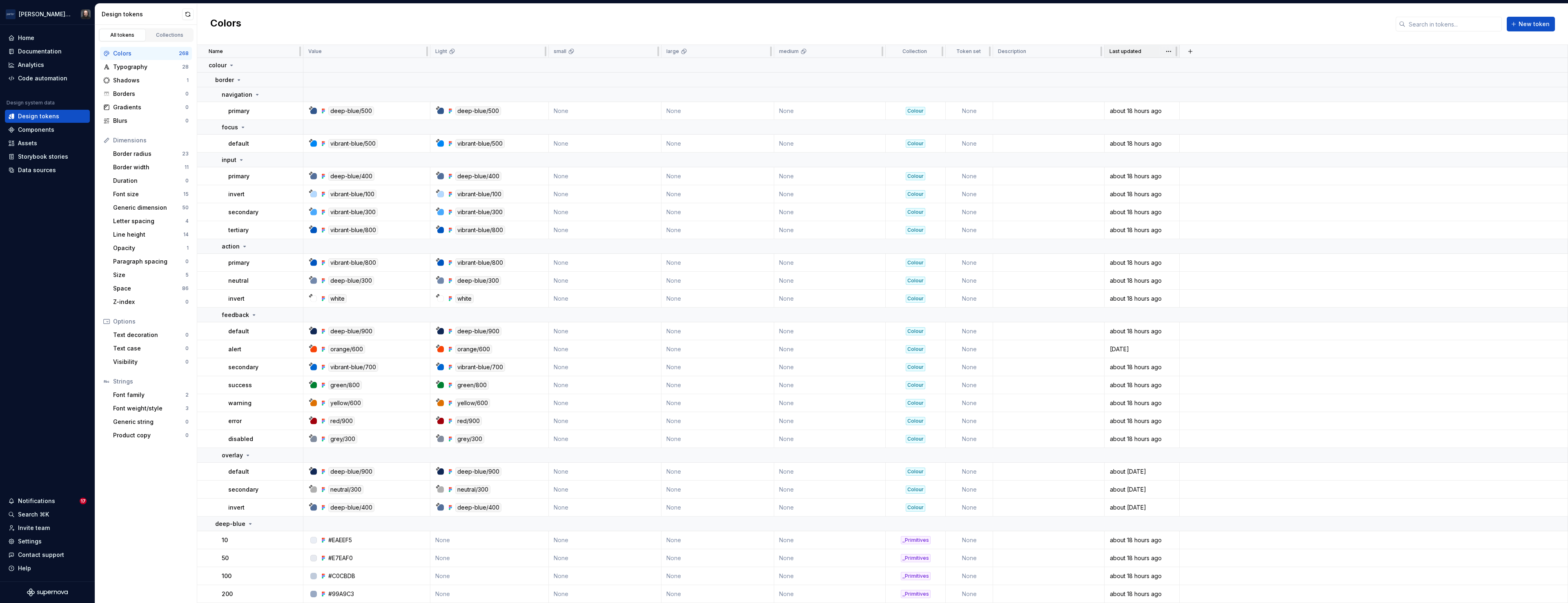
click at [1137, 52] on p "Last updated" at bounding box center [1125, 51] width 32 height 7
click at [1293, 349] on td at bounding box center [1374, 349] width 388 height 18
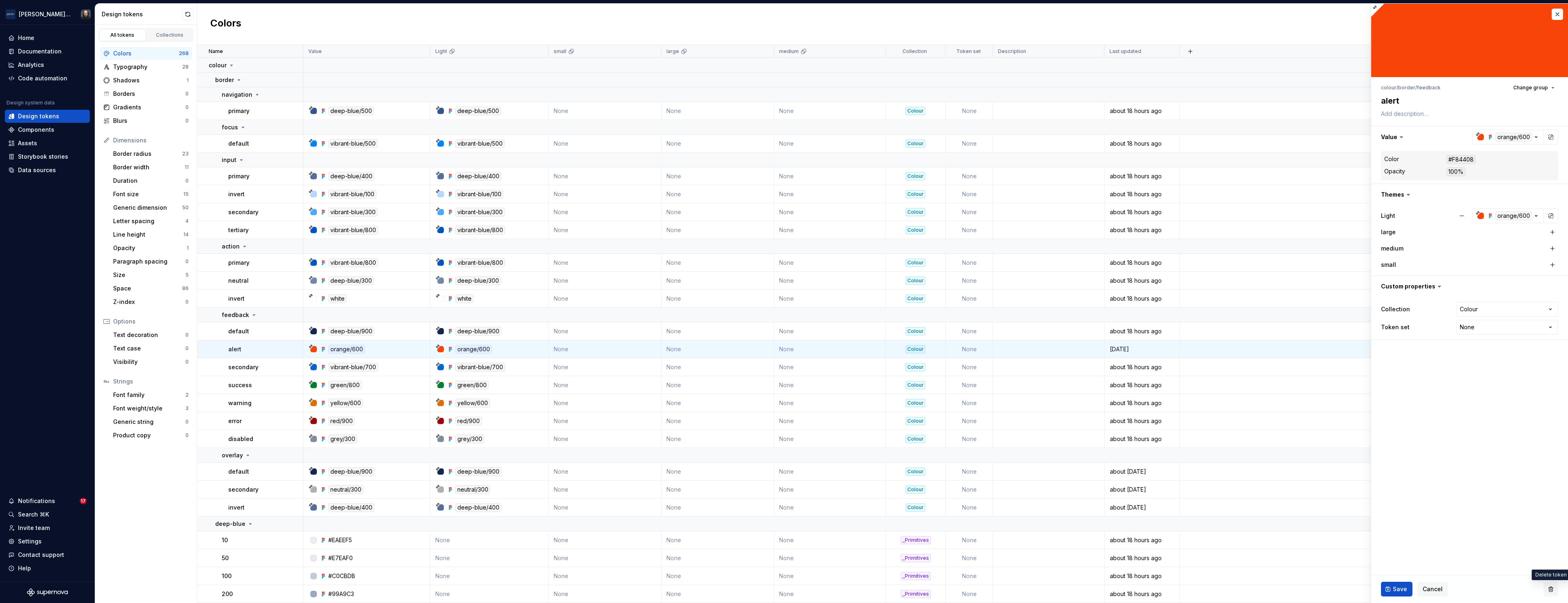
click at [1550, 590] on button "button" at bounding box center [1551, 590] width 15 height 15
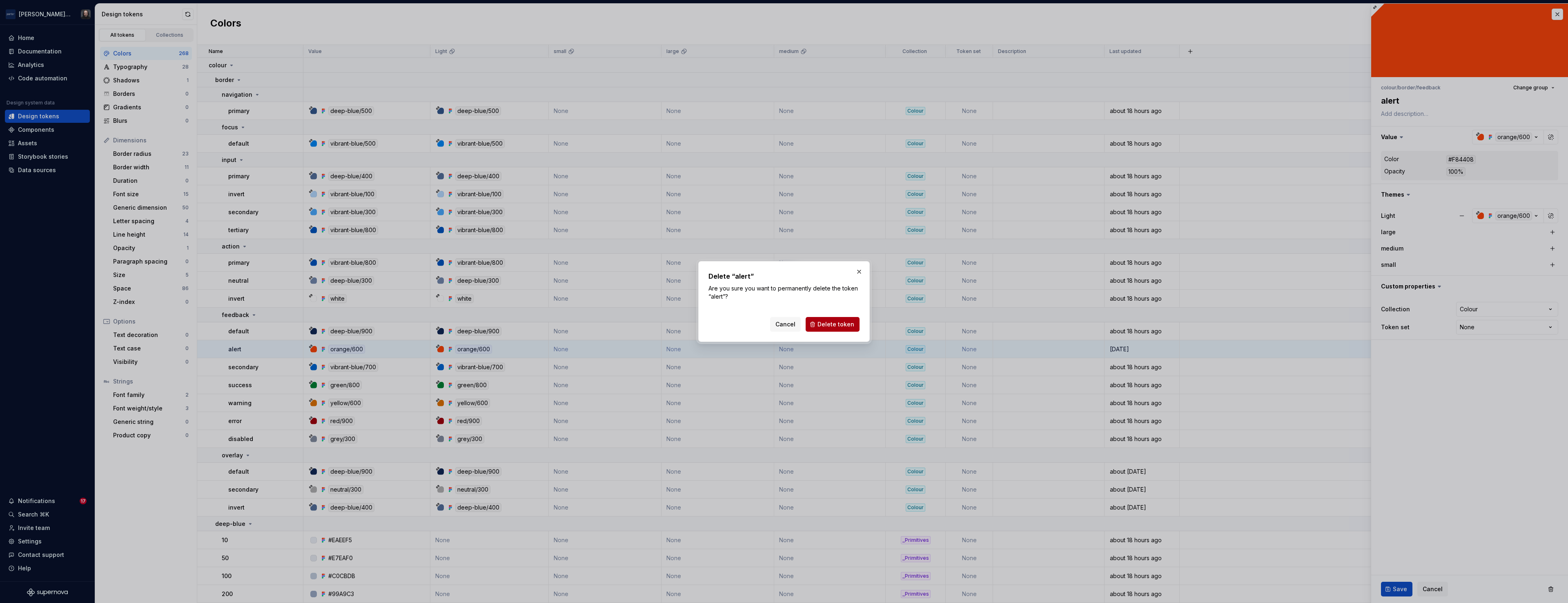
click at [849, 322] on span "Delete token" at bounding box center [836, 324] width 37 height 8
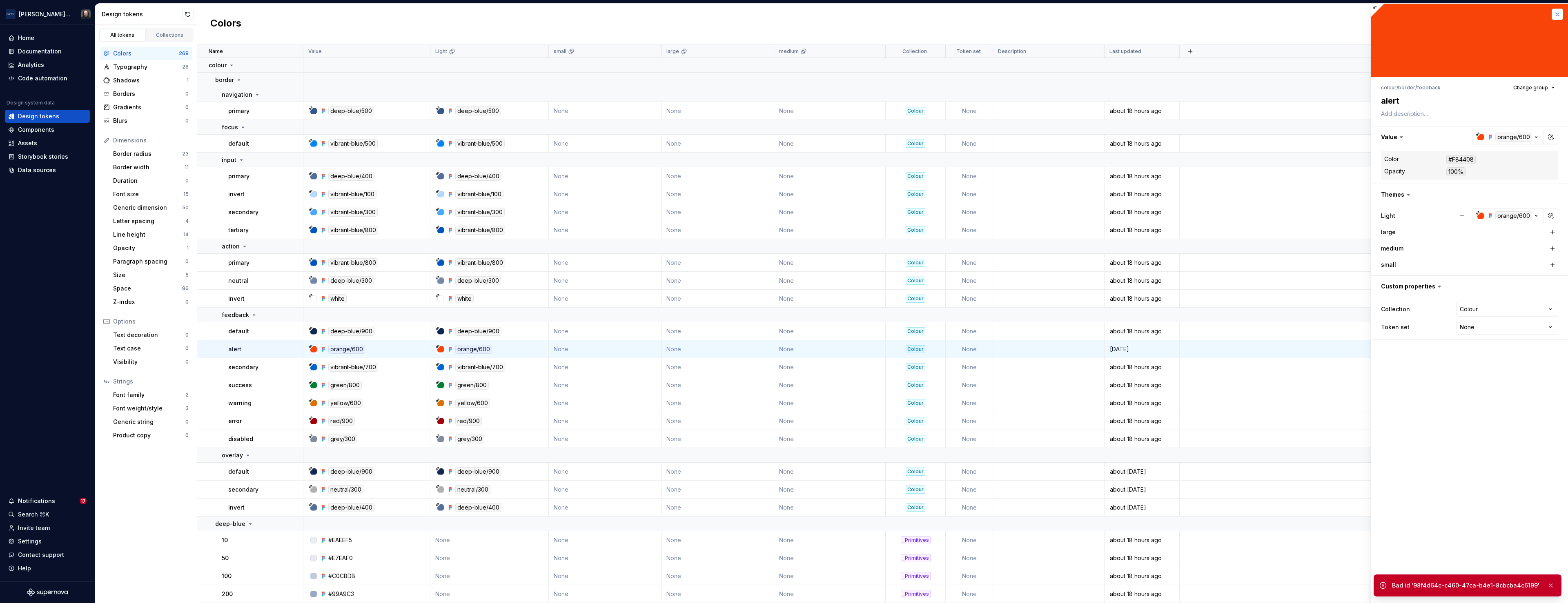
click at [1560, 15] on button "button" at bounding box center [1557, 14] width 12 height 12
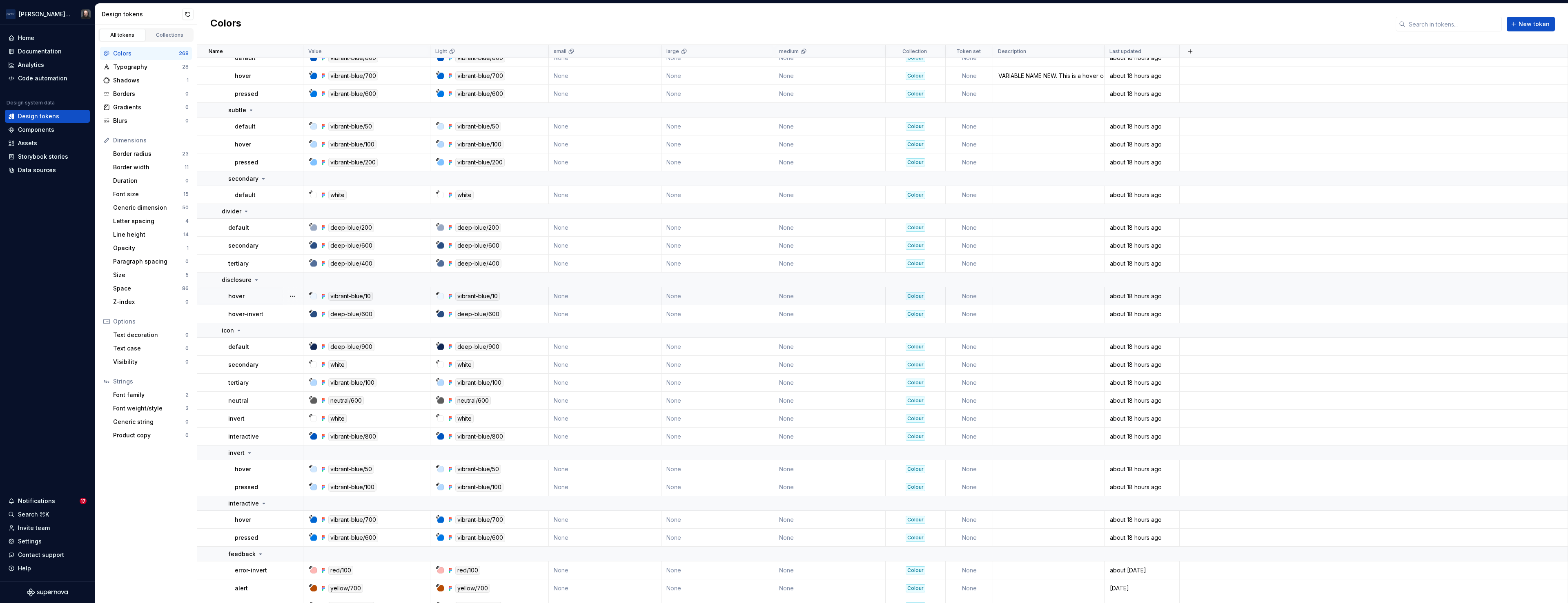
scroll to position [1850, 0]
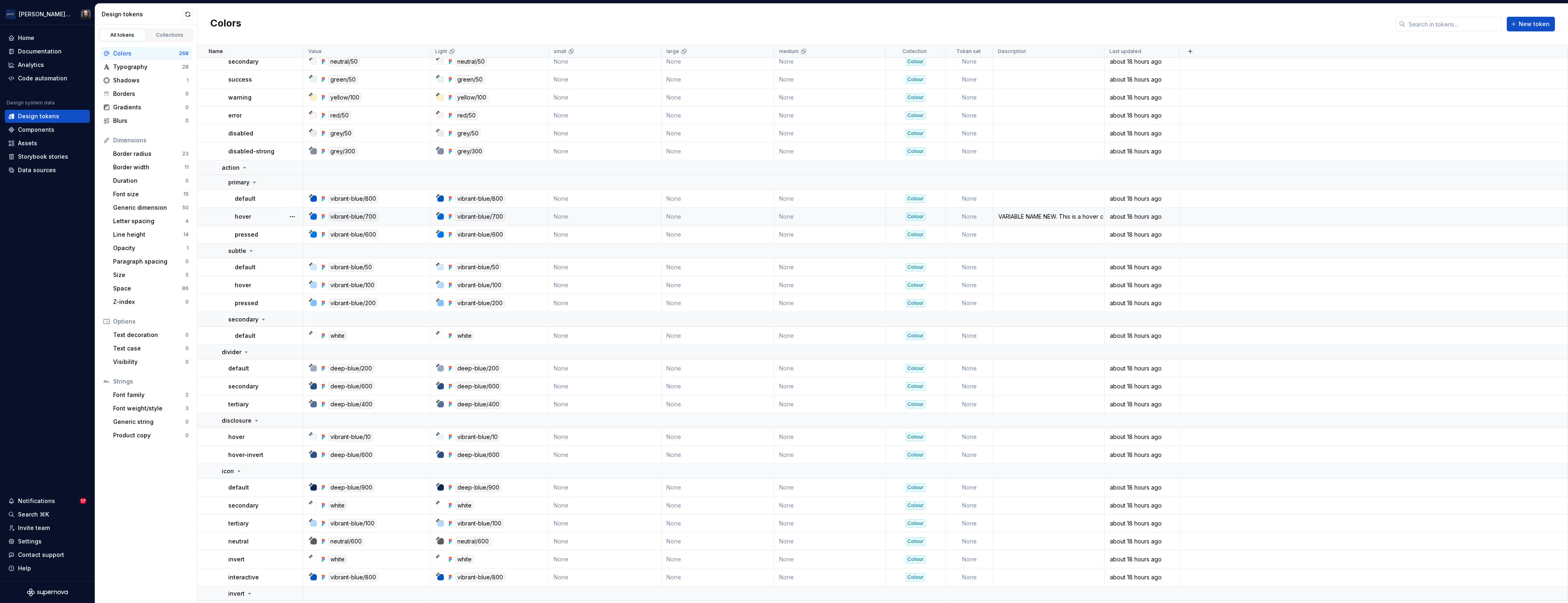
click at [1248, 218] on td at bounding box center [1374, 217] width 388 height 18
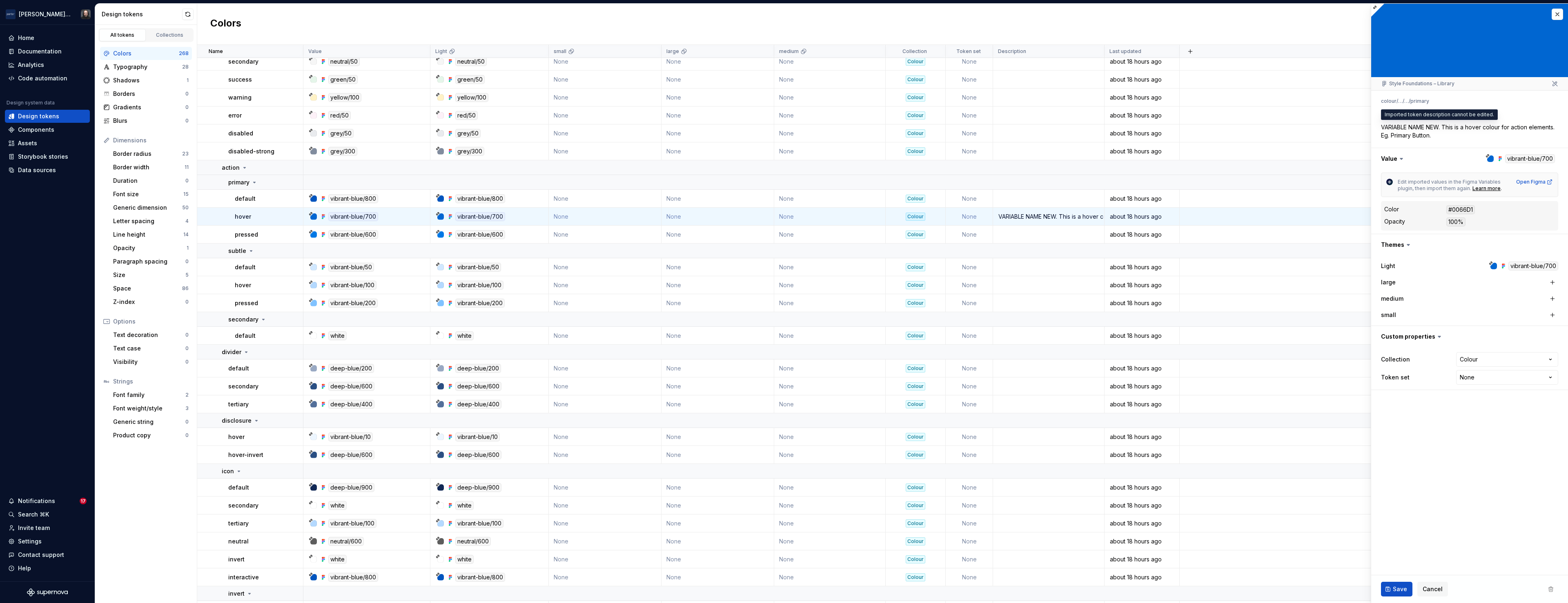
click at [1449, 137] on textarea "VARIABLE NAME NEW. This is a hover colour for action elements. Eg. Primary Butt…" at bounding box center [1468, 131] width 177 height 19
drag, startPoint x: 1446, startPoint y: 136, endPoint x: 1425, endPoint y: 137, distance: 21.0
click at [1425, 137] on textarea "VARIABLE NAME NEW. This is a hover colour for action elements. Eg. Primary Butt…" at bounding box center [1468, 131] width 177 height 19
click at [1405, 136] on textarea "VARIABLE NAME NEW. This is a hover colour for action elements. Eg. Primary Butt…" at bounding box center [1468, 131] width 177 height 19
click at [1556, 15] on button "button" at bounding box center [1557, 14] width 12 height 12
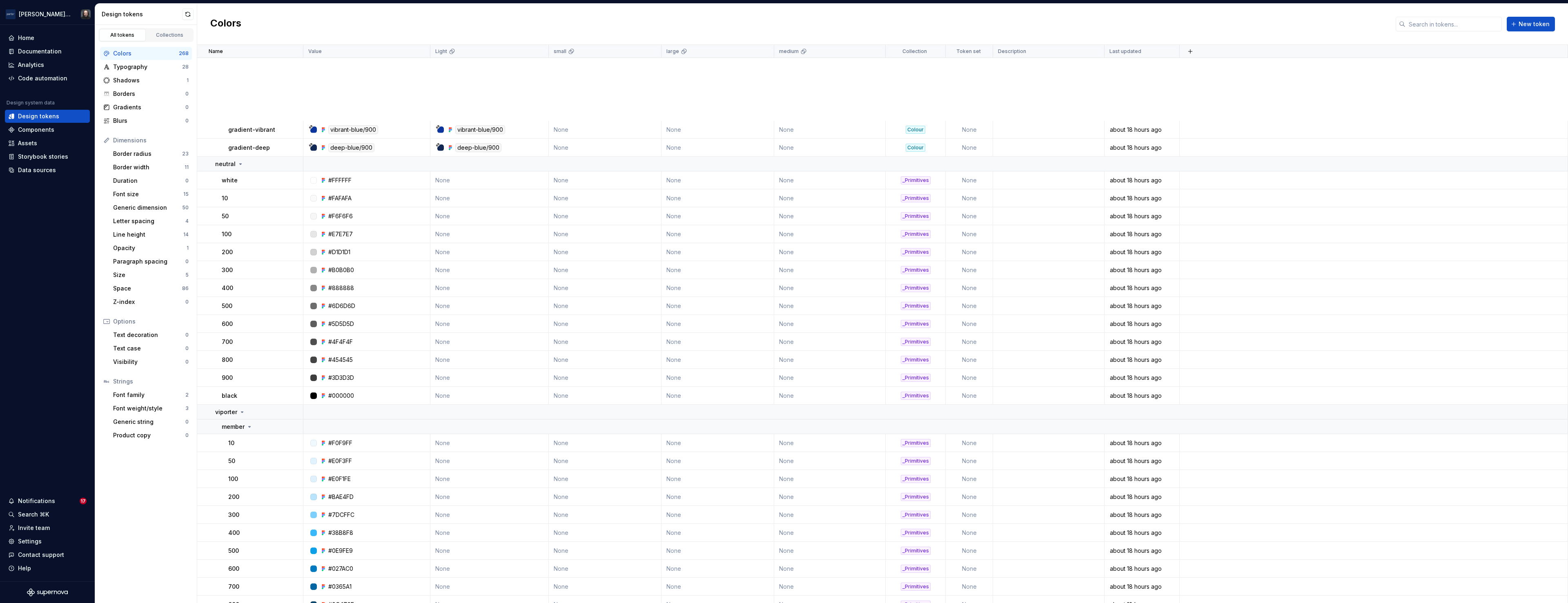
scroll to position [3206, 0]
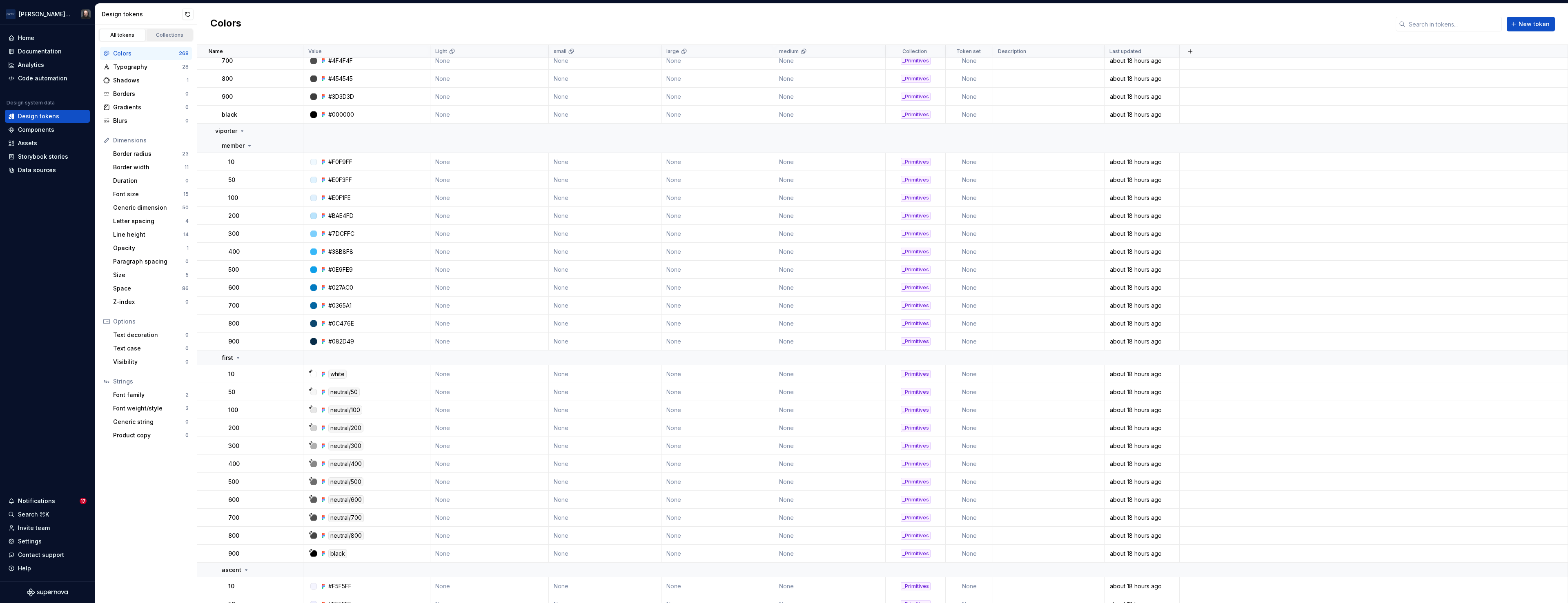
click at [177, 35] on div "Collections" at bounding box center [170, 35] width 41 height 7
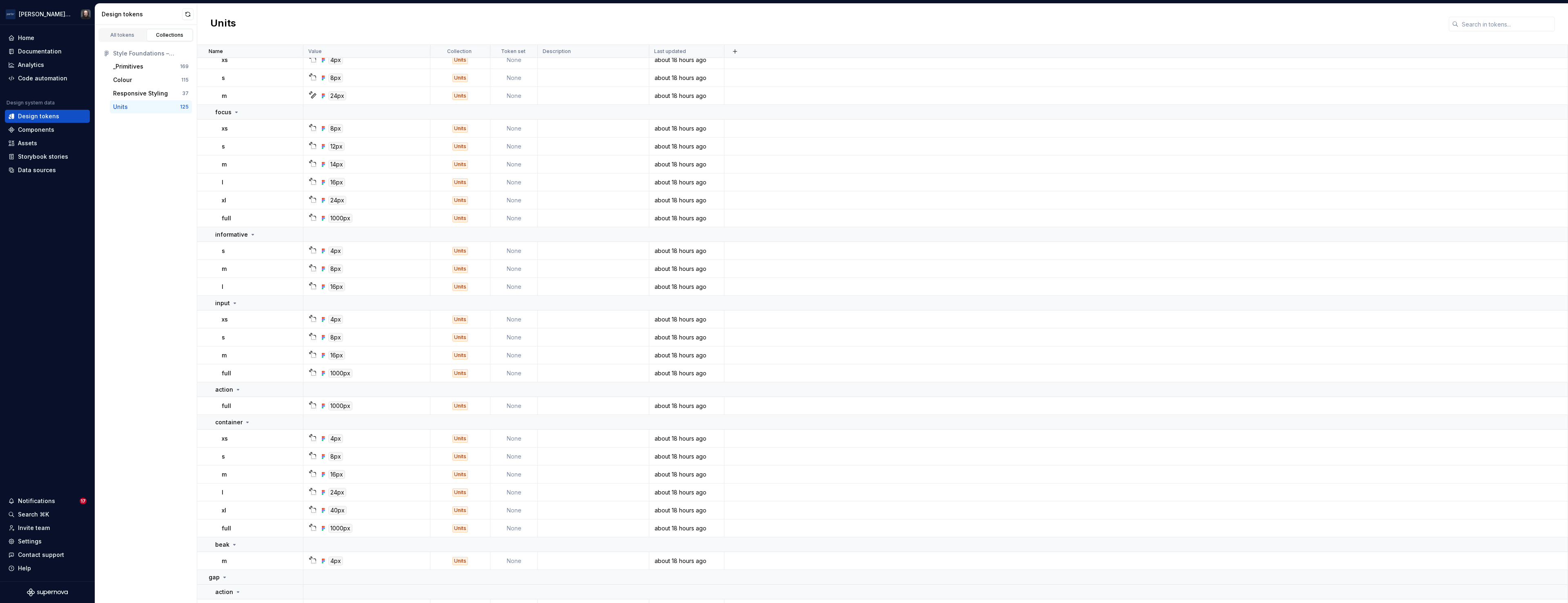
scroll to position [846, 0]
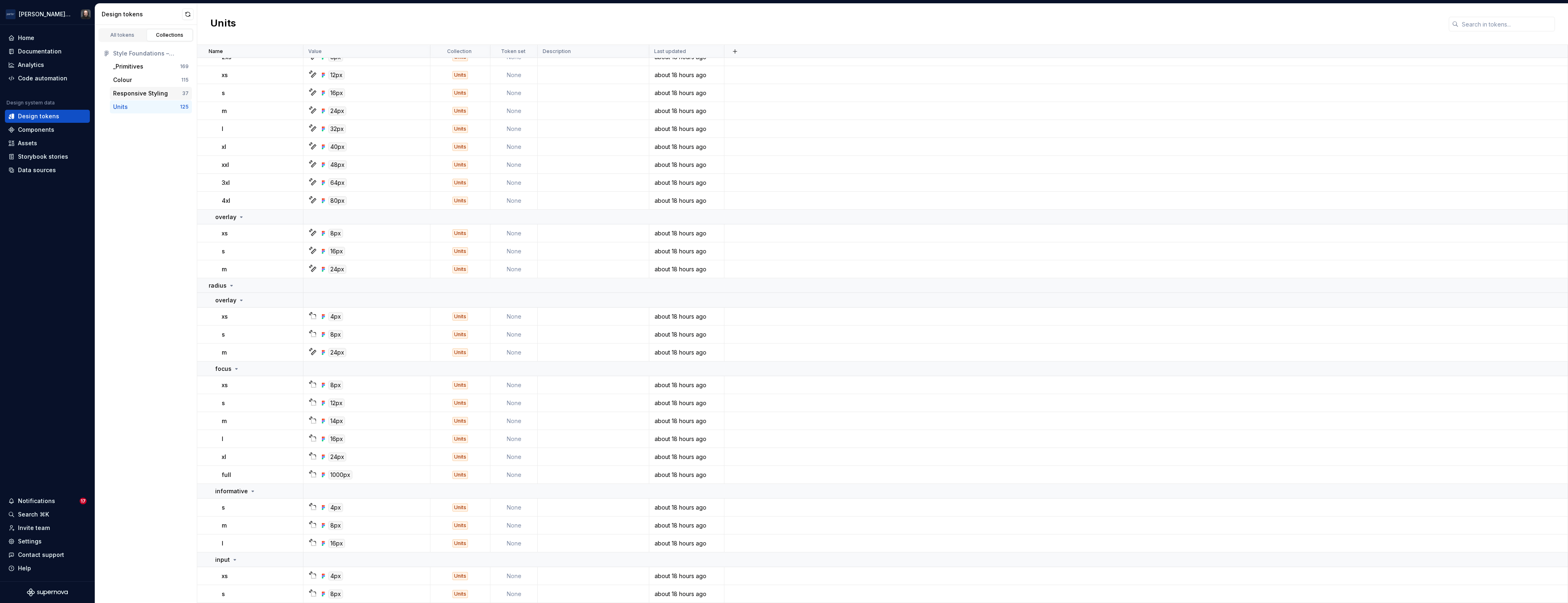
click at [131, 92] on div "Responsive Styling" at bounding box center [141, 93] width 55 height 8
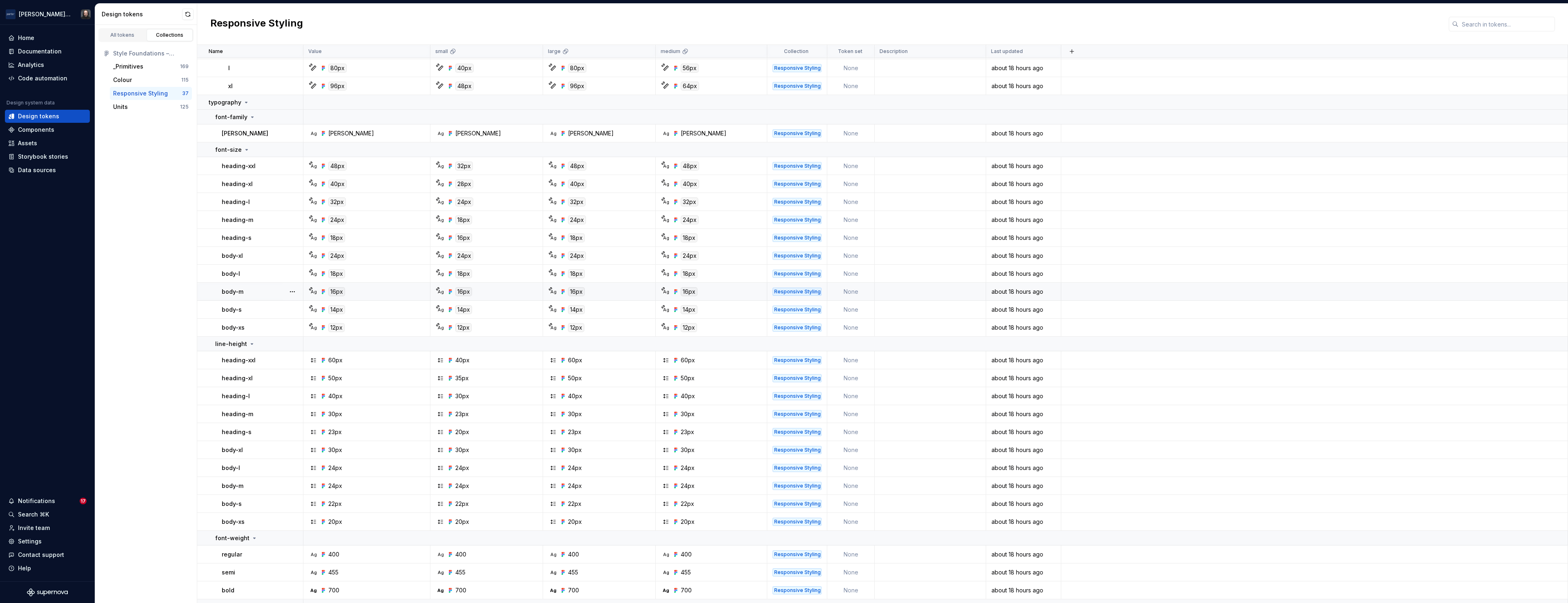
scroll to position [281, 0]
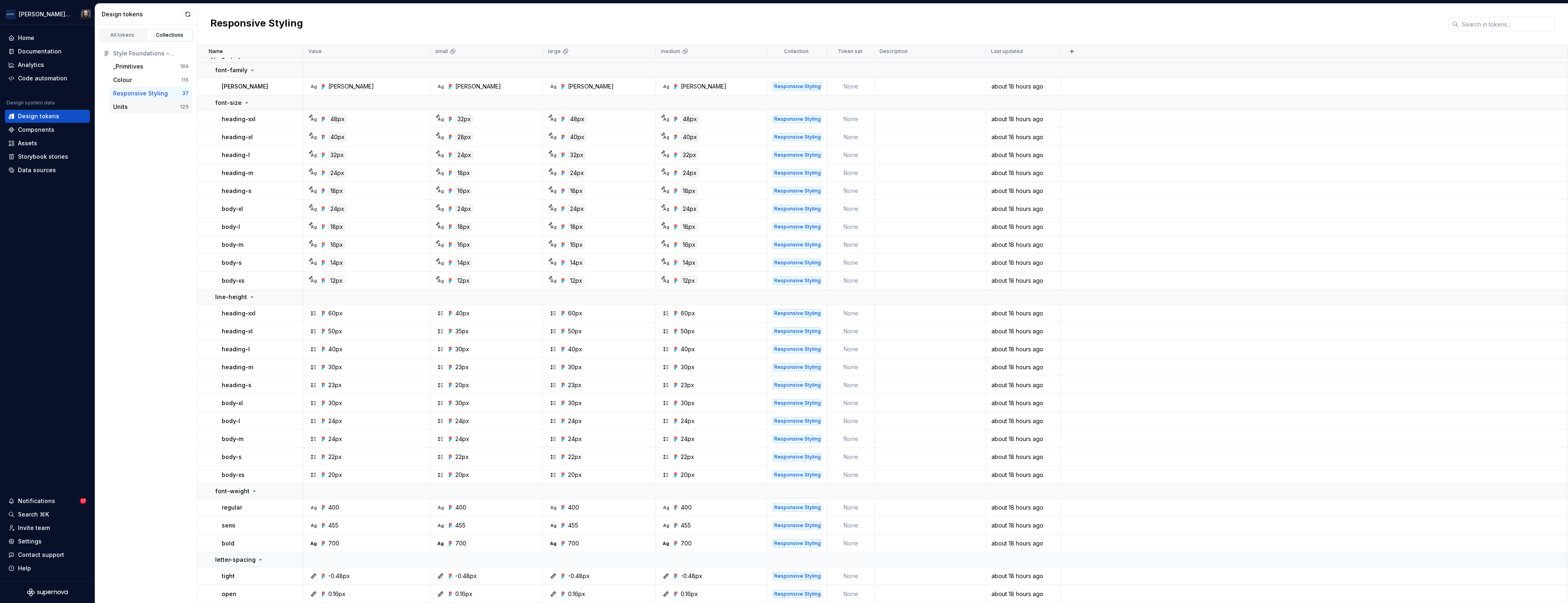
click at [130, 107] on div "Units" at bounding box center [147, 106] width 67 height 8
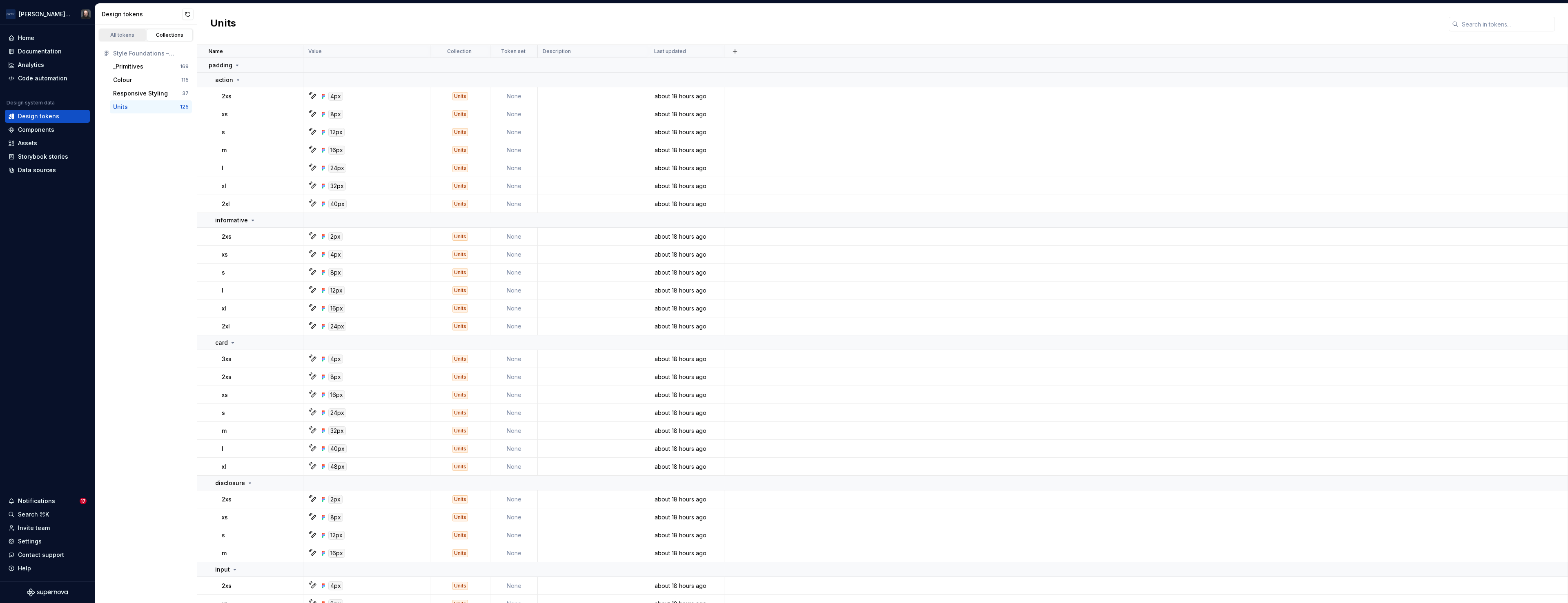
click at [119, 35] on div "All tokens" at bounding box center [122, 35] width 41 height 7
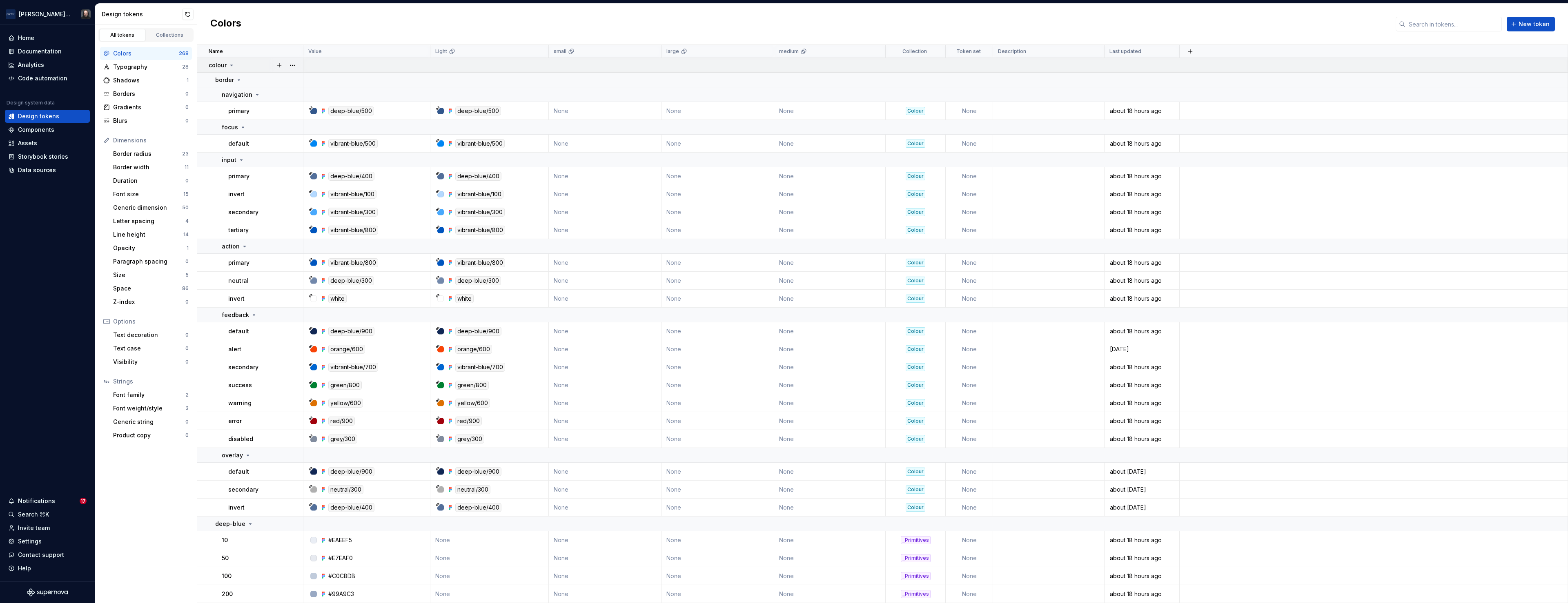
click at [231, 66] on icon at bounding box center [231, 65] width 7 height 7
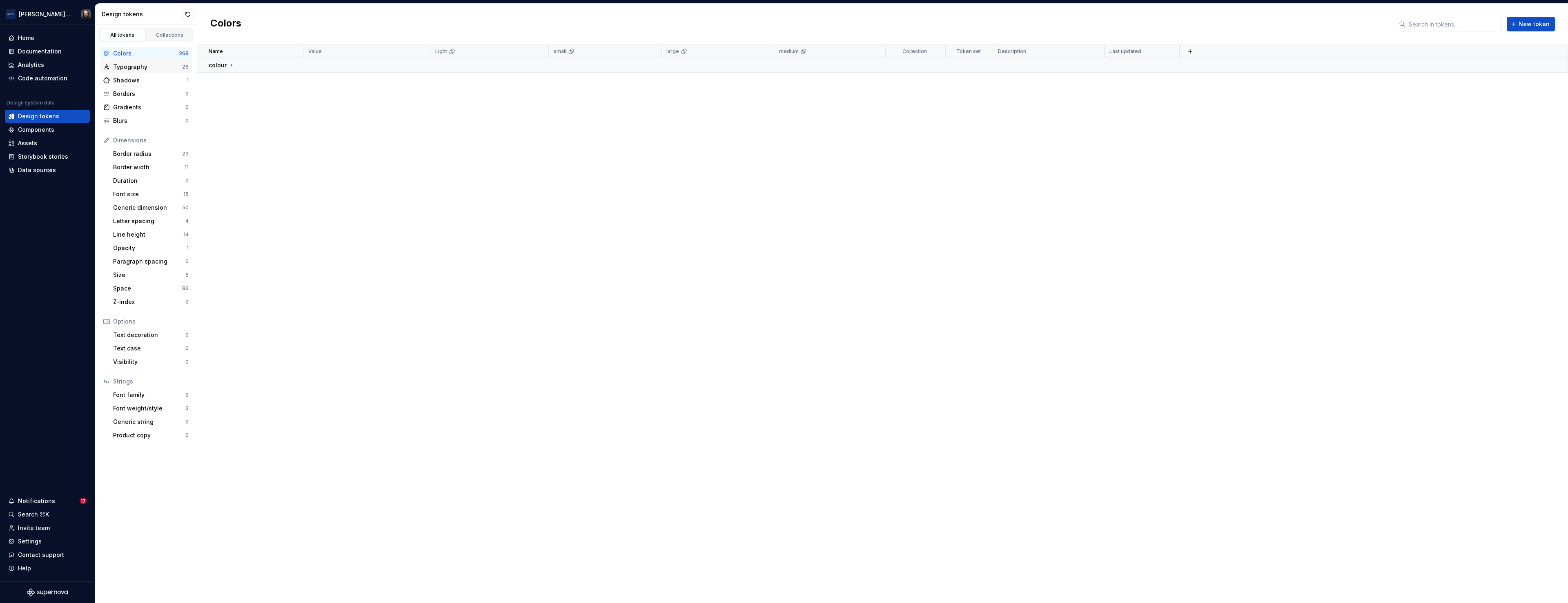
click at [149, 66] on div "Typography" at bounding box center [147, 66] width 69 height 8
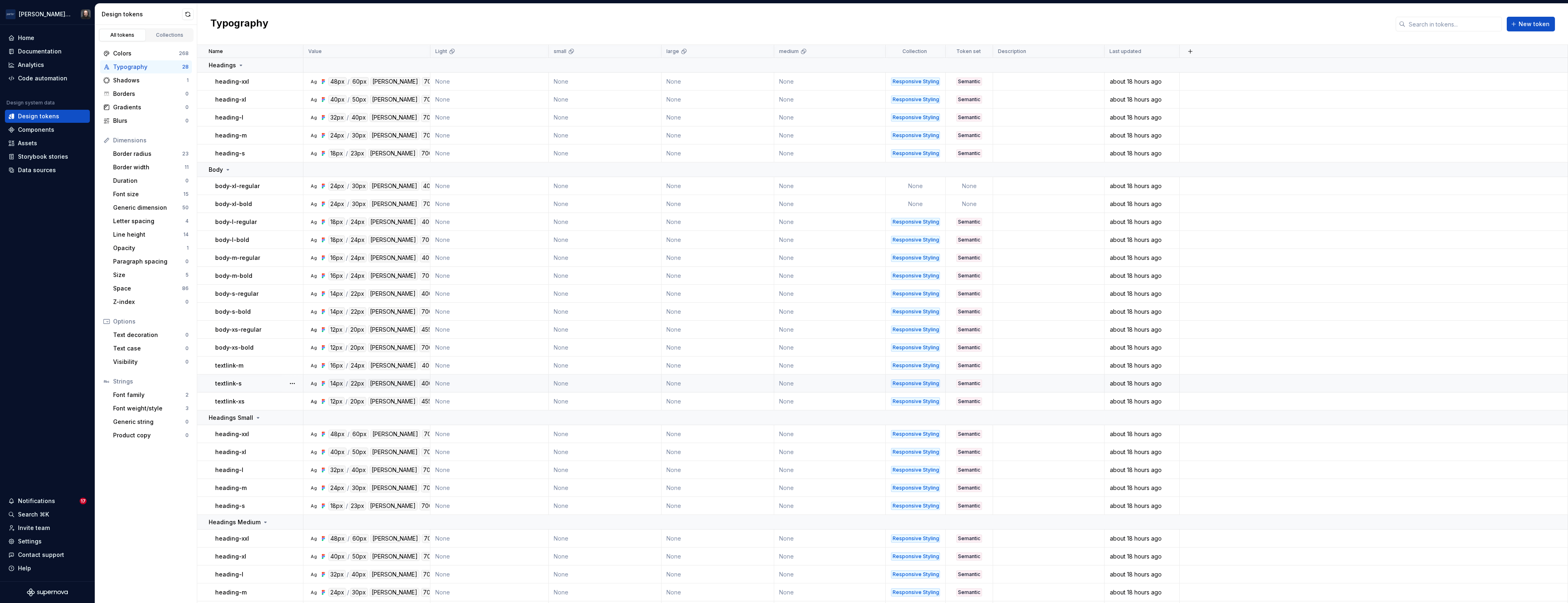
scroll to position [16, 0]
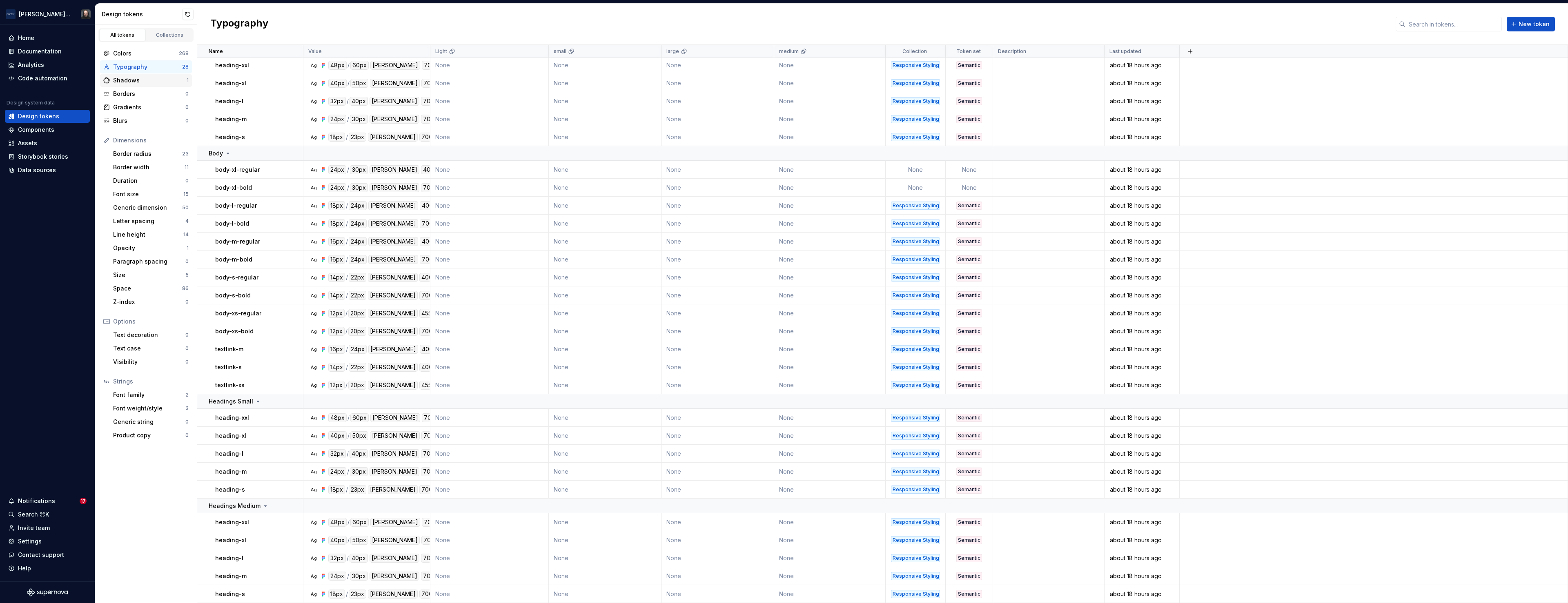
click at [140, 84] on div "Shadows" at bounding box center [150, 80] width 74 height 8
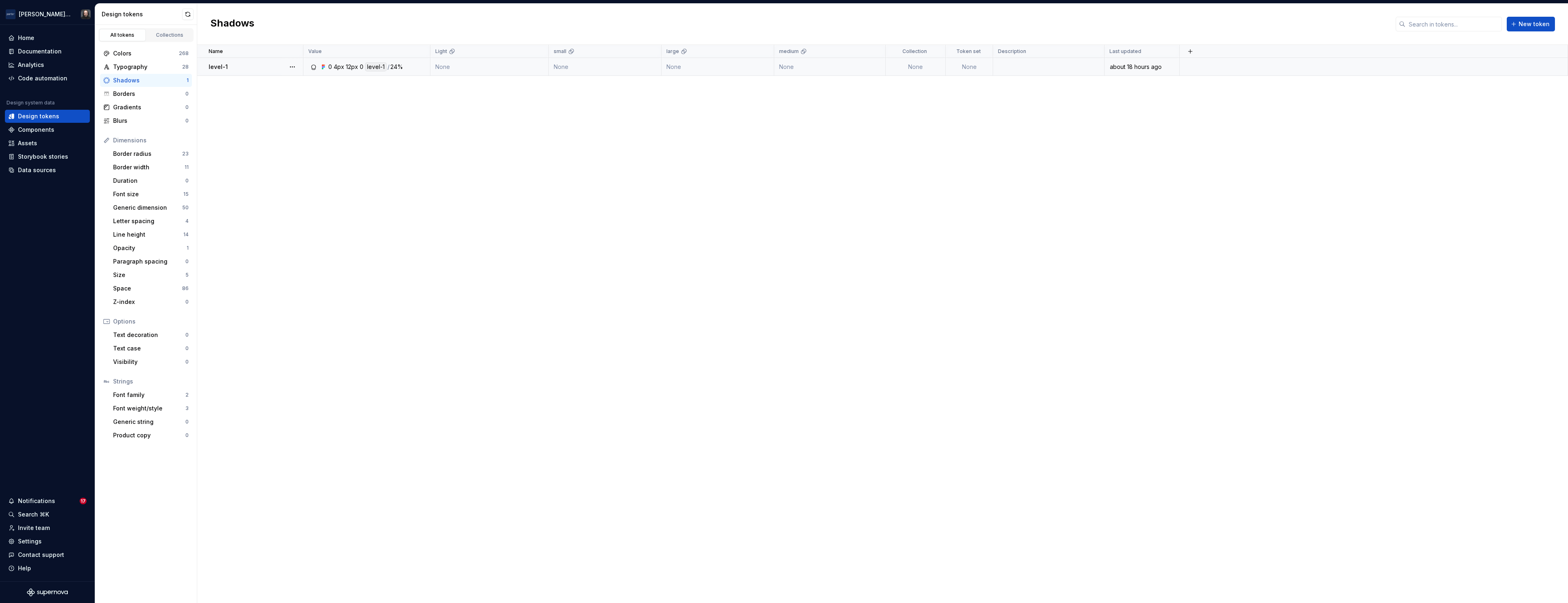
click at [520, 66] on td "None" at bounding box center [489, 67] width 119 height 18
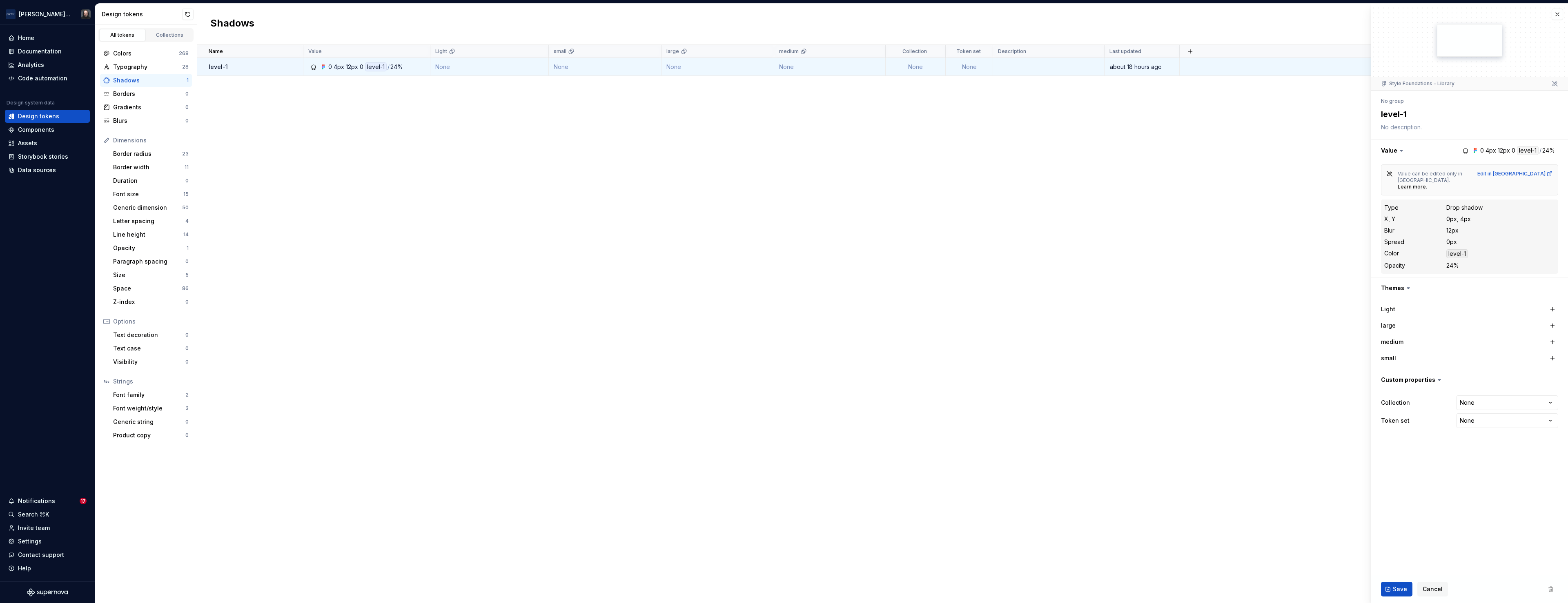
click at [499, 217] on div "Name Value Light small large medium Collection Token set Description Last updat…" at bounding box center [883, 324] width 1371 height 559
click at [147, 95] on div "Borders" at bounding box center [149, 94] width 72 height 8
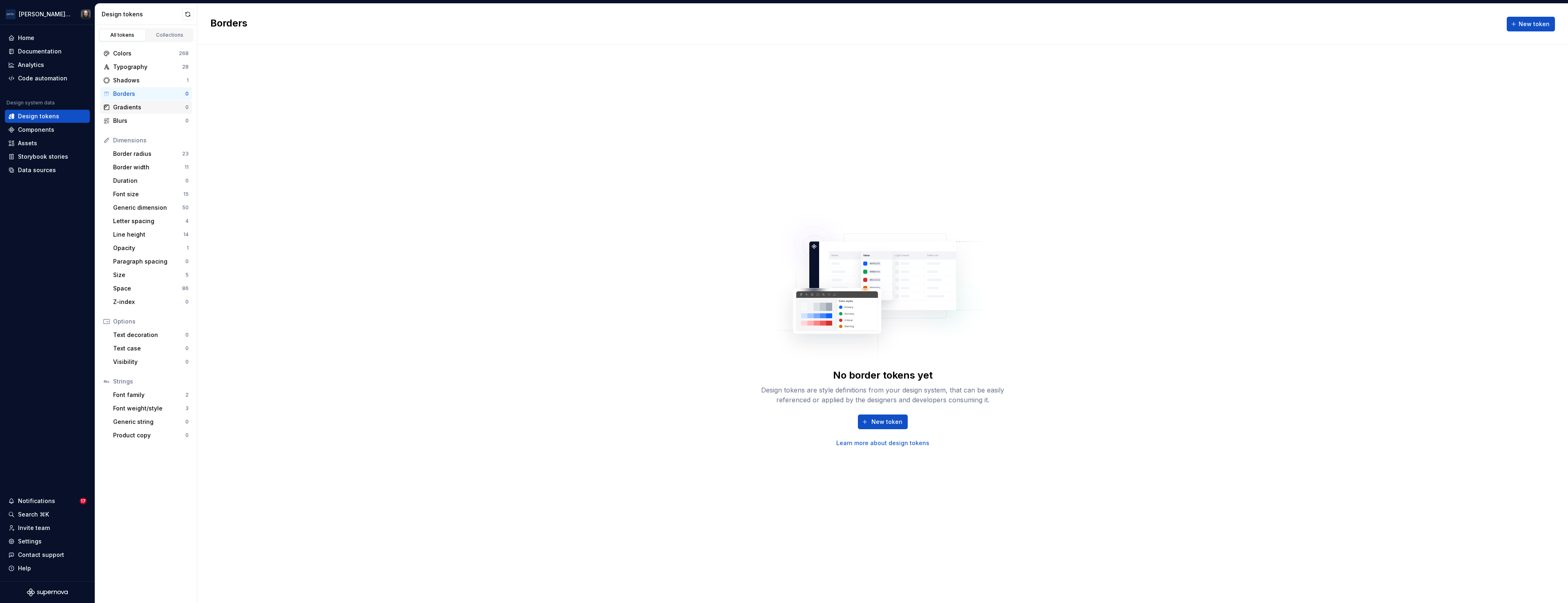
click at [156, 106] on div "Gradients" at bounding box center [149, 107] width 72 height 8
click at [154, 121] on div "Blurs" at bounding box center [149, 120] width 72 height 8
click at [141, 154] on div "Border radius" at bounding box center [147, 153] width 69 height 8
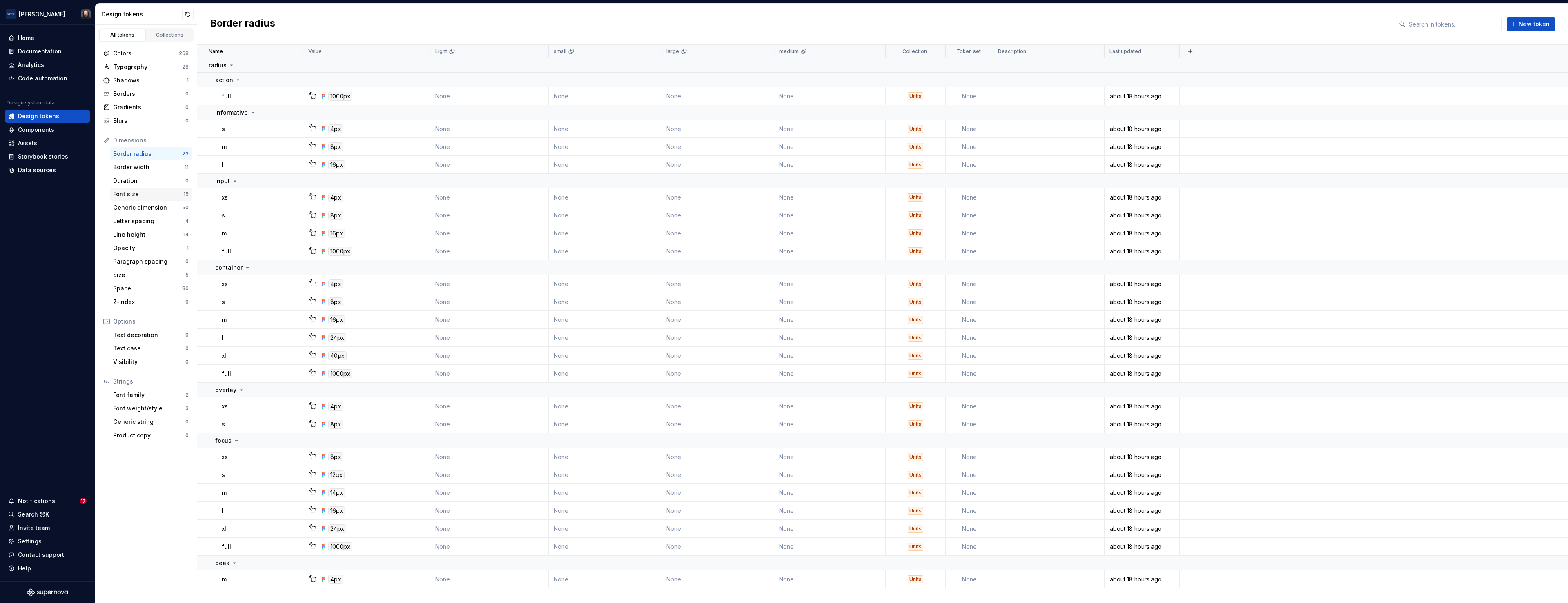
click at [145, 193] on div "Font size" at bounding box center [148, 194] width 70 height 8
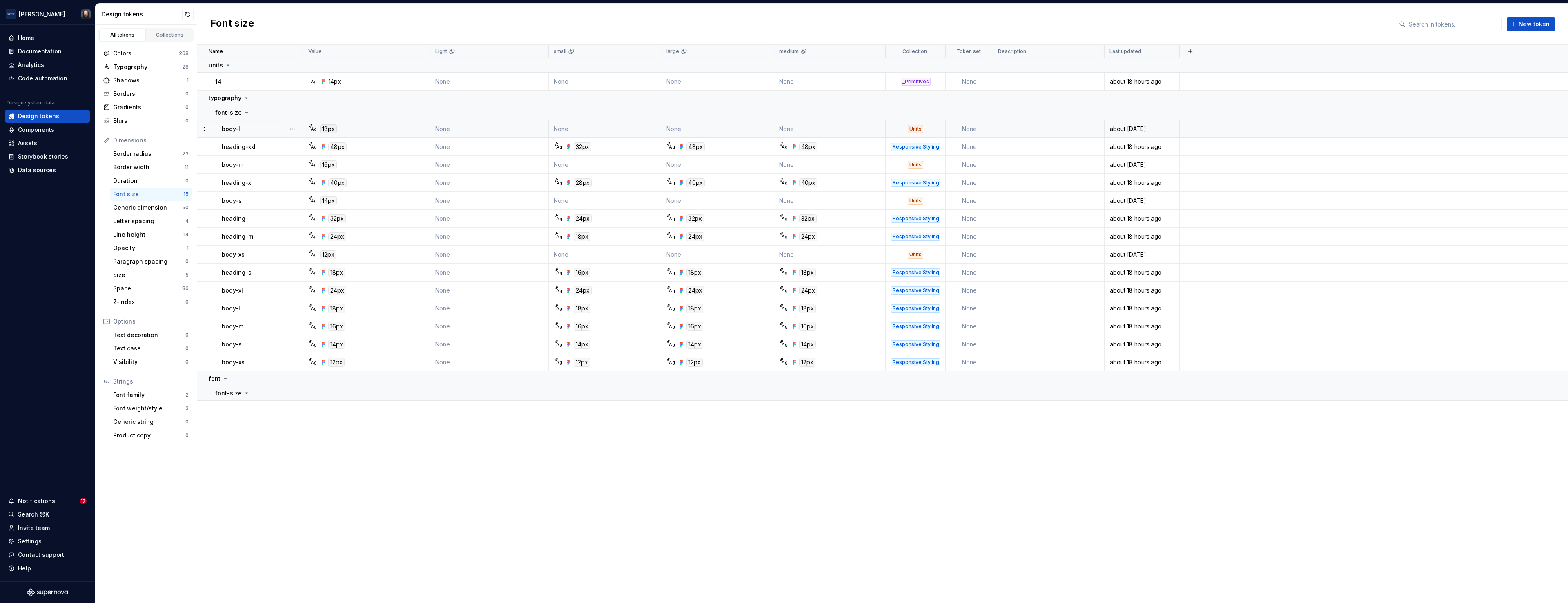
click at [831, 131] on td "None" at bounding box center [830, 129] width 111 height 18
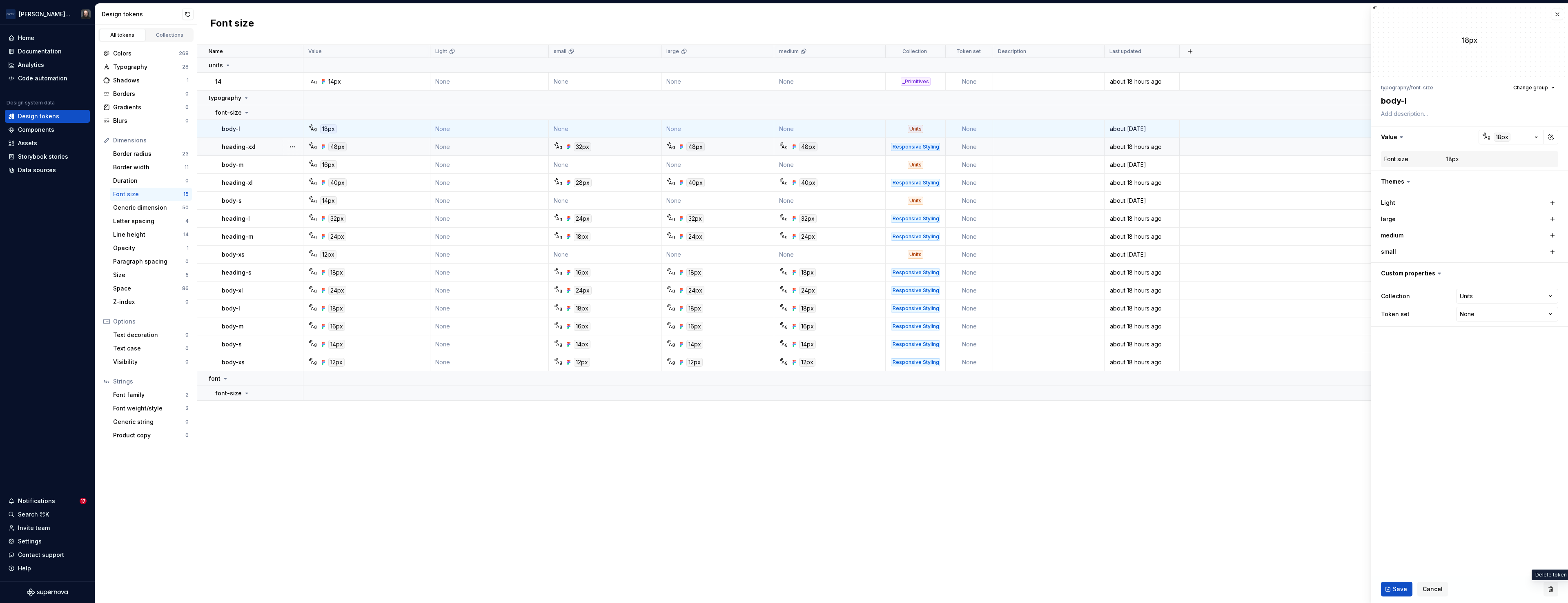
click at [1552, 590] on button "button" at bounding box center [1551, 590] width 15 height 15
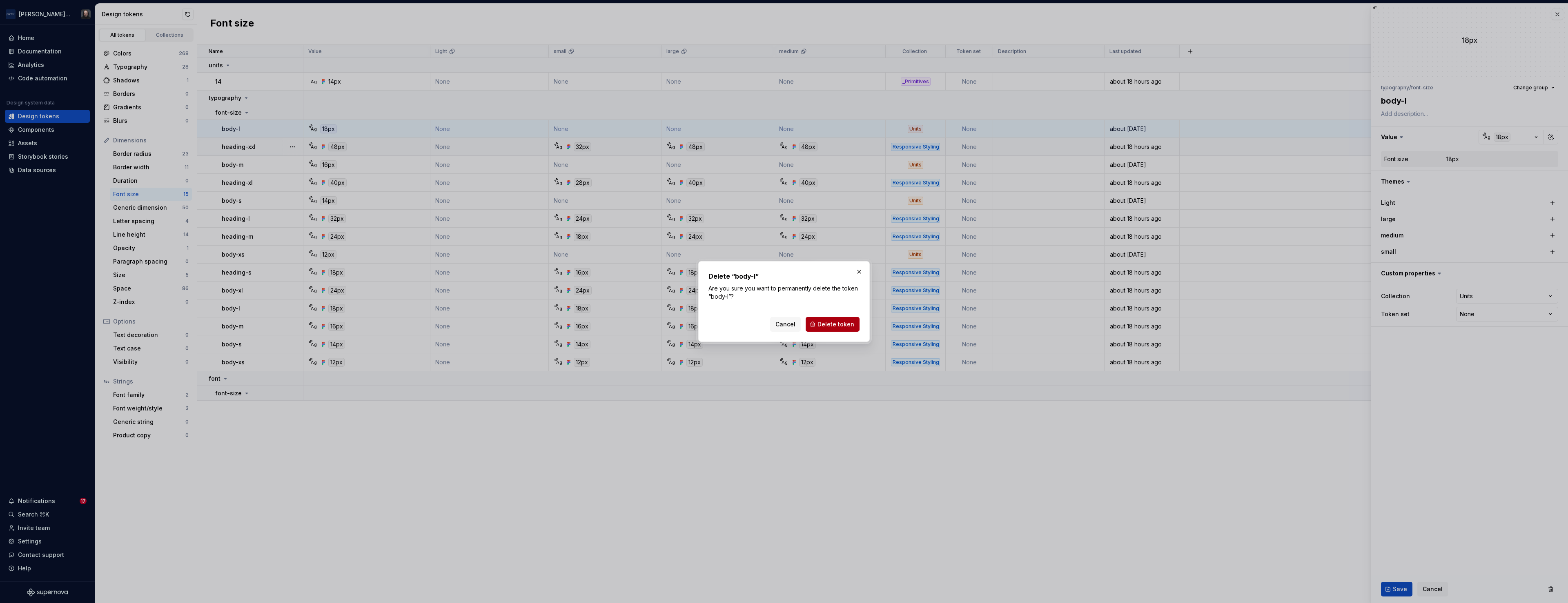
click at [838, 322] on span "Delete token" at bounding box center [836, 324] width 37 height 8
drag, startPoint x: 1538, startPoint y: 584, endPoint x: 1393, endPoint y: 588, distance: 145.1
click at [1393, 588] on div "Bad id '8abb219d-54f1-48d9-bd67-9a3c665d6b01'" at bounding box center [1466, 585] width 149 height 8
copy div "Bad id '8abb219d-54f1-48d9-bd67-9a3c665d6b01'"
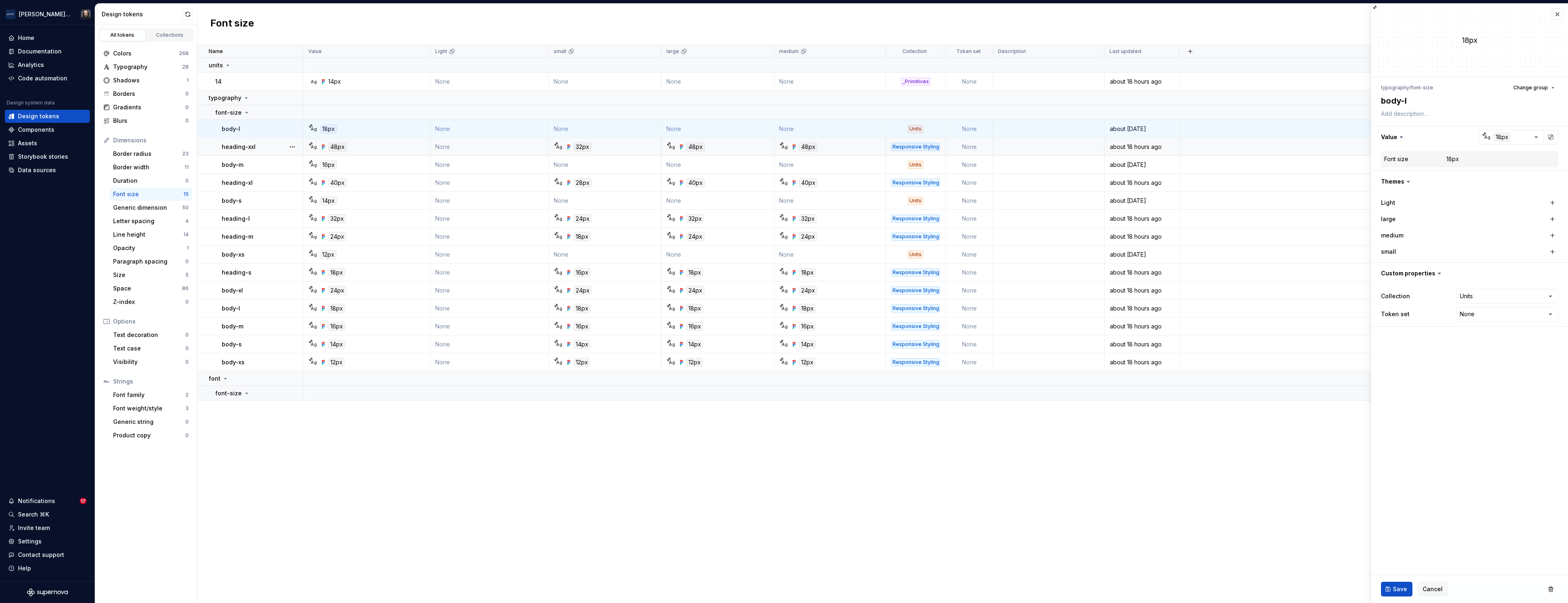
type textarea "*"
click at [1508, 315] on html "Porter Airlines Home Documentation Analytics Code automation Design system data…" at bounding box center [784, 301] width 1568 height 603
select select "**********"
click at [1406, 585] on span "Save" at bounding box center [1399, 589] width 14 height 8
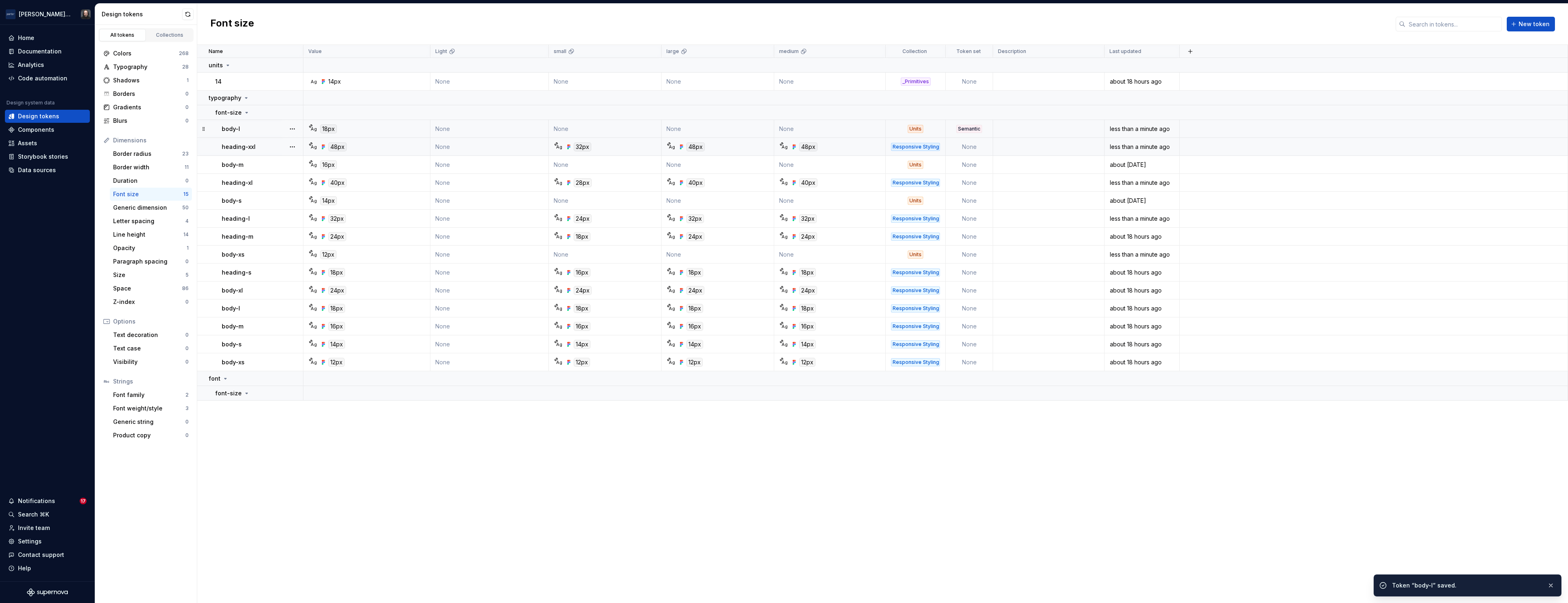
click at [1223, 125] on td at bounding box center [1374, 129] width 388 height 18
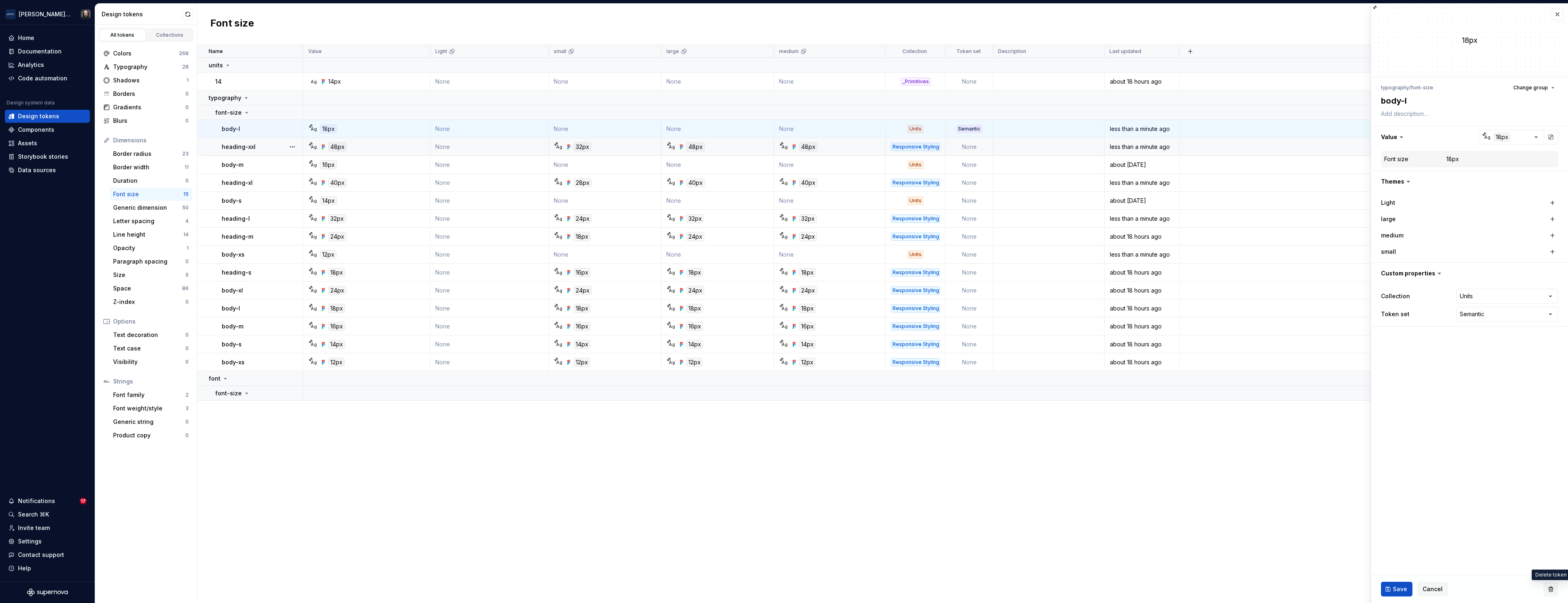
click at [1554, 589] on button "button" at bounding box center [1551, 590] width 15 height 15
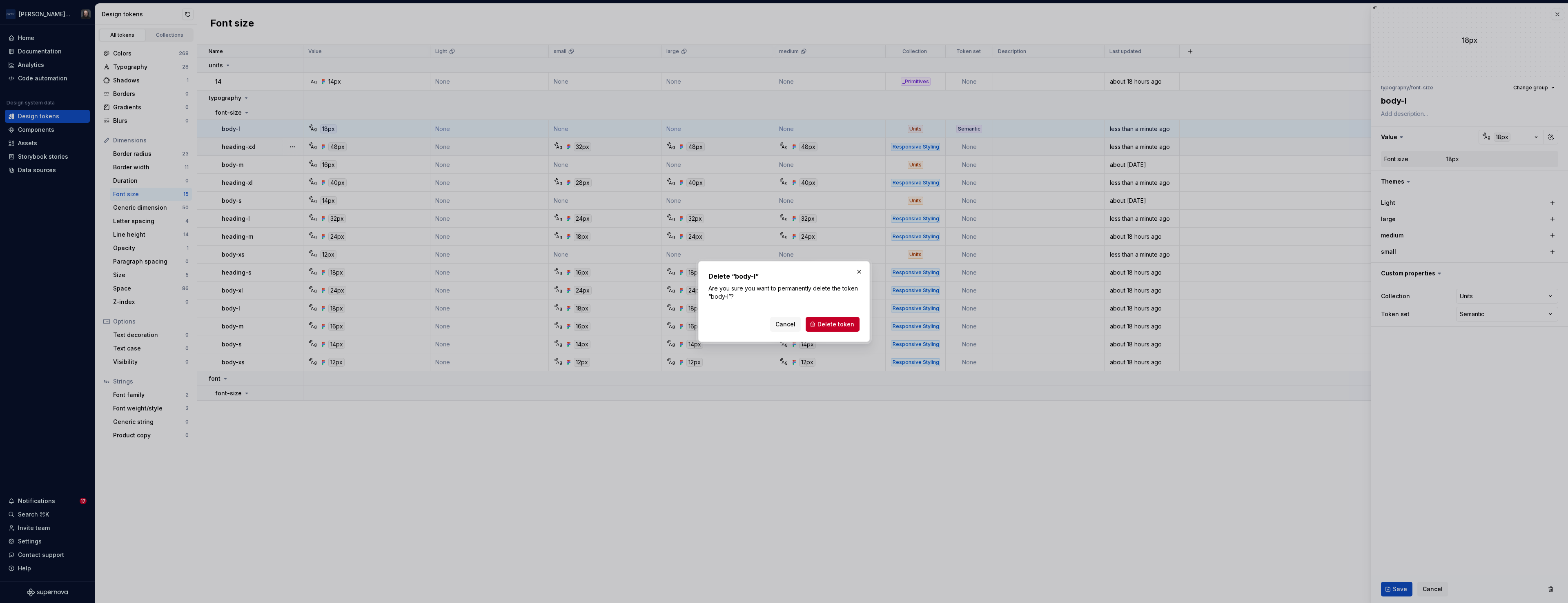
drag, startPoint x: 828, startPoint y: 324, endPoint x: 855, endPoint y: 343, distance: 33.0
click at [828, 324] on span "Delete token" at bounding box center [836, 324] width 37 height 8
click at [848, 322] on span "Delete token" at bounding box center [836, 324] width 37 height 8
click at [848, 322] on div "Cancel Delete token" at bounding box center [814, 324] width 89 height 15
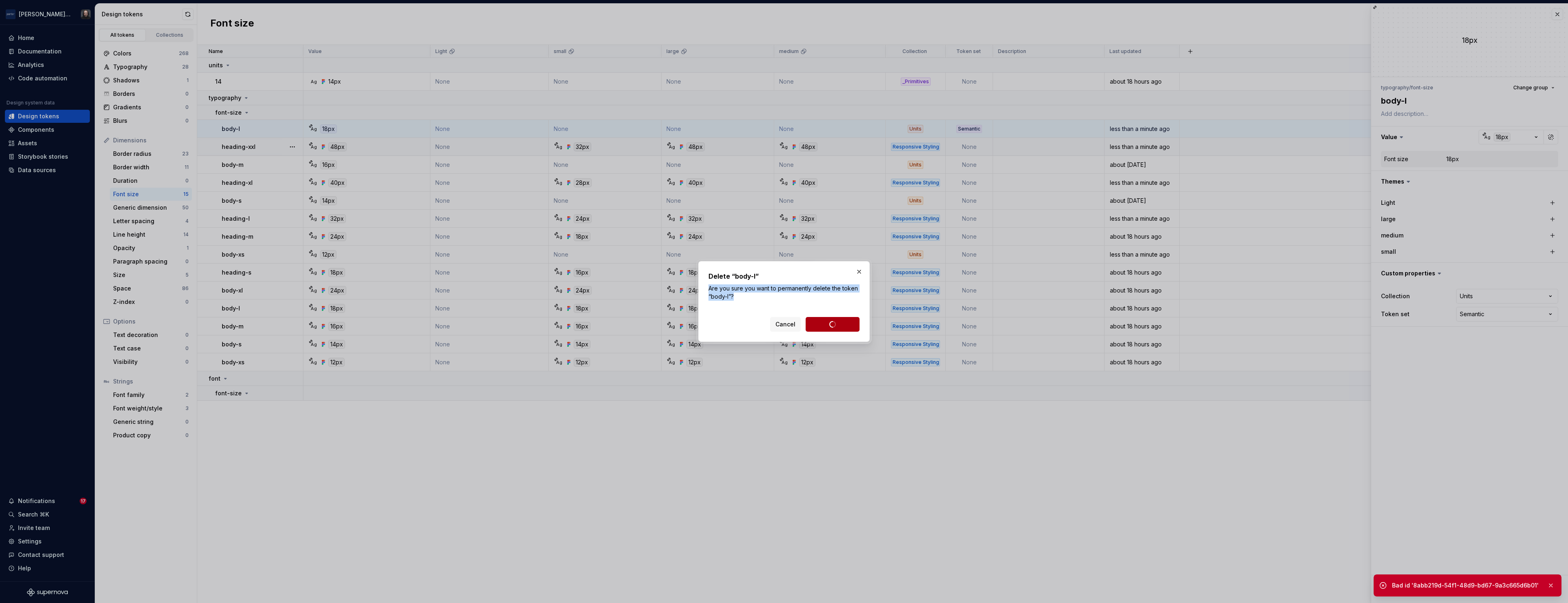
click at [848, 322] on div "Cancel Delete token" at bounding box center [814, 324] width 89 height 15
click at [846, 322] on span "Delete token" at bounding box center [836, 324] width 37 height 8
click at [786, 302] on div "Delete “body-l” Are you sure you want to permanently delete the token “body-l”?…" at bounding box center [784, 301] width 151 height 60
click at [828, 324] on span "Delete token" at bounding box center [836, 324] width 37 height 8
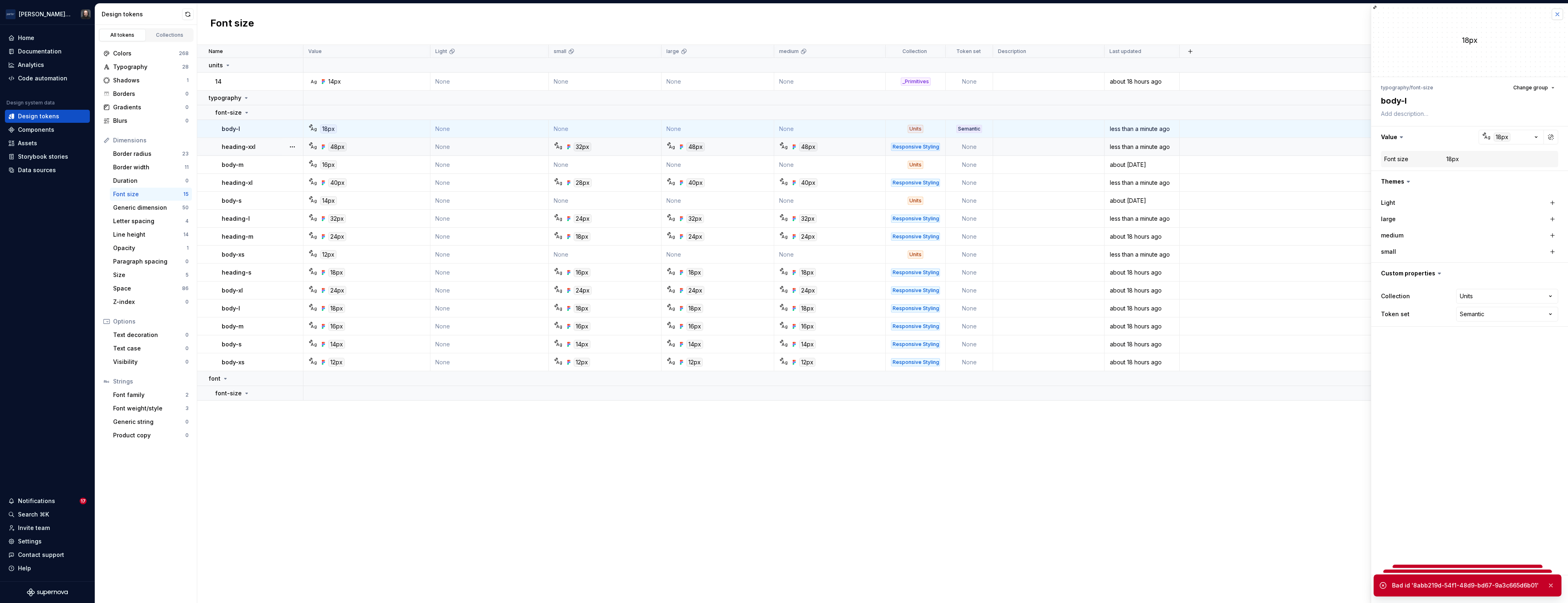
click at [1555, 15] on button "button" at bounding box center [1557, 14] width 12 height 12
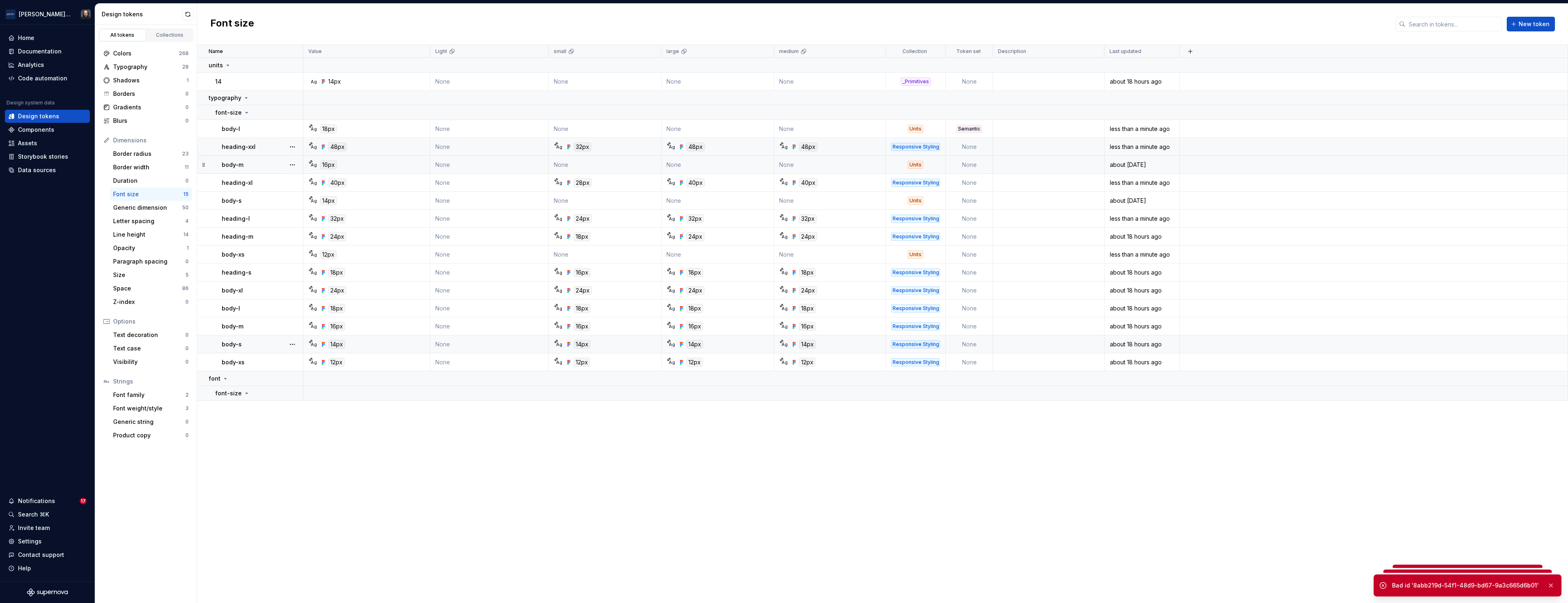
click at [858, 160] on td "None" at bounding box center [830, 165] width 111 height 18
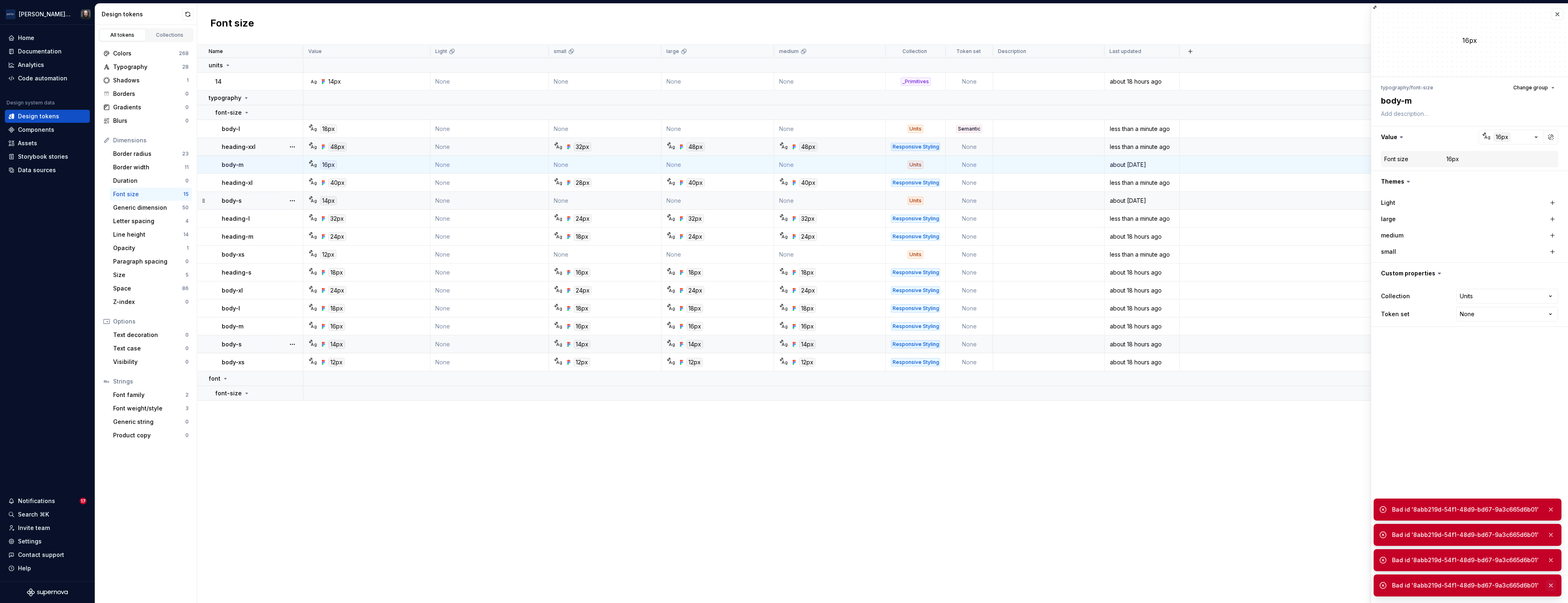
click at [1550, 585] on button "button" at bounding box center [1550, 585] width 10 height 12
click at [1552, 582] on button "button" at bounding box center [1550, 585] width 10 height 12
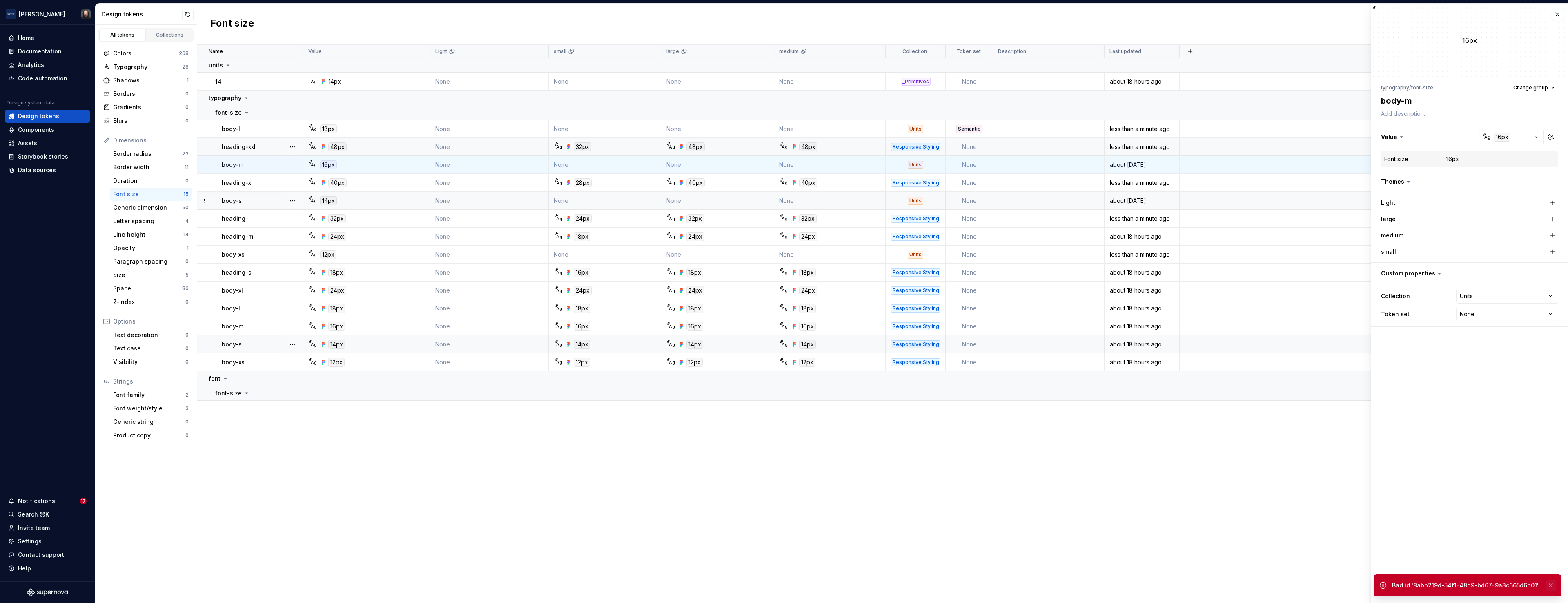
click at [1552, 581] on button "button" at bounding box center [1550, 585] width 10 height 12
click at [1552, 589] on button "button" at bounding box center [1551, 590] width 15 height 15
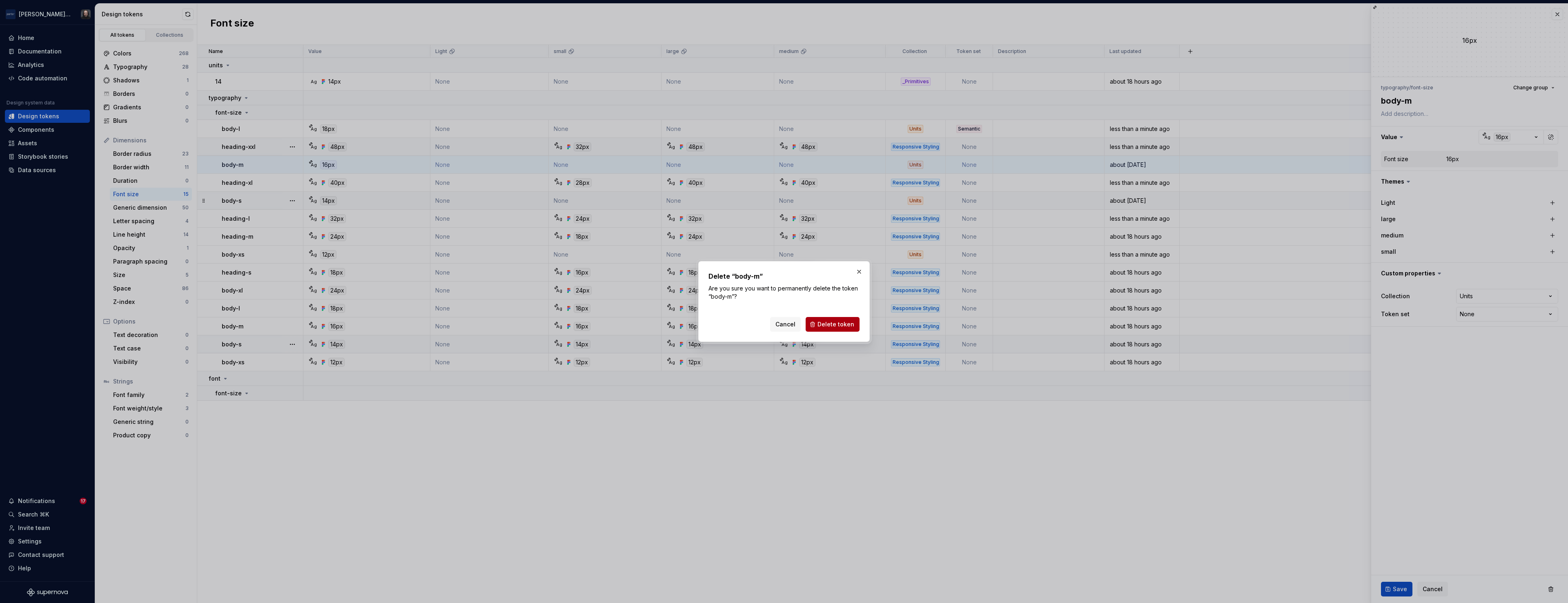
click at [838, 326] on span "Delete token" at bounding box center [836, 324] width 37 height 8
drag, startPoint x: 1554, startPoint y: 592, endPoint x: 1553, endPoint y: 588, distance: 4.1
click at [1554, 592] on div "Bad id 'cc504423-f8a1-4d91-92b5-1154fe8bd69e'" at bounding box center [1468, 586] width 188 height 22
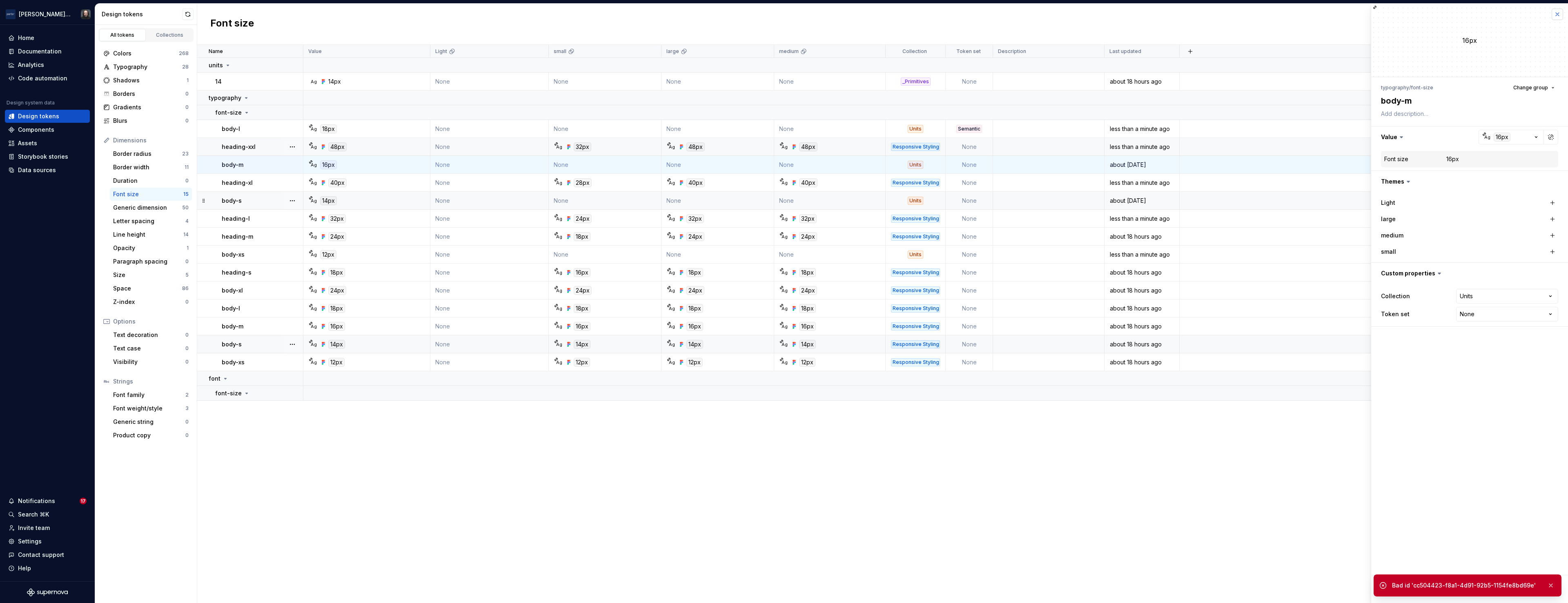
click at [1556, 14] on button "button" at bounding box center [1557, 14] width 12 height 12
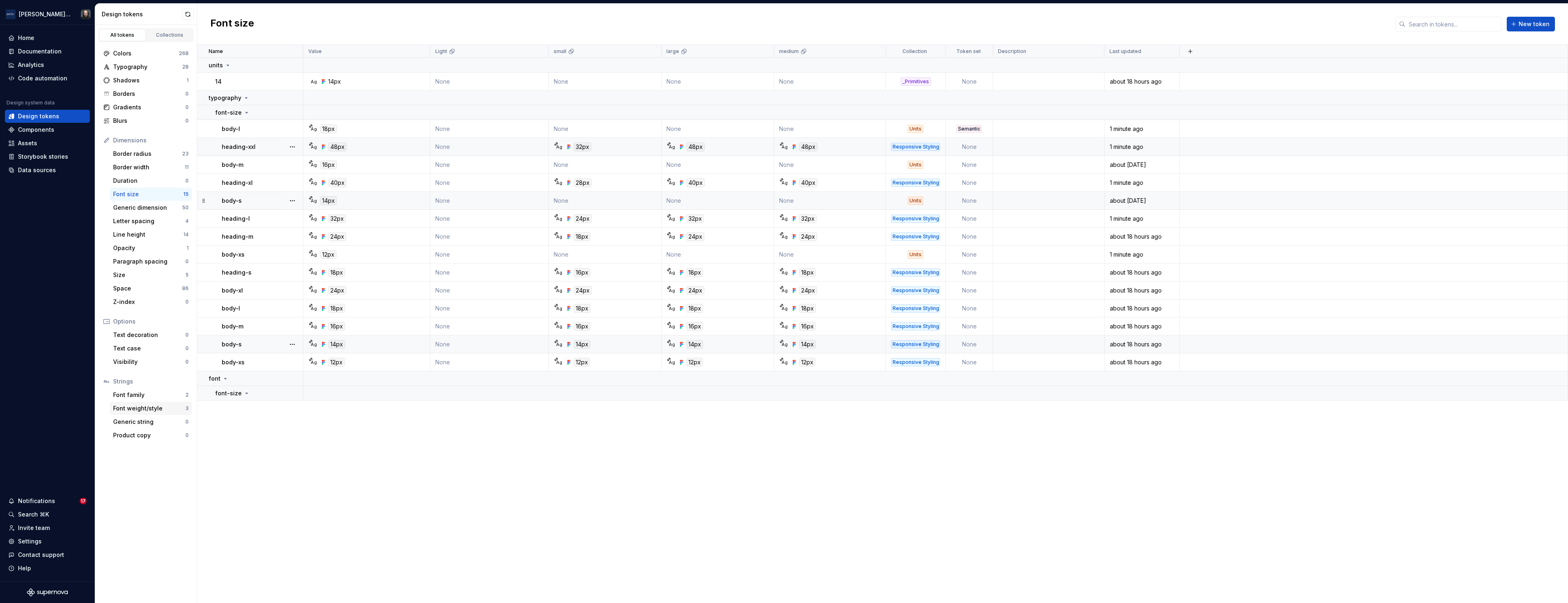
click at [144, 408] on div "Font weight/style" at bounding box center [149, 408] width 72 height 8
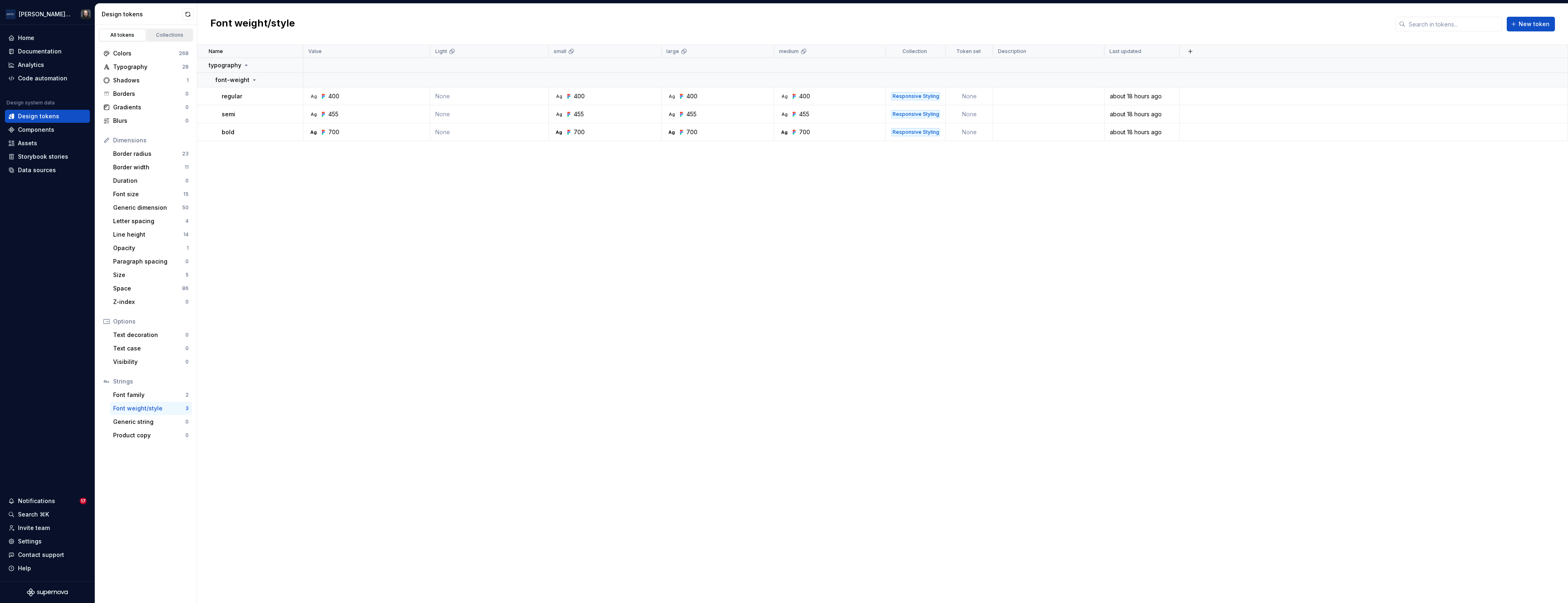
click at [168, 35] on div "Collections" at bounding box center [170, 35] width 41 height 7
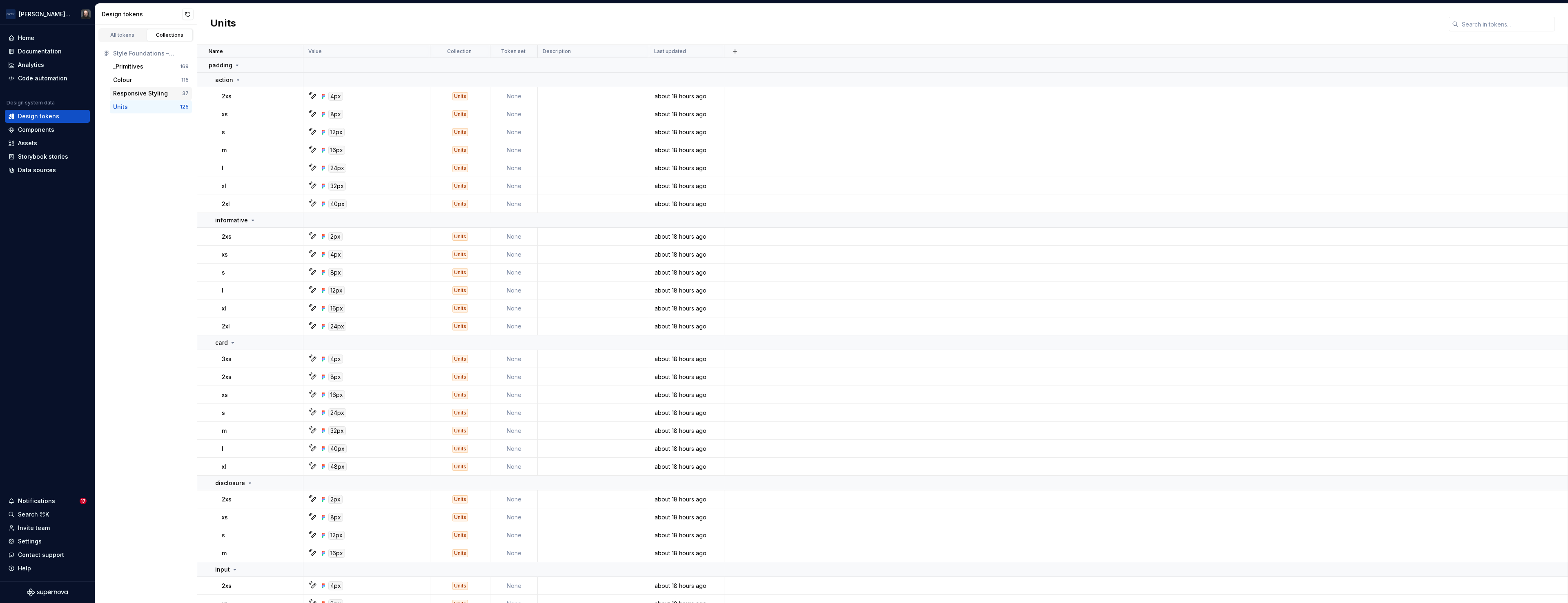
click at [136, 92] on div "Responsive Styling" at bounding box center [141, 93] width 55 height 8
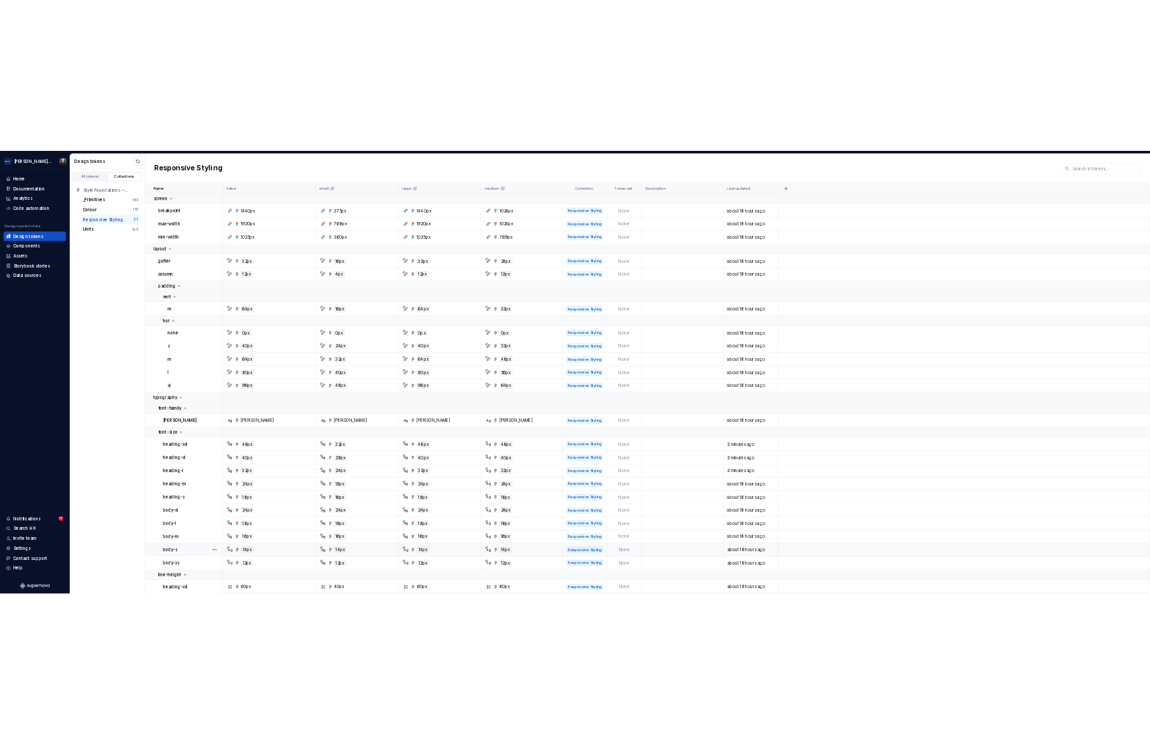
scroll to position [462, 0]
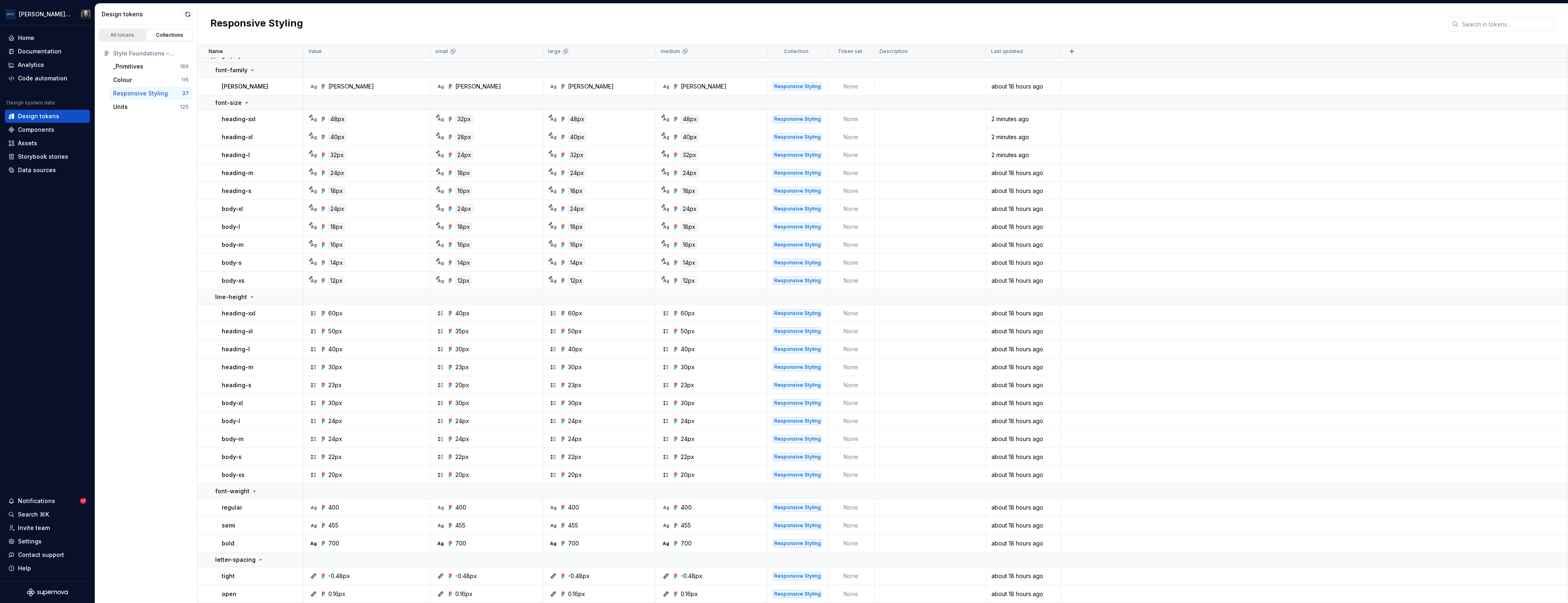
click at [122, 35] on div "All tokens" at bounding box center [122, 35] width 41 height 7
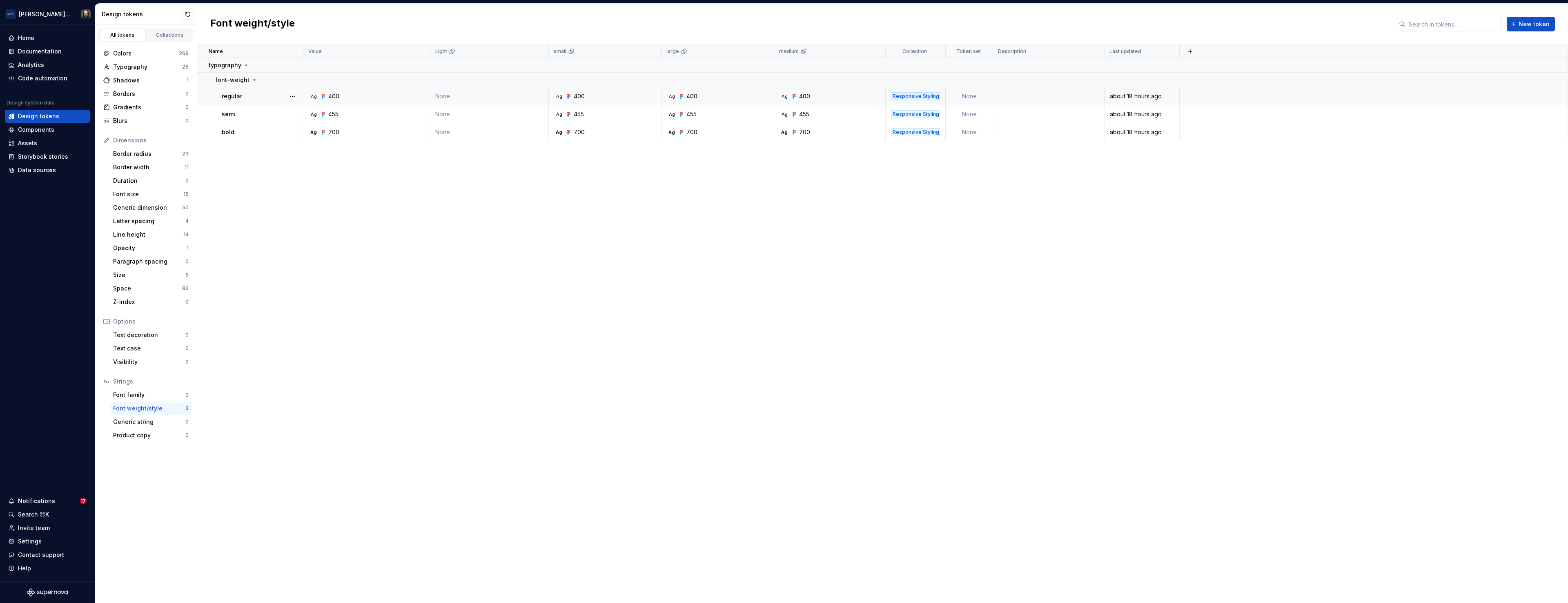
click at [394, 96] on div "Ag 400" at bounding box center [369, 96] width 121 height 8
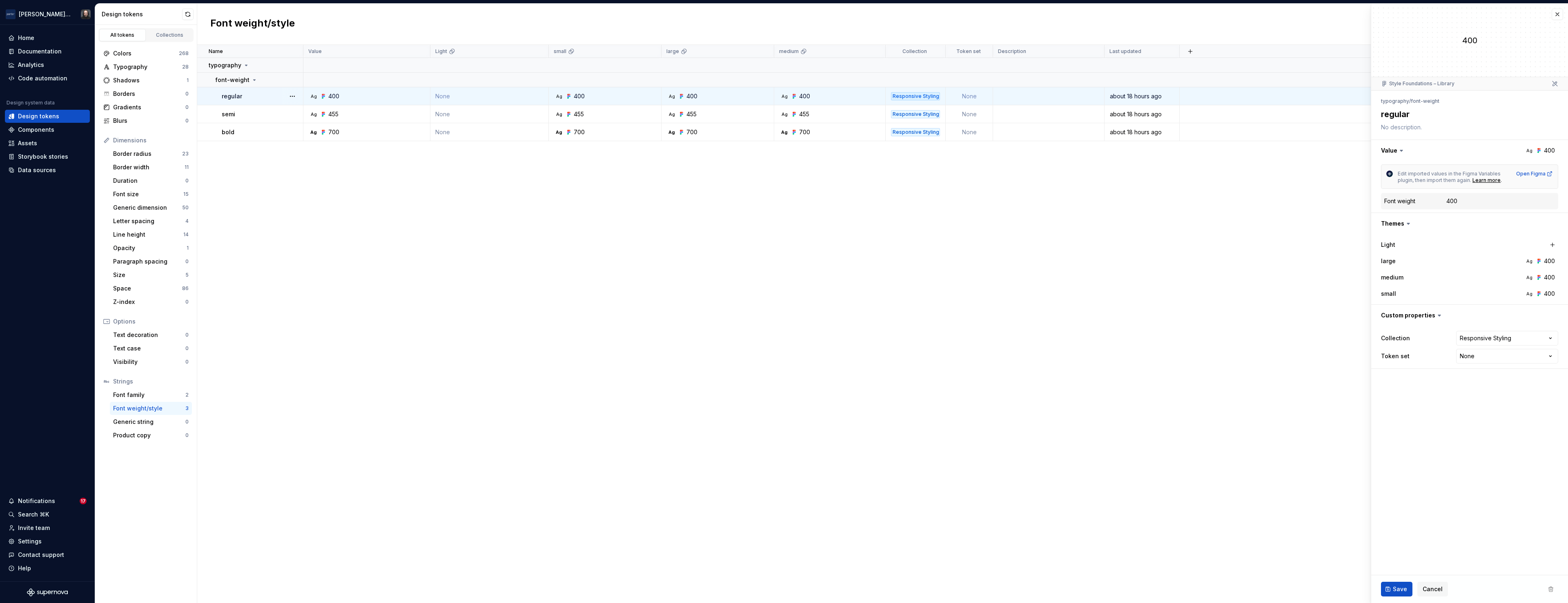
type textarea "*"
click at [1556, 16] on button "button" at bounding box center [1557, 14] width 12 height 12
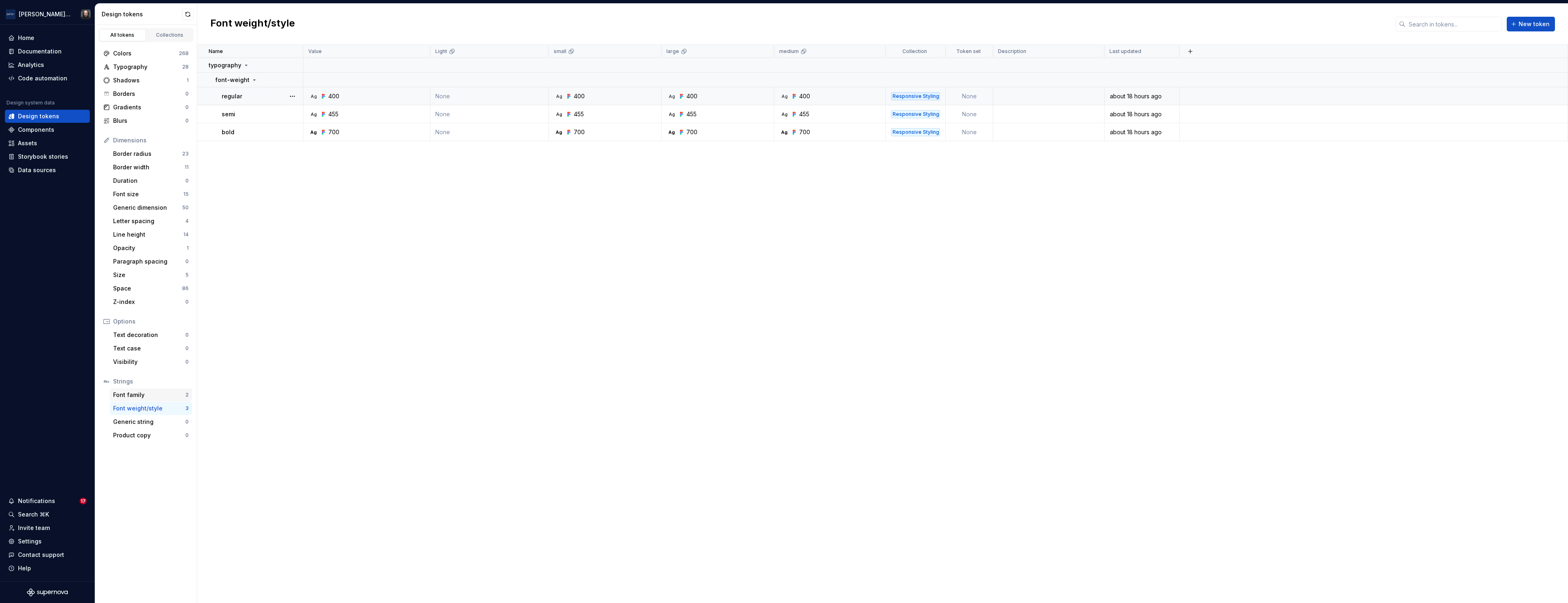
click at [135, 392] on div "Font family" at bounding box center [149, 395] width 72 height 8
click at [126, 220] on div "Letter spacing" at bounding box center [149, 221] width 72 height 8
click at [38, 144] on div "Assets" at bounding box center [47, 143] width 79 height 8
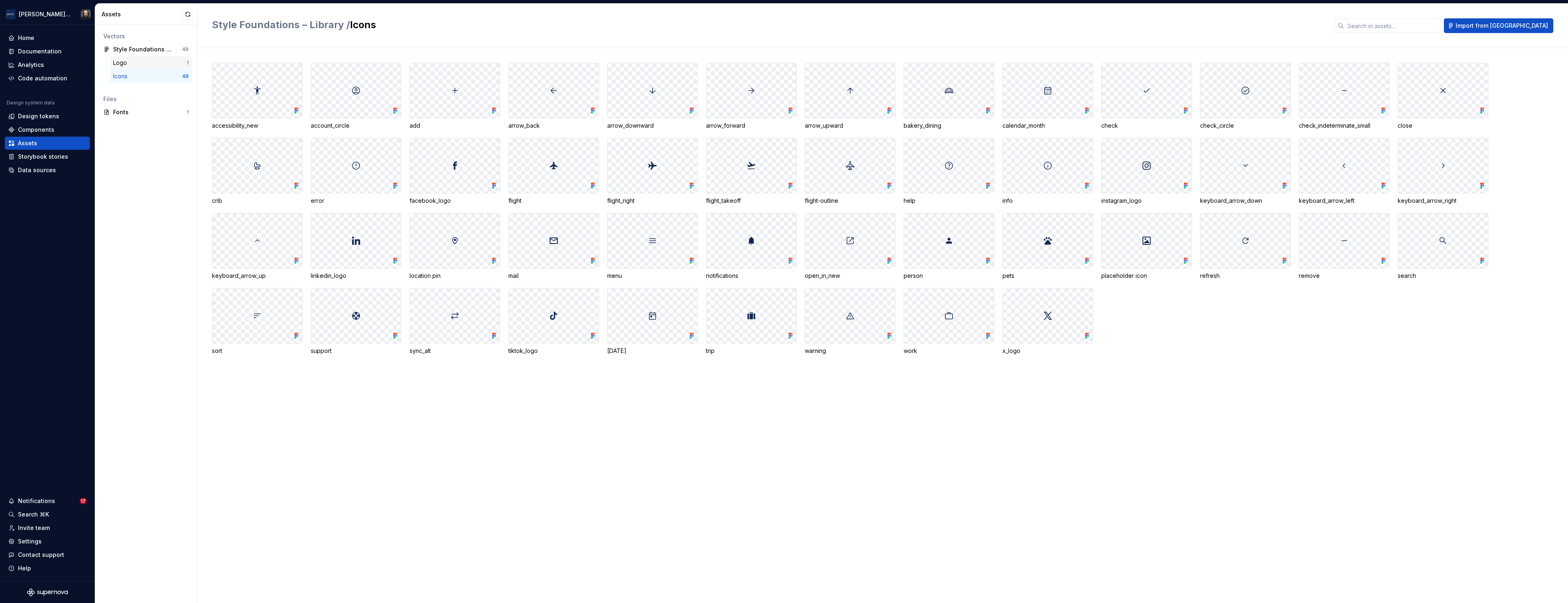
click at [151, 63] on div "Logo" at bounding box center [150, 63] width 74 height 8
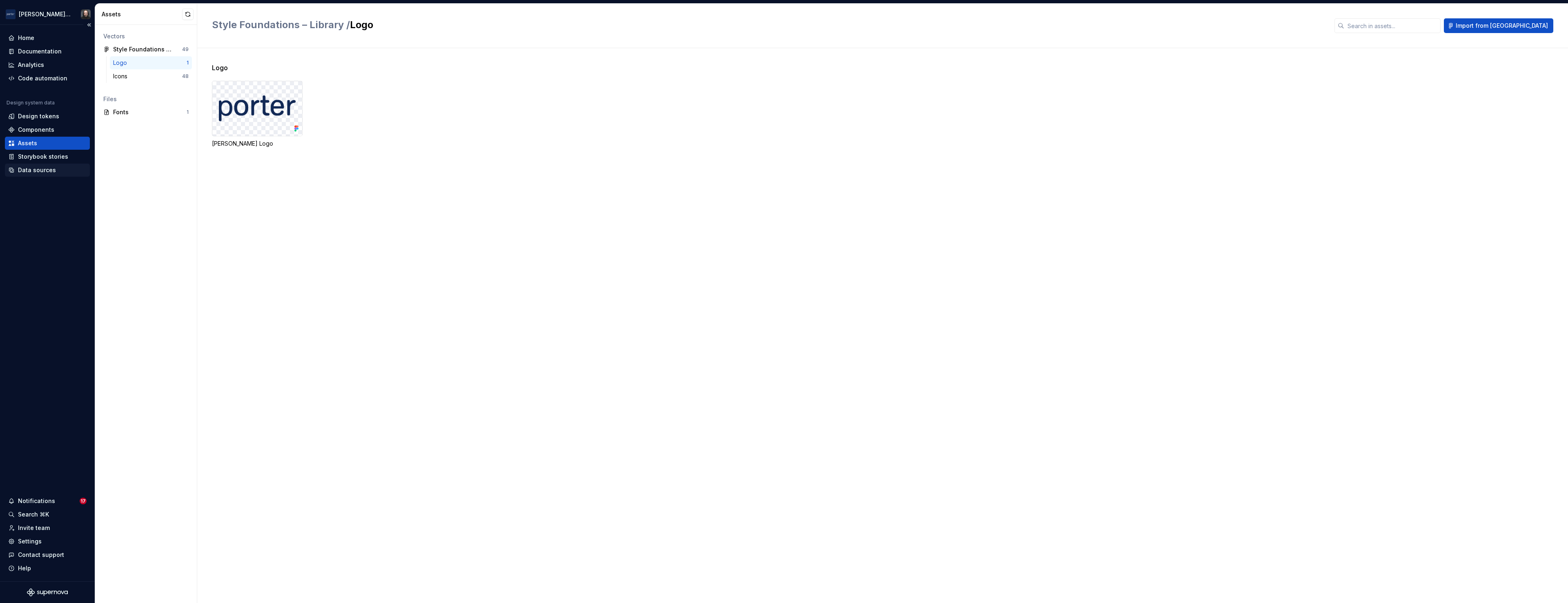
click at [40, 169] on div "Data sources" at bounding box center [37, 170] width 38 height 8
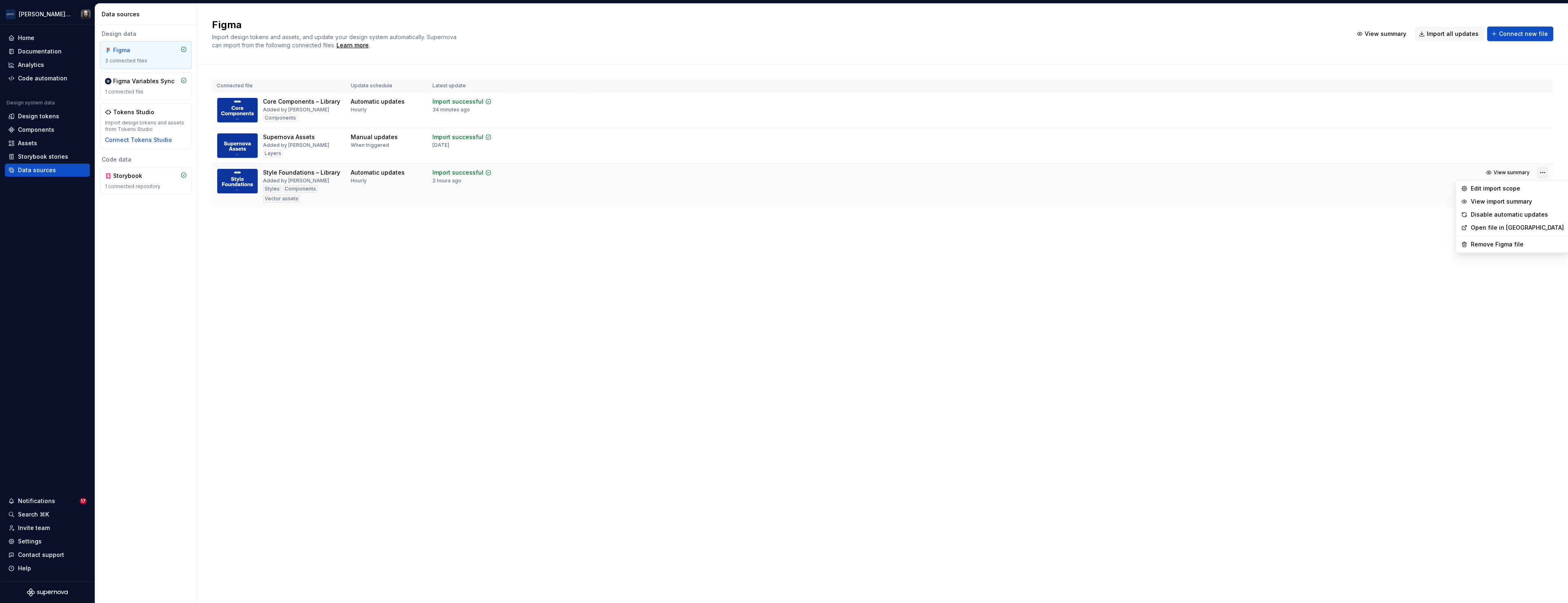
click at [1541, 171] on html "Porter Airlines Home Documentation Analytics Code automation Design system data…" at bounding box center [784, 301] width 1568 height 603
click at [1488, 203] on div "View import summary" at bounding box center [1517, 201] width 93 height 8
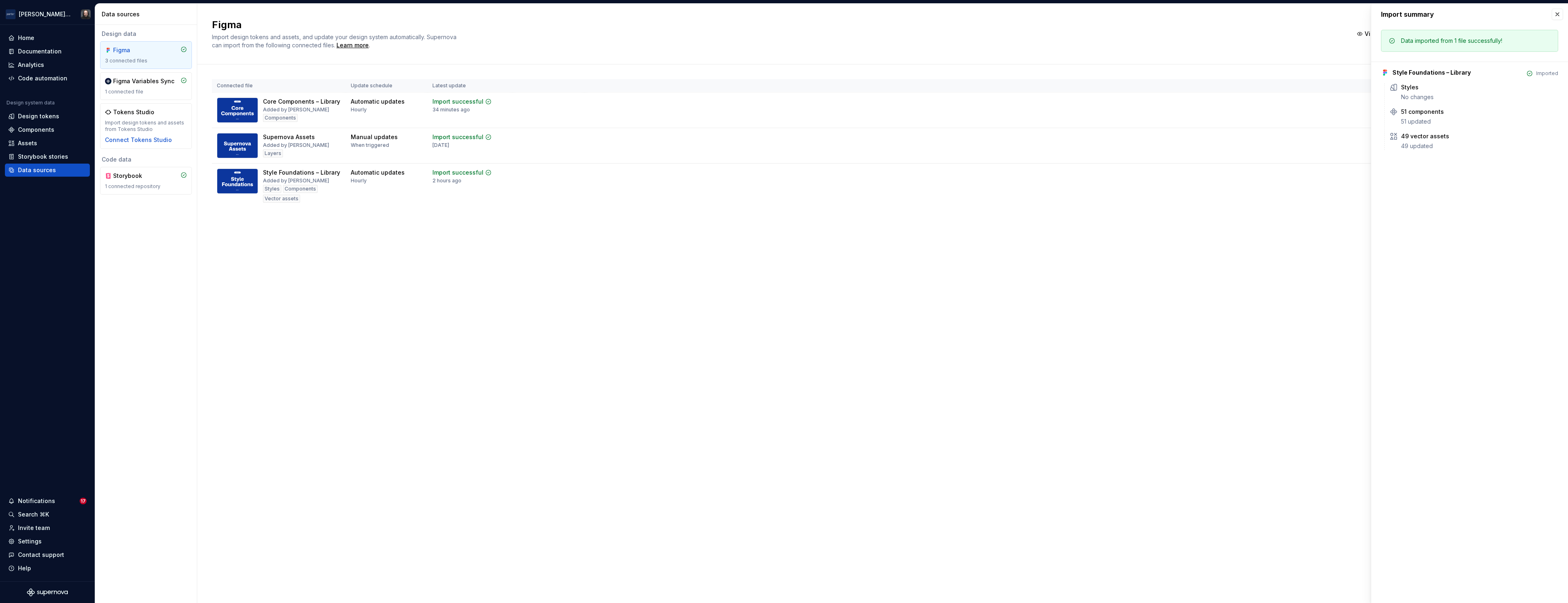
click at [1558, 15] on button "button" at bounding box center [1557, 14] width 12 height 12
click at [1505, 137] on span "View summary" at bounding box center [1511, 137] width 36 height 7
click at [1556, 10] on button "button" at bounding box center [1557, 14] width 12 height 12
click at [639, 187] on td "View summary Import updates" at bounding box center [1069, 179] width 969 height 31
click at [1542, 172] on html "Porter Airlines Home Documentation Analytics Code automation Design system data…" at bounding box center [784, 301] width 1568 height 603
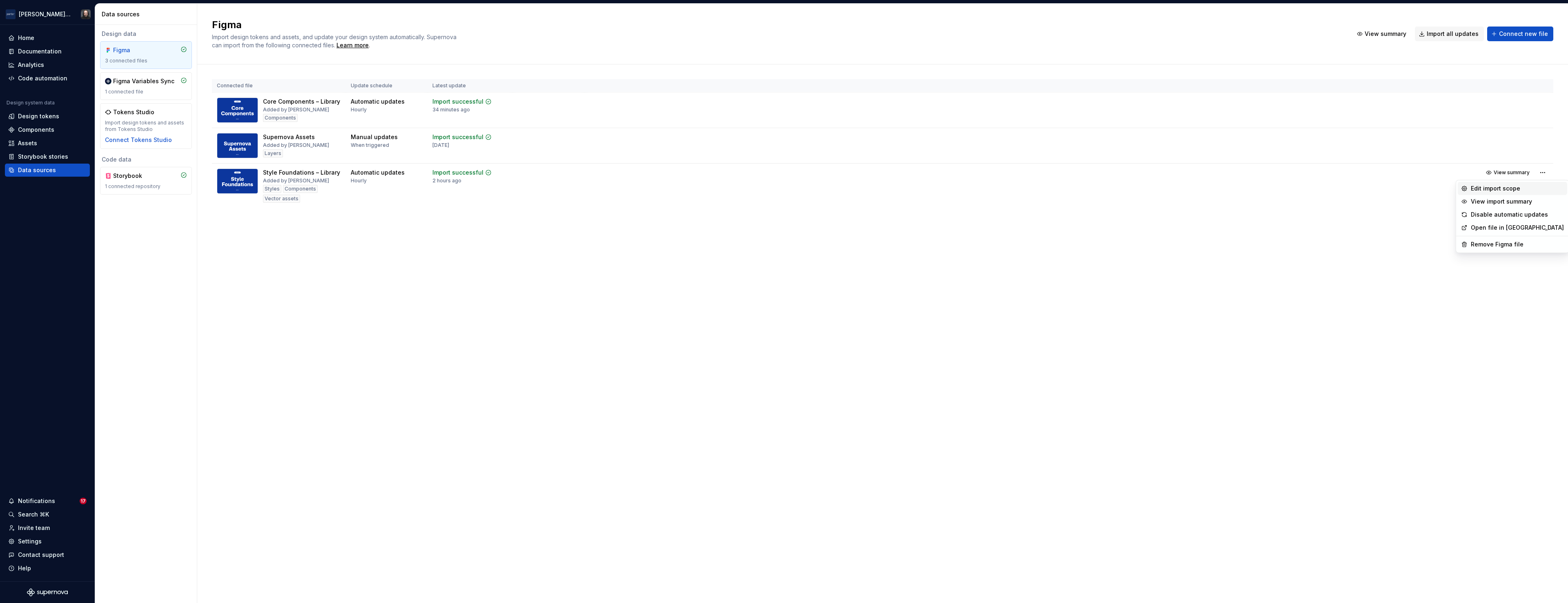
click at [1494, 189] on div "Edit import scope" at bounding box center [1517, 188] width 93 height 8
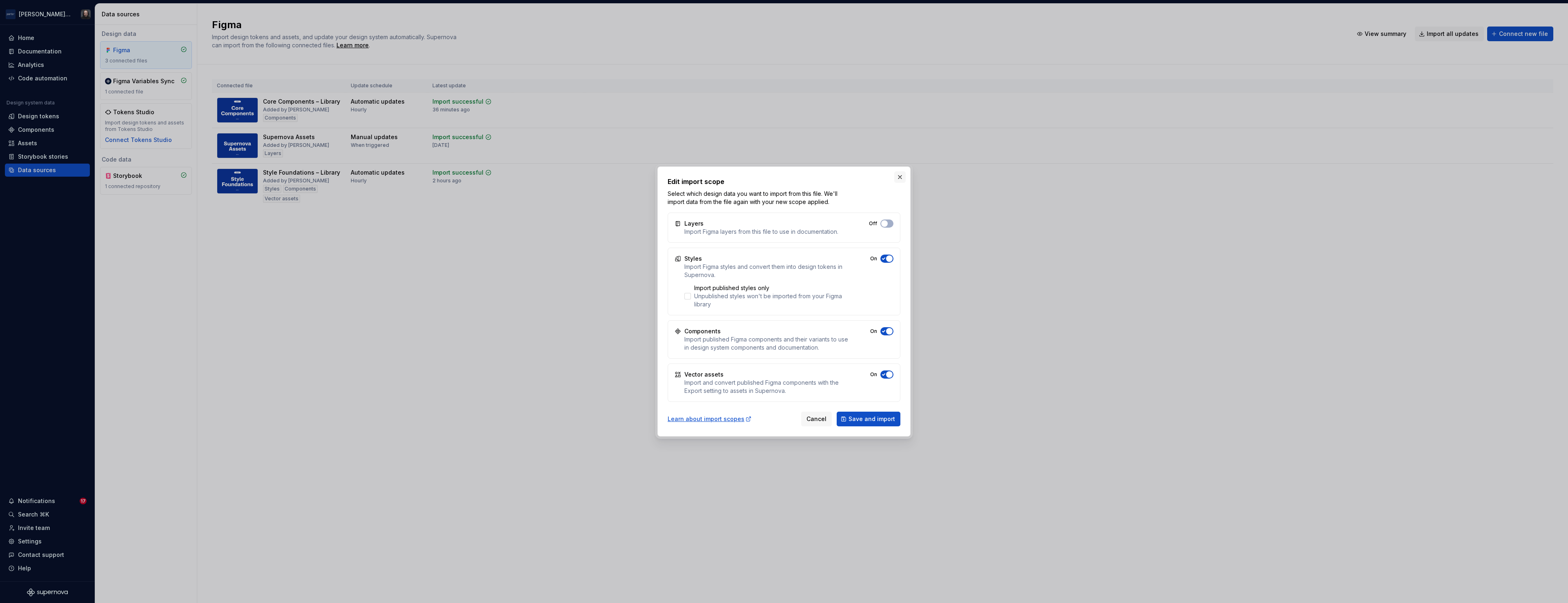
click at [900, 178] on button "button" at bounding box center [900, 177] width 12 height 12
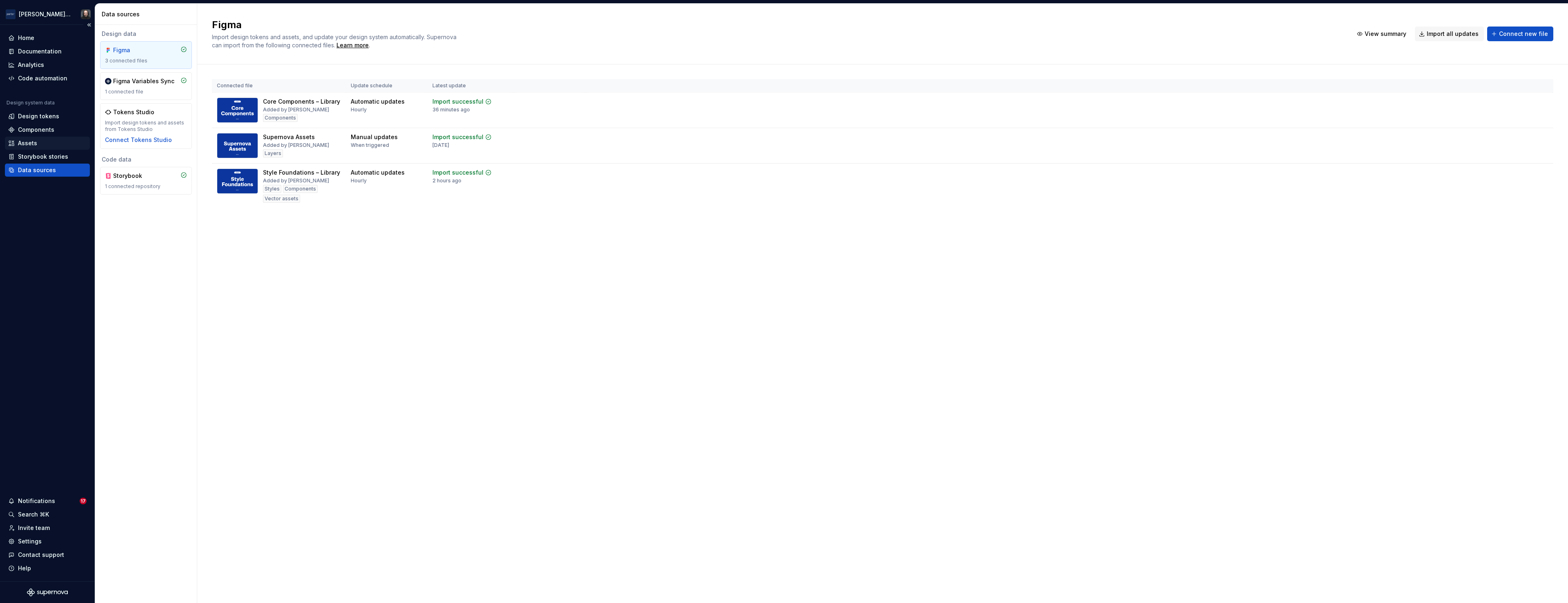
click at [32, 138] on div "Assets" at bounding box center [47, 143] width 85 height 13
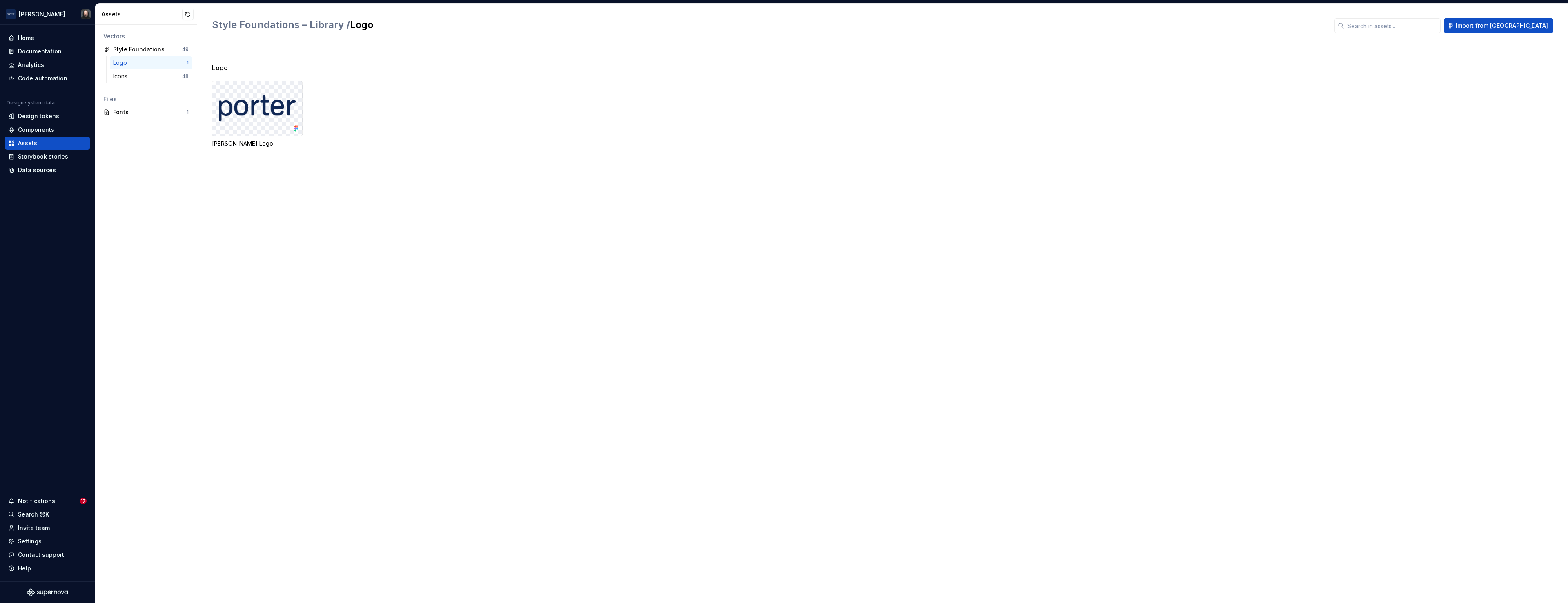
click at [614, 271] on div "Logo Porter Logo" at bounding box center [890, 326] width 1356 height 555
click at [153, 78] on div "Icons" at bounding box center [147, 76] width 69 height 8
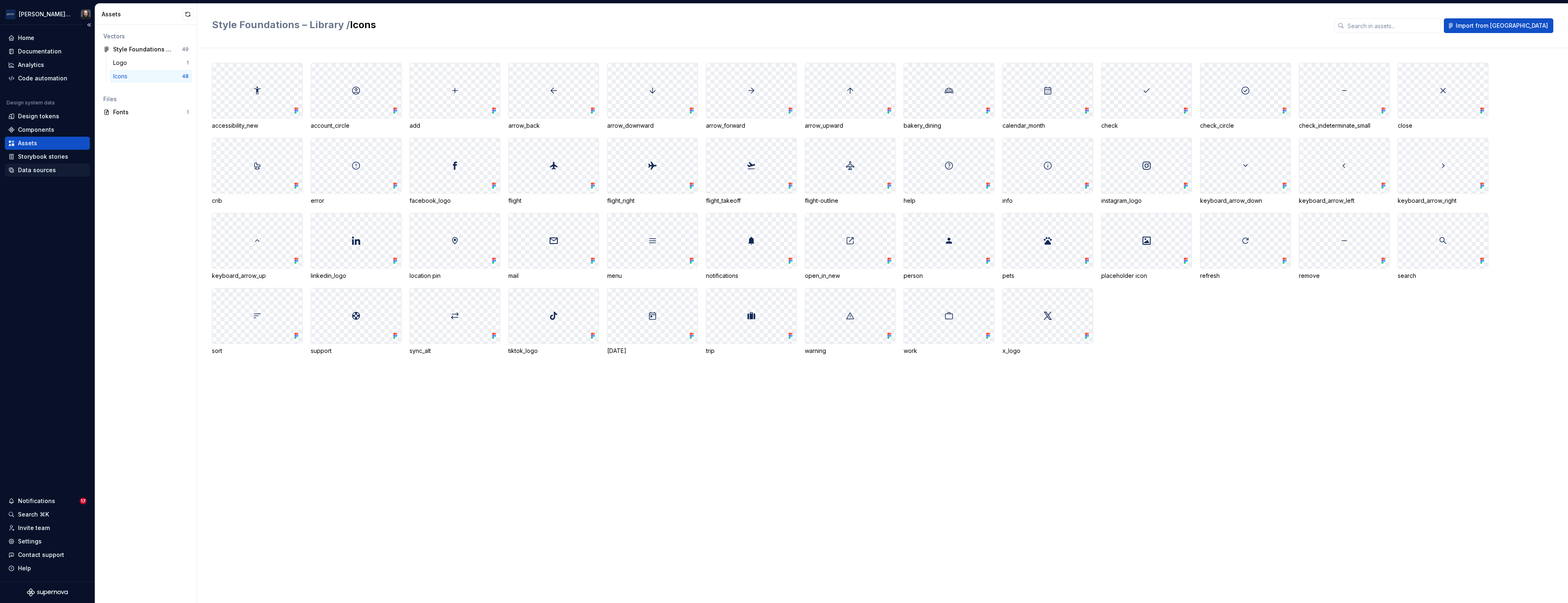
click at [33, 172] on div "Data sources" at bounding box center [37, 170] width 38 height 8
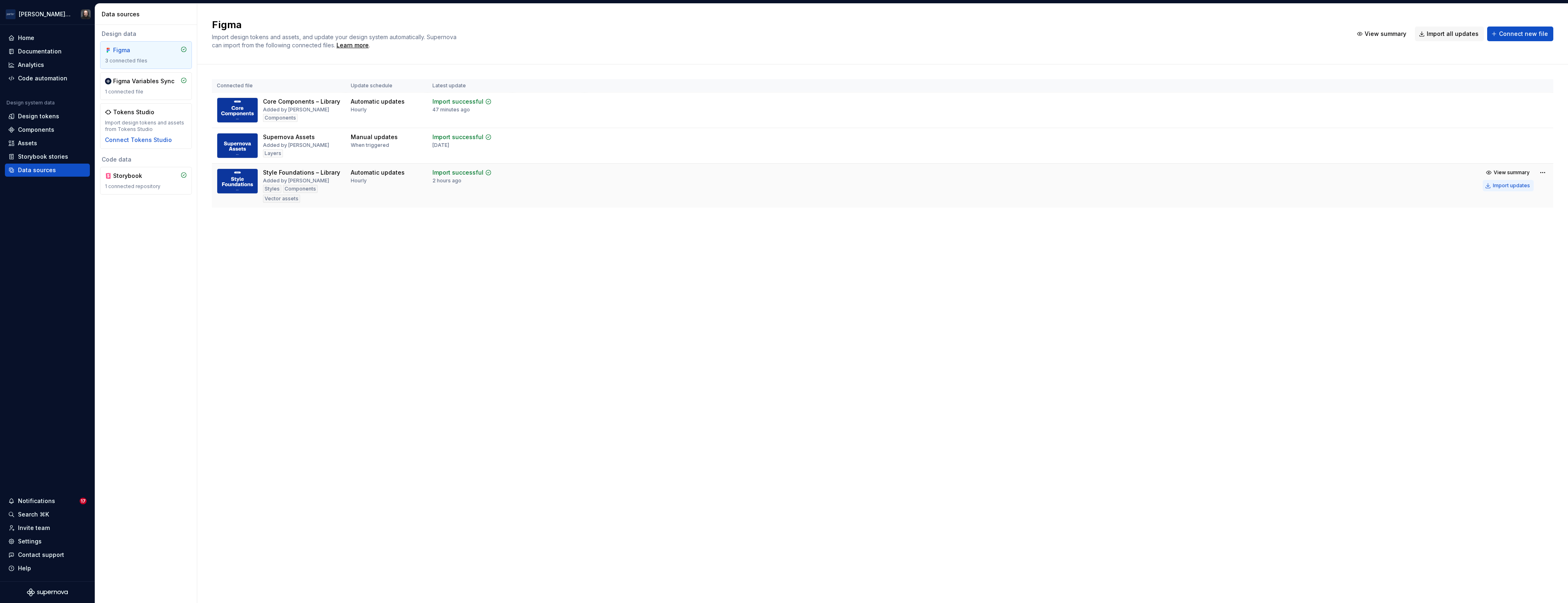
click at [1508, 187] on div "Import updates" at bounding box center [1511, 186] width 37 height 7
click at [50, 144] on div "Assets" at bounding box center [47, 143] width 79 height 8
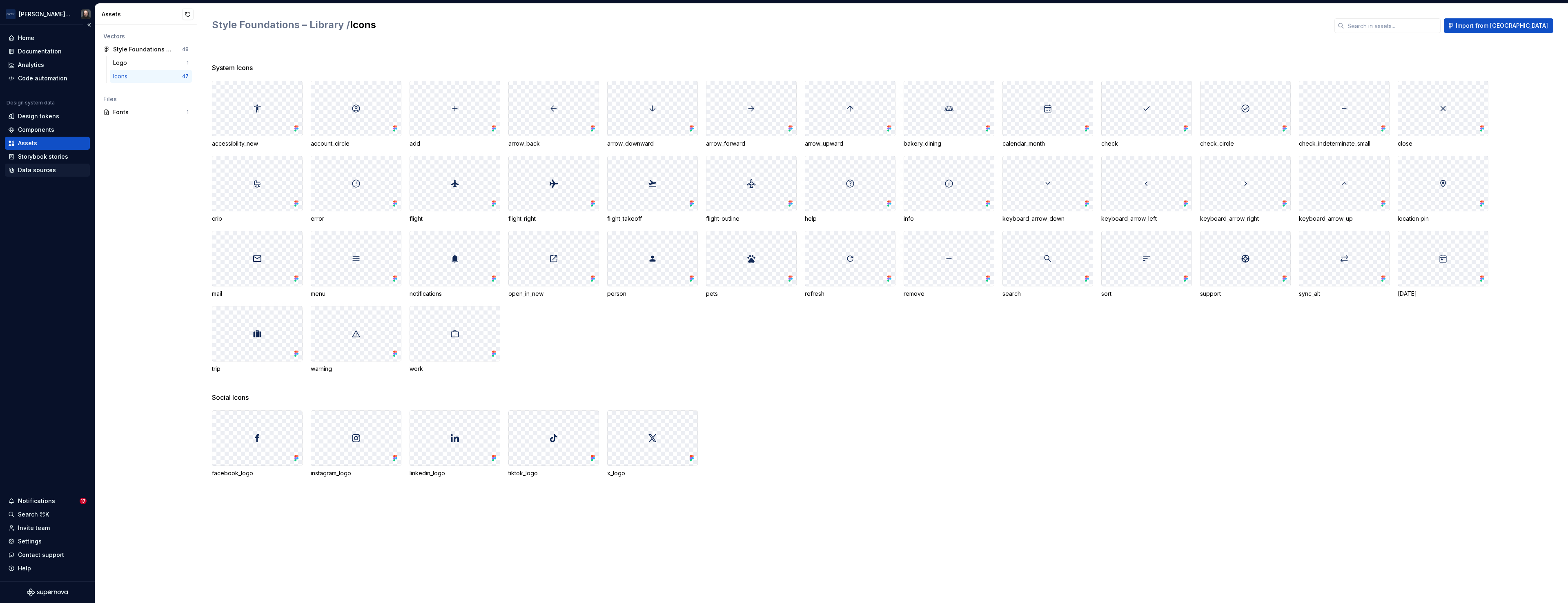
drag, startPoint x: 20, startPoint y: 173, endPoint x: 35, endPoint y: 172, distance: 15.0
click at [20, 173] on div "Data sources" at bounding box center [37, 170] width 38 height 8
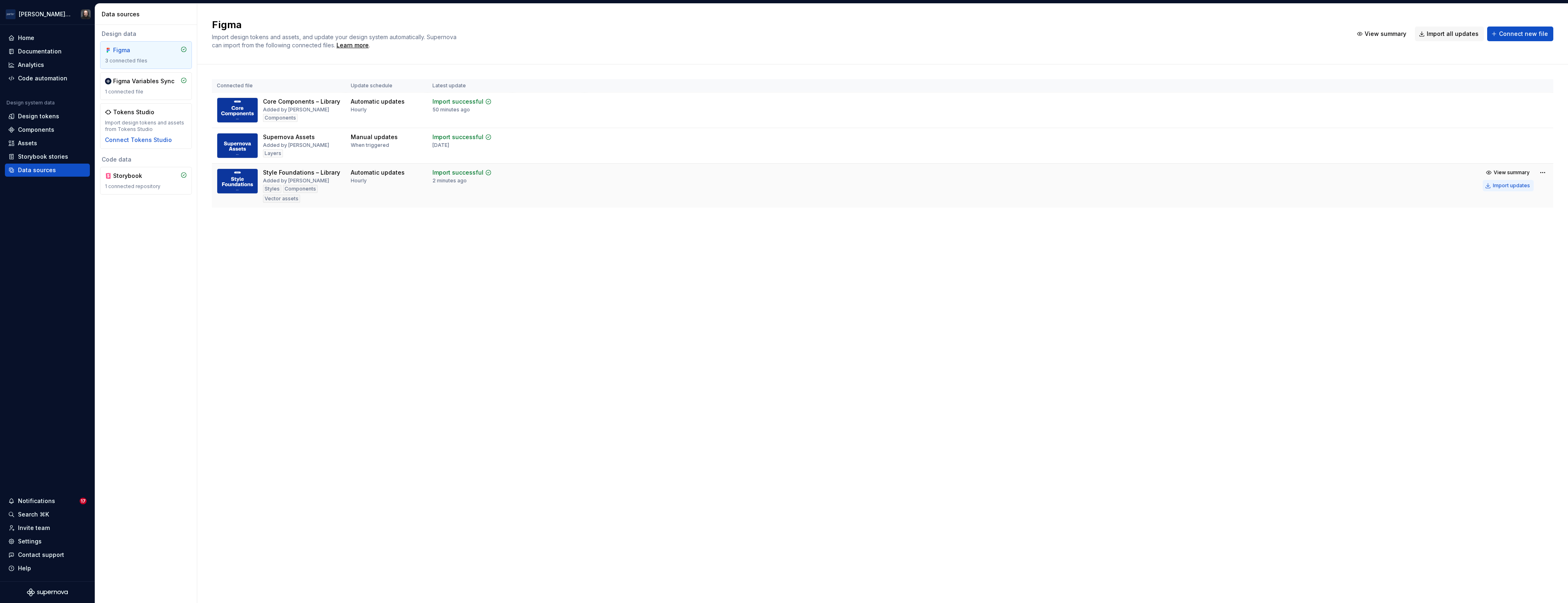
click at [1516, 187] on div "Import updates" at bounding box center [1511, 186] width 37 height 7
click at [562, 299] on div "Figma Import design tokens and assets, and update your design system automatica…" at bounding box center [883, 303] width 1371 height 599
